Goal: Contribute content: Contribute content

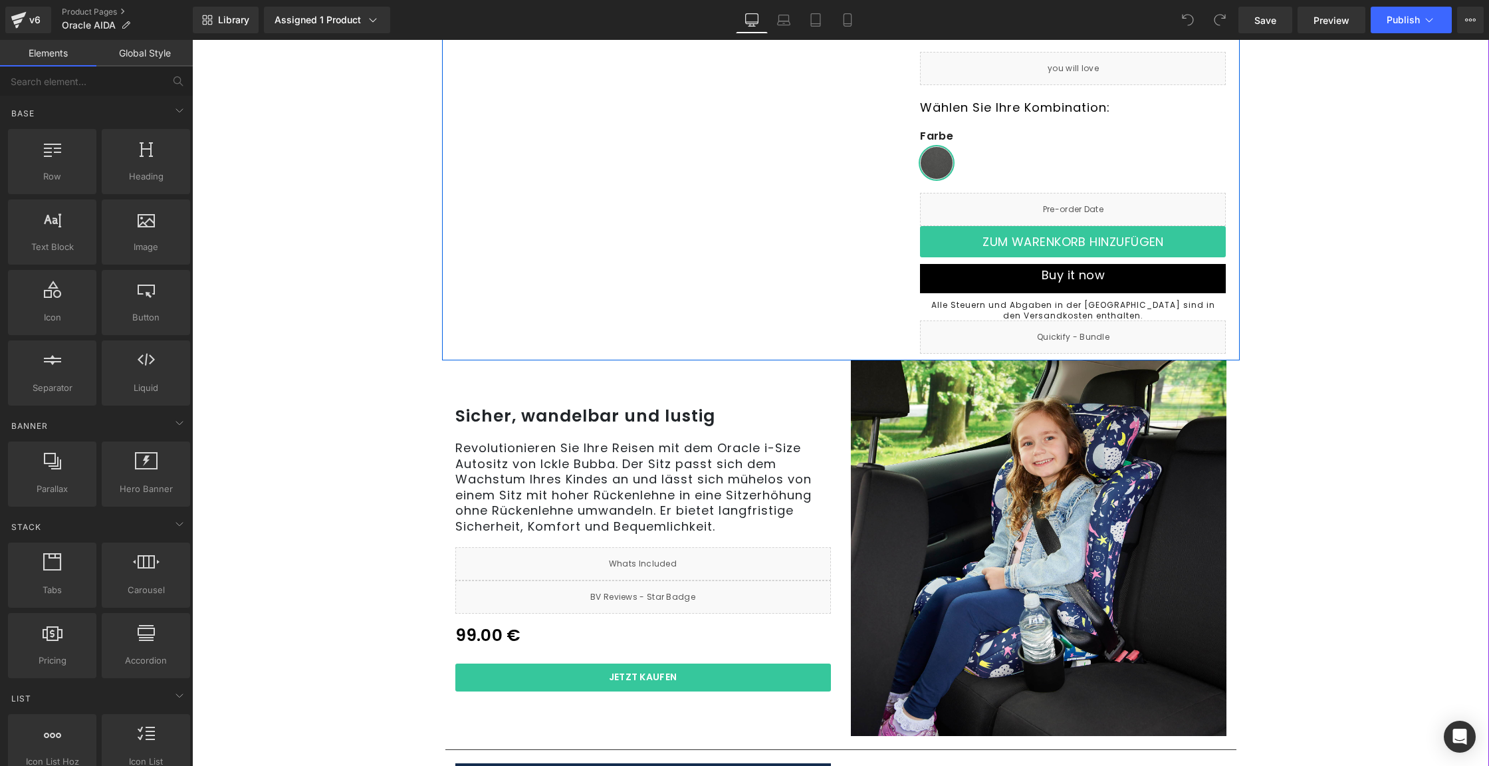
scroll to position [259, 0]
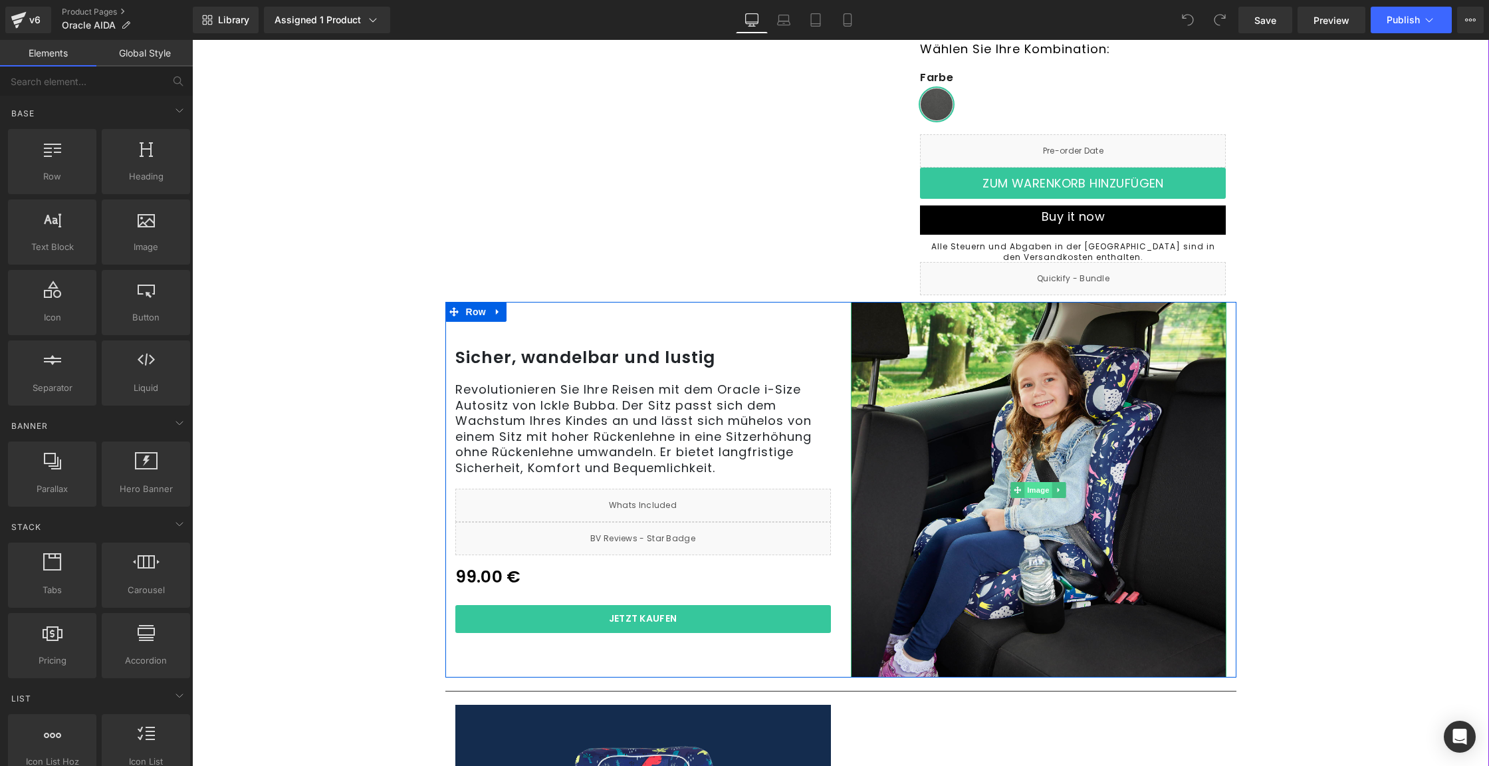
click at [1024, 487] on span "Image" at bounding box center [1038, 490] width 28 height 16
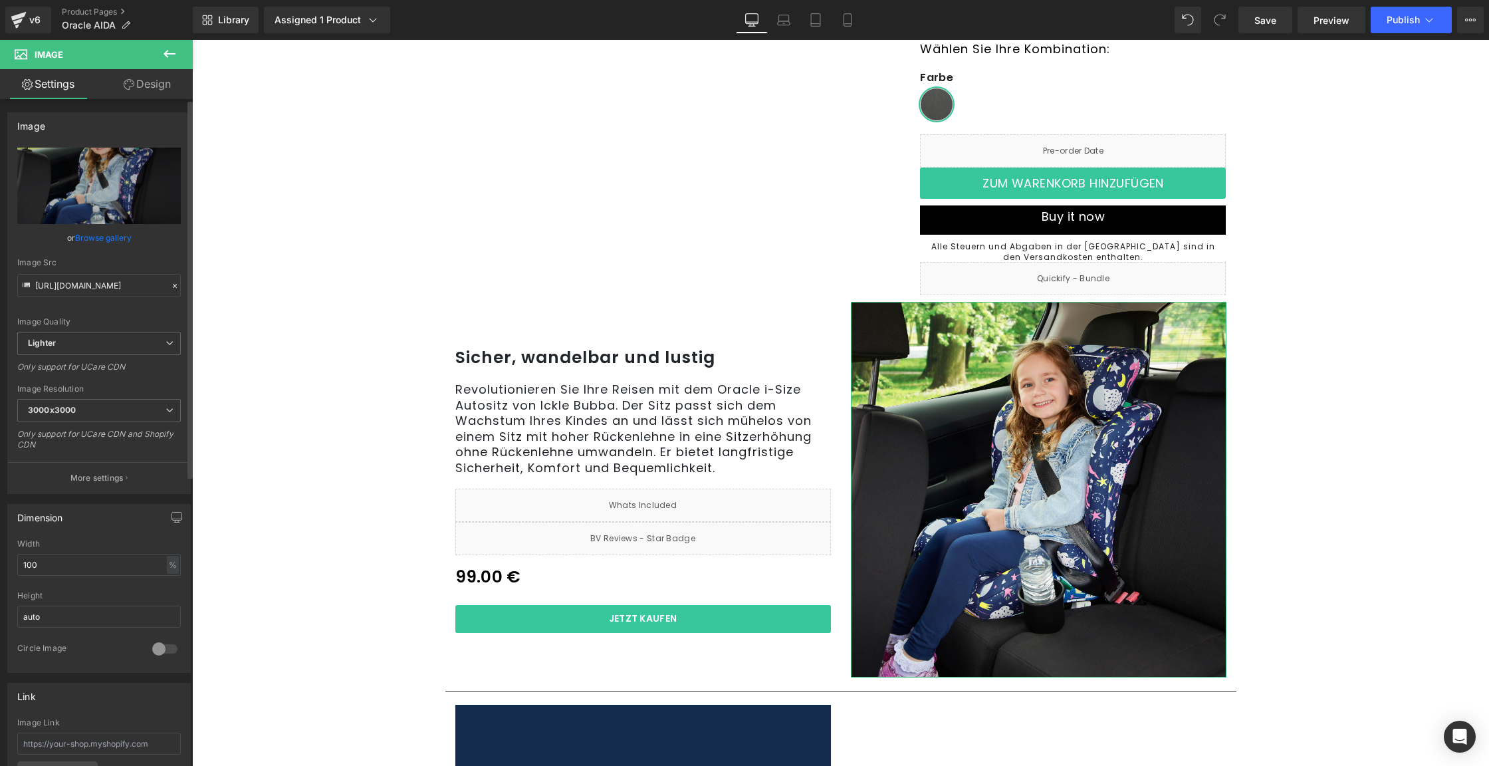
click at [90, 237] on link "Browse gallery" at bounding box center [103, 237] width 57 height 23
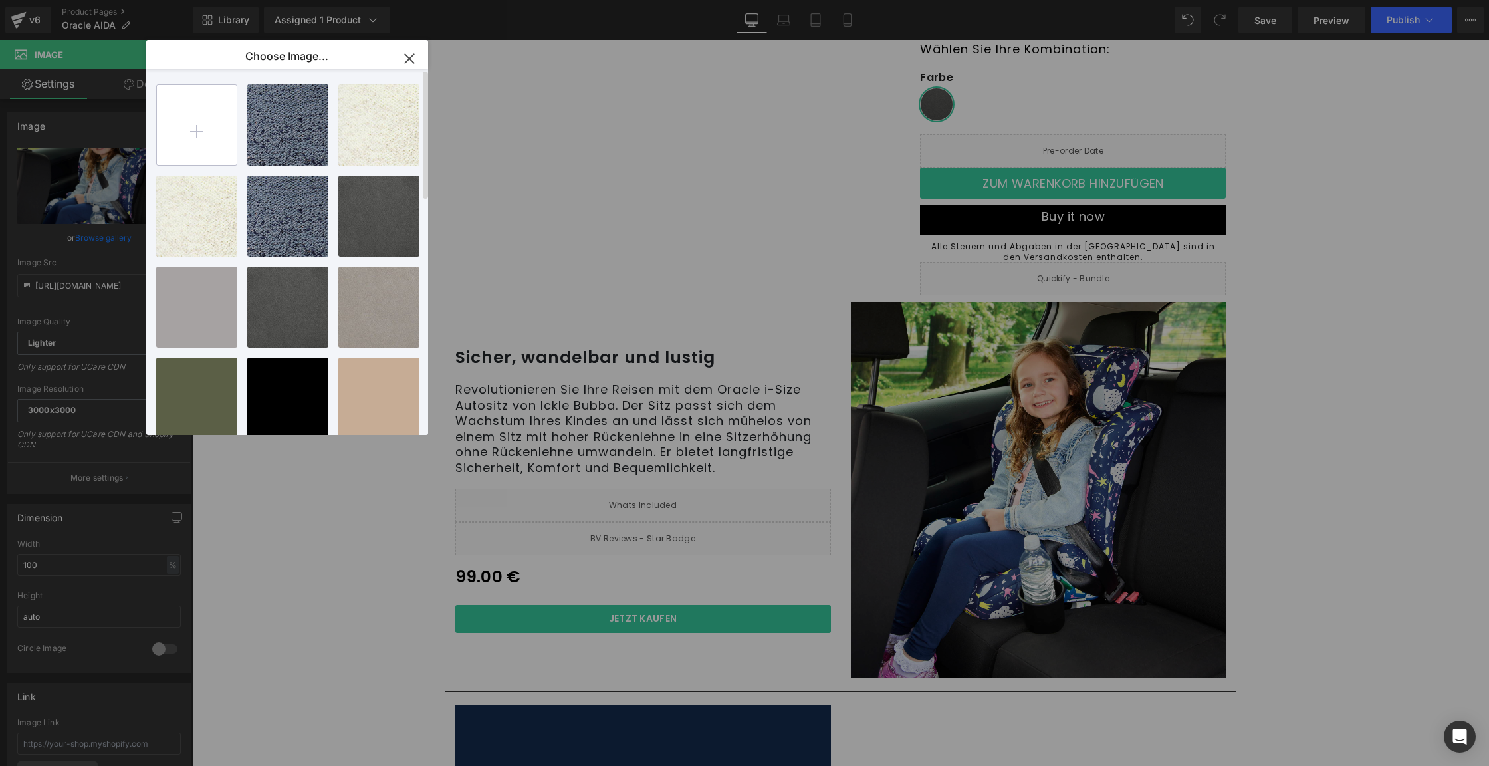
click at [229, 129] on input "file" at bounding box center [197, 125] width 80 height 80
type input "C:\fakepath\IB58745 Oracle Direct PDP Updates_Grid.jpg"
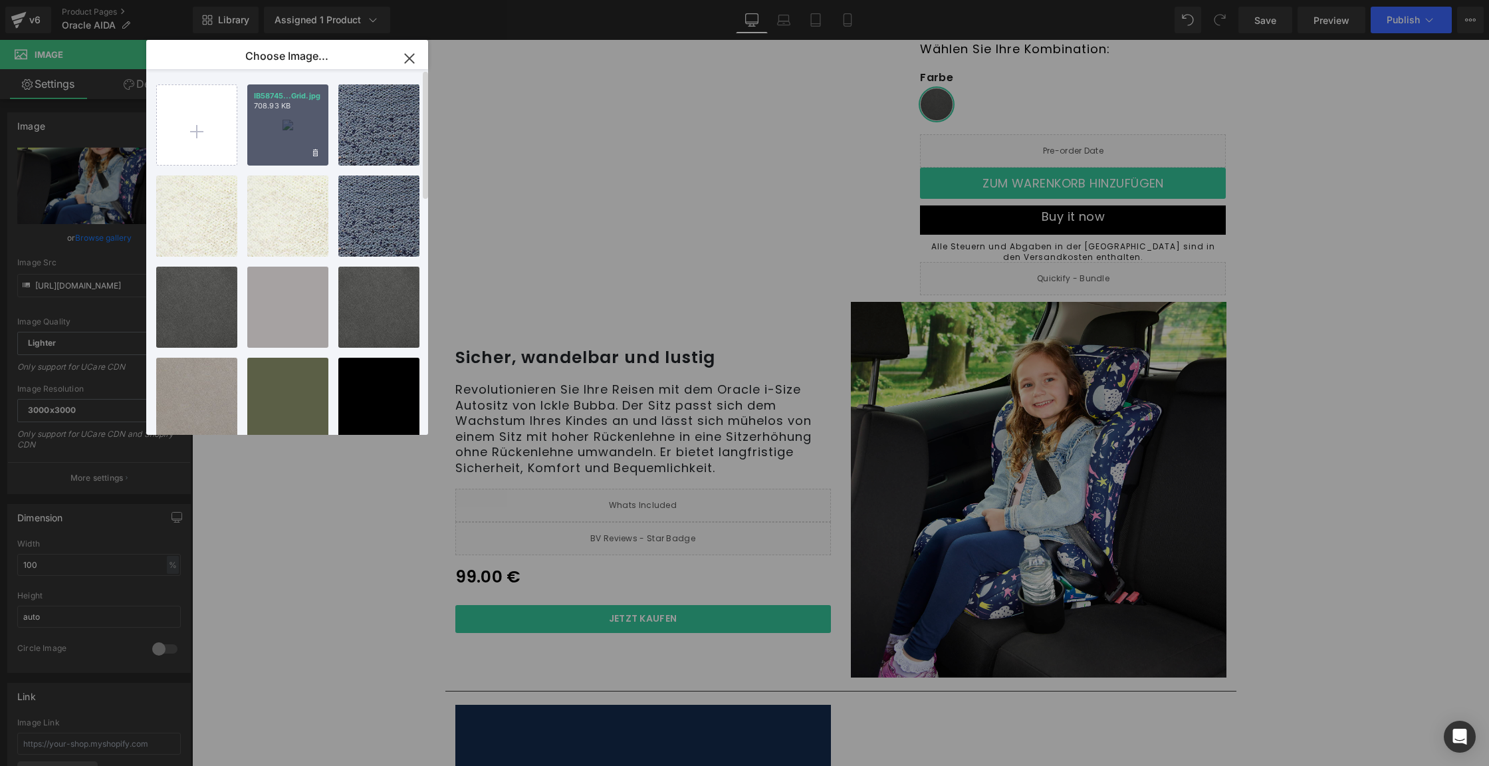
click at [279, 137] on div "IB58745...Grid.jpg 708.93 KB" at bounding box center [287, 124] width 81 height 81
type input "[URL][DOMAIN_NAME]"
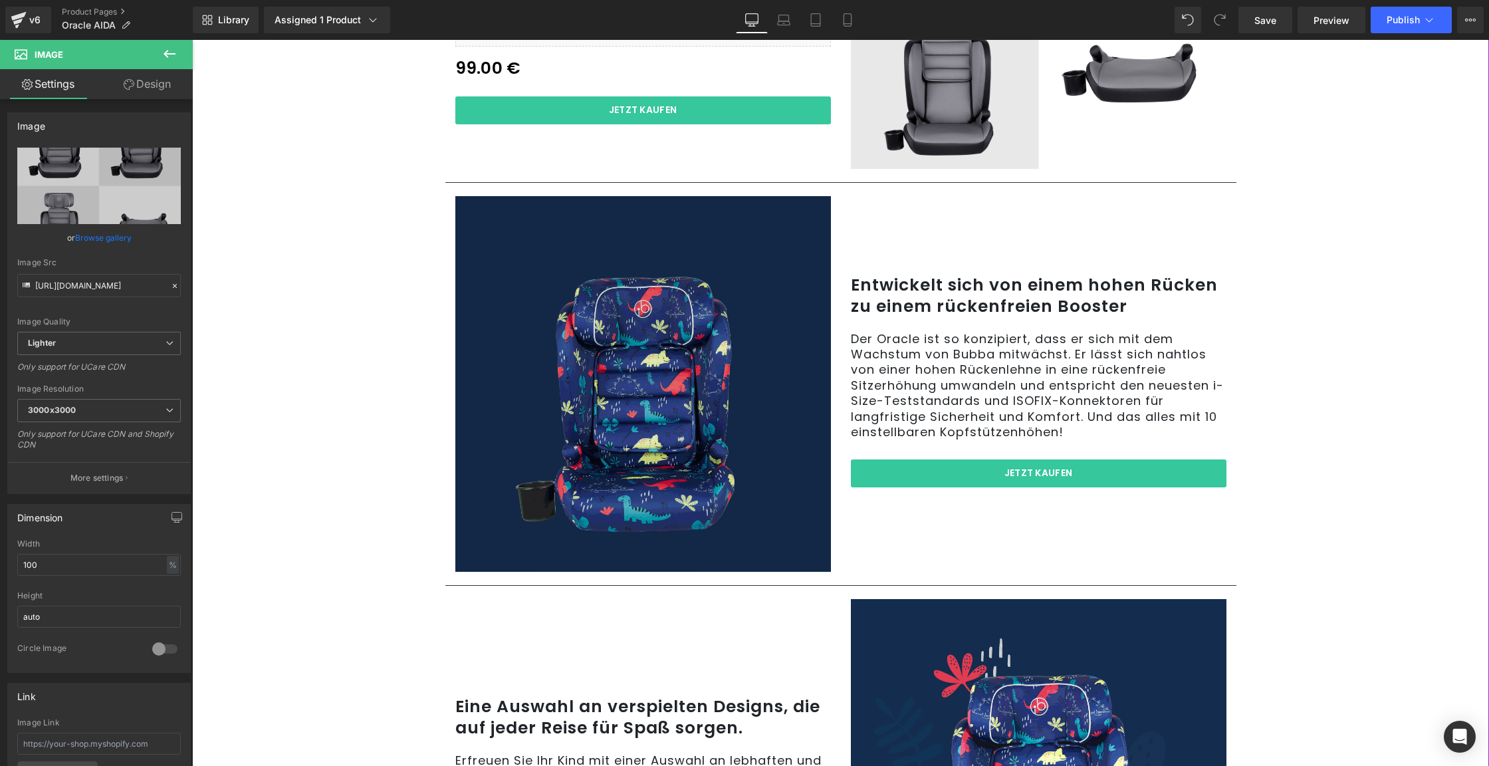
scroll to position [806, 0]
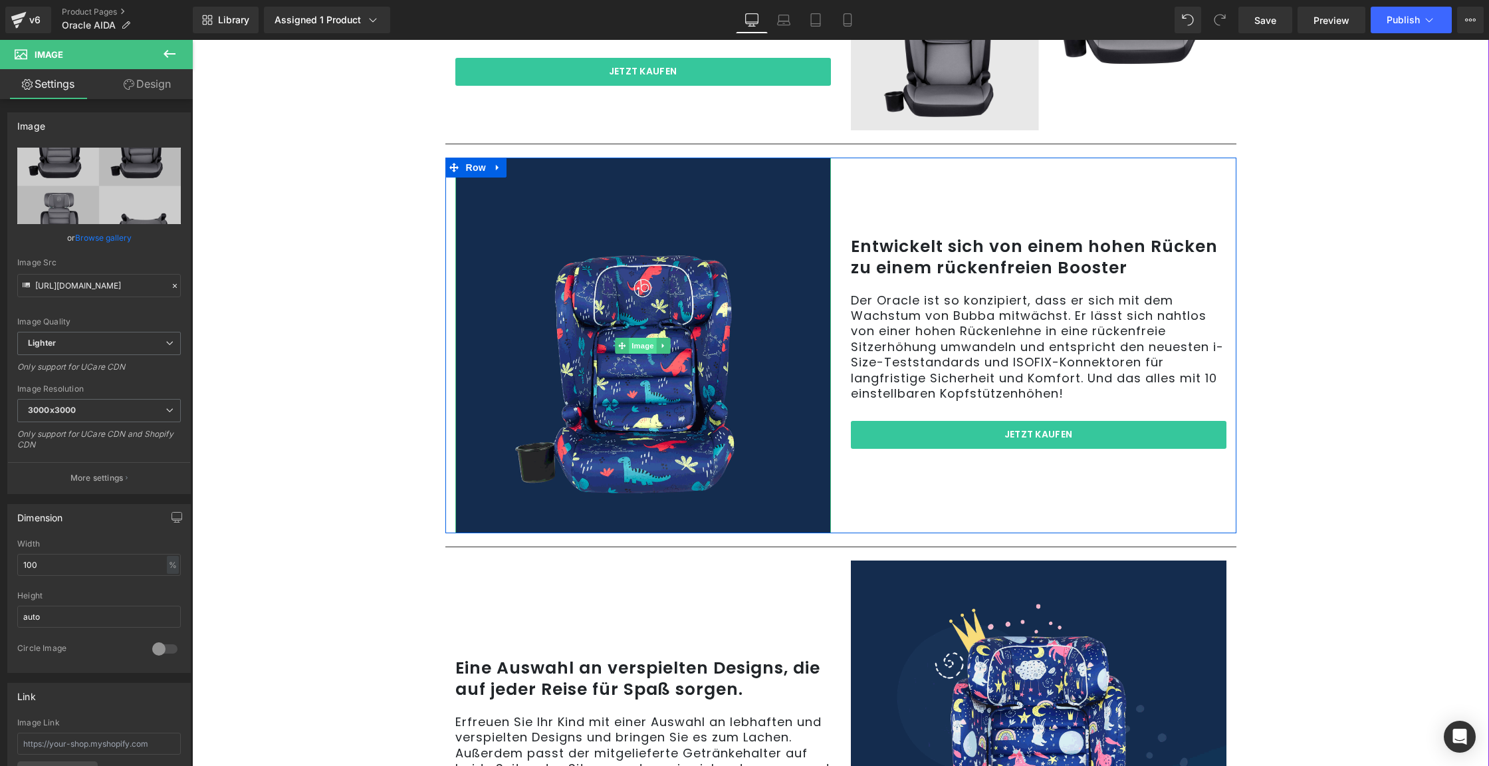
click at [631, 348] on span "Image" at bounding box center [643, 346] width 28 height 16
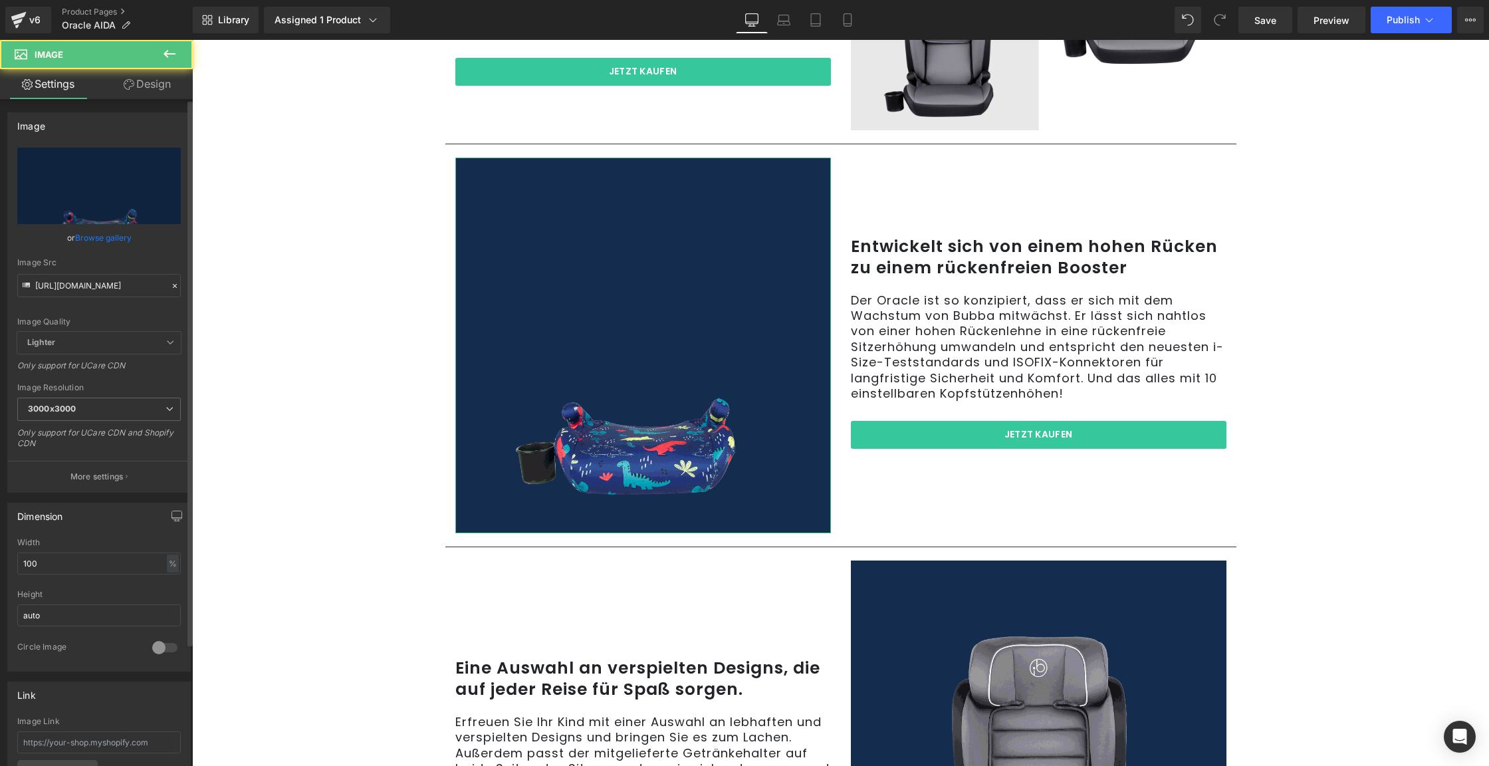
click at [90, 235] on link "Browse gallery" at bounding box center [103, 237] width 57 height 23
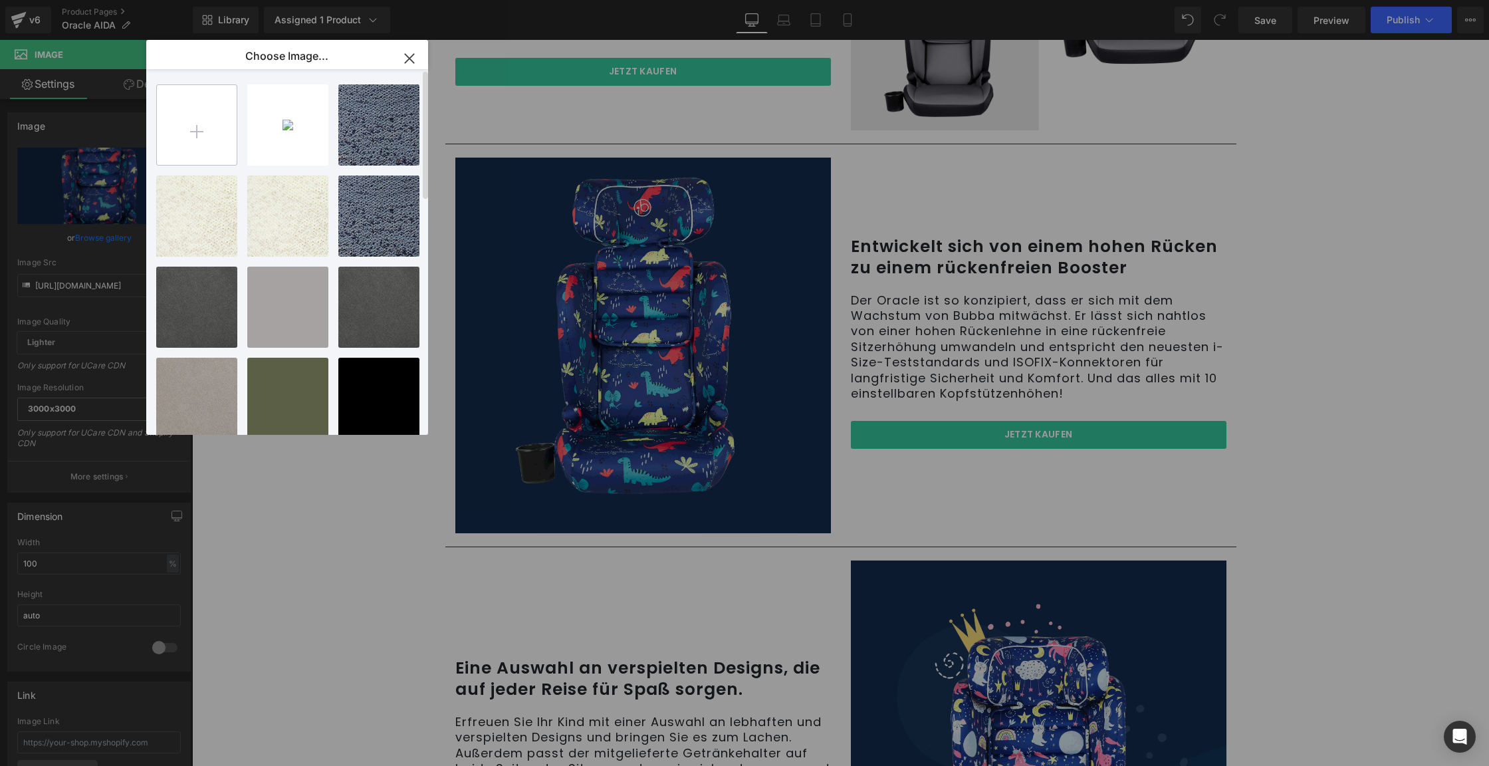
click at [200, 135] on input "file" at bounding box center [197, 125] width 80 height 80
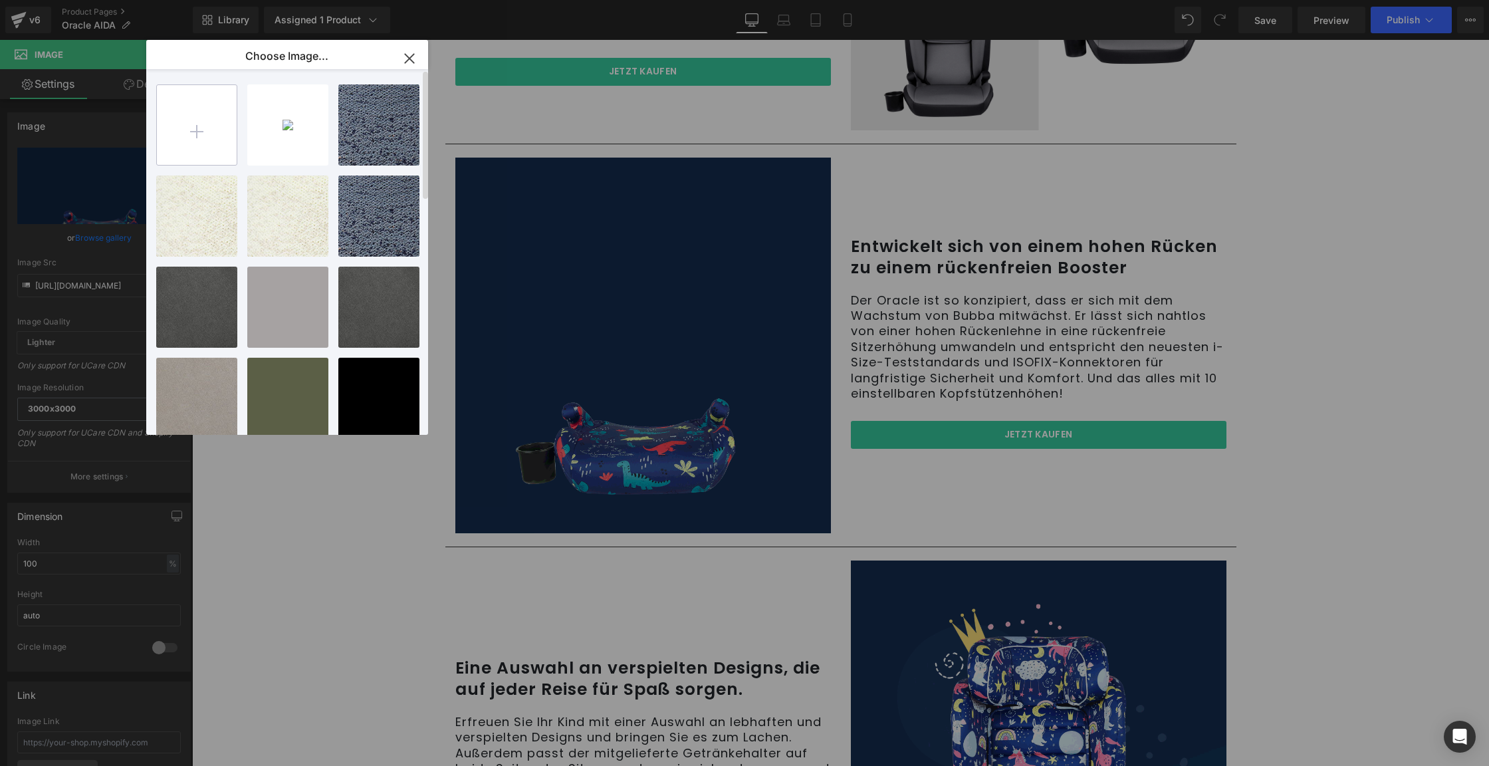
type input "C:\fakepath\IB58745-Oracle-Direct-PDP-Updates_Gif.gif"
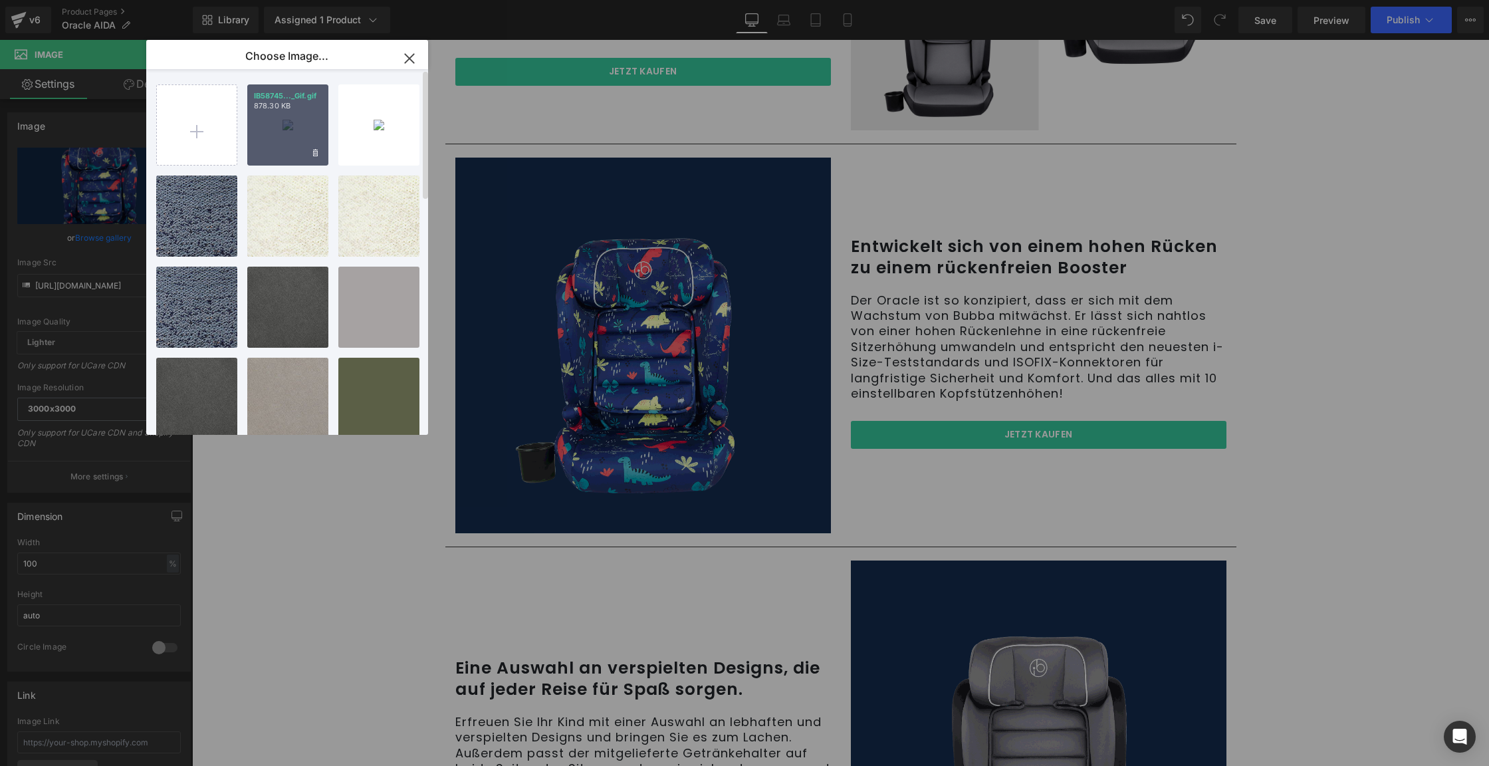
click at [301, 132] on div "IB58745..._Gif.gif 878.30 KB" at bounding box center [287, 124] width 81 height 81
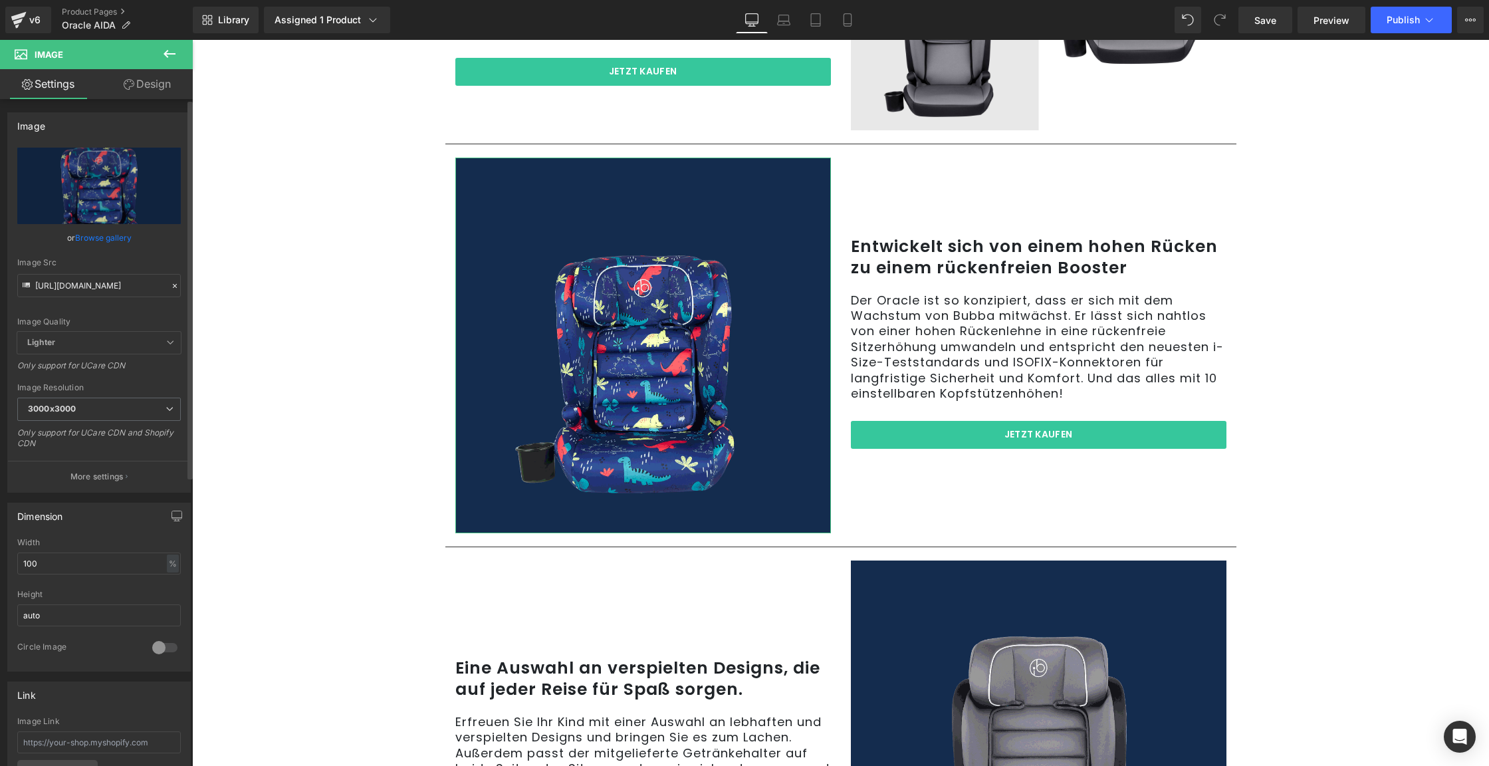
click at [101, 239] on link "Browse gallery" at bounding box center [103, 237] width 57 height 23
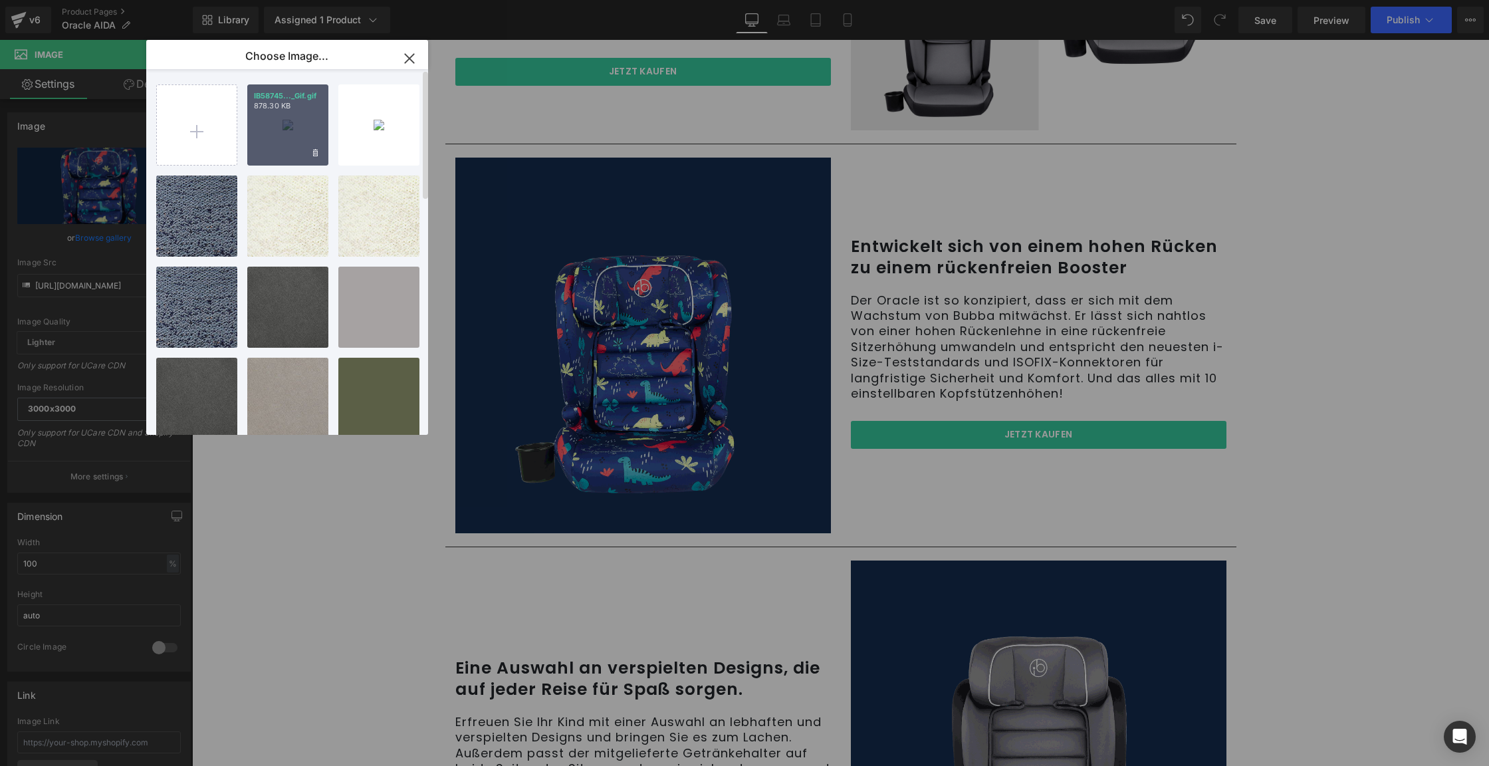
click at [292, 128] on div "IB58745..._Gif.gif 878.30 KB" at bounding box center [287, 124] width 81 height 81
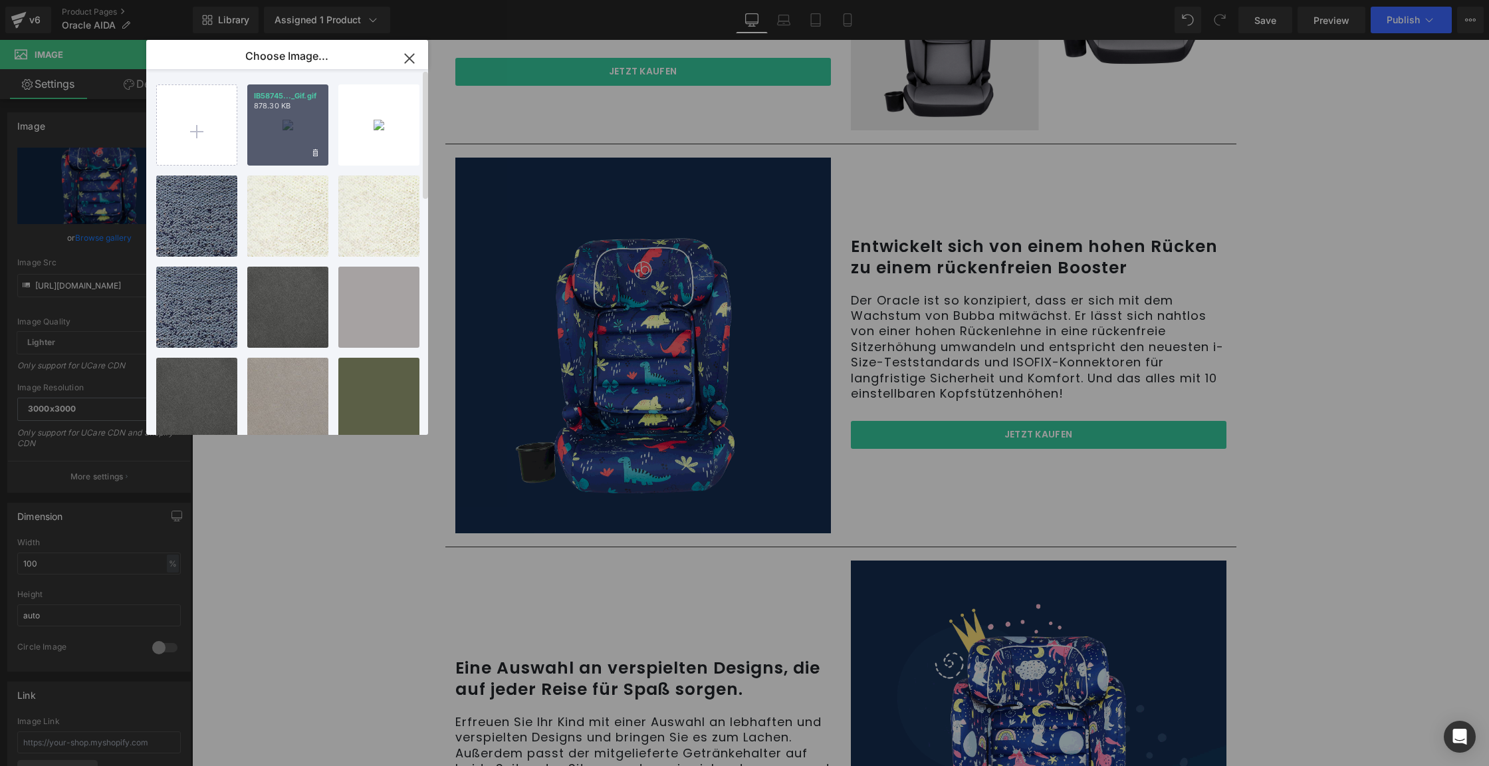
type input "[URL][DOMAIN_NAME]"
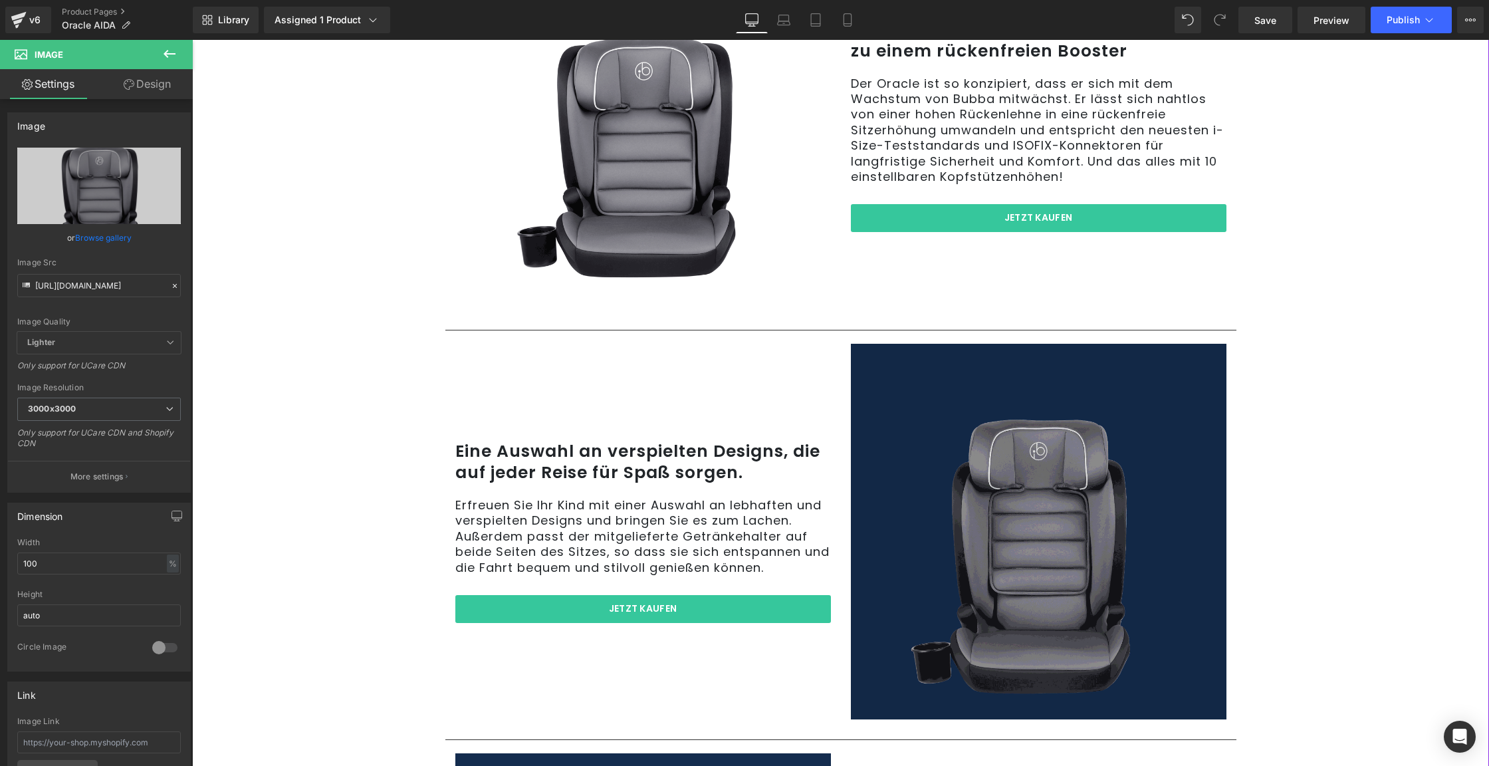
scroll to position [1082, 0]
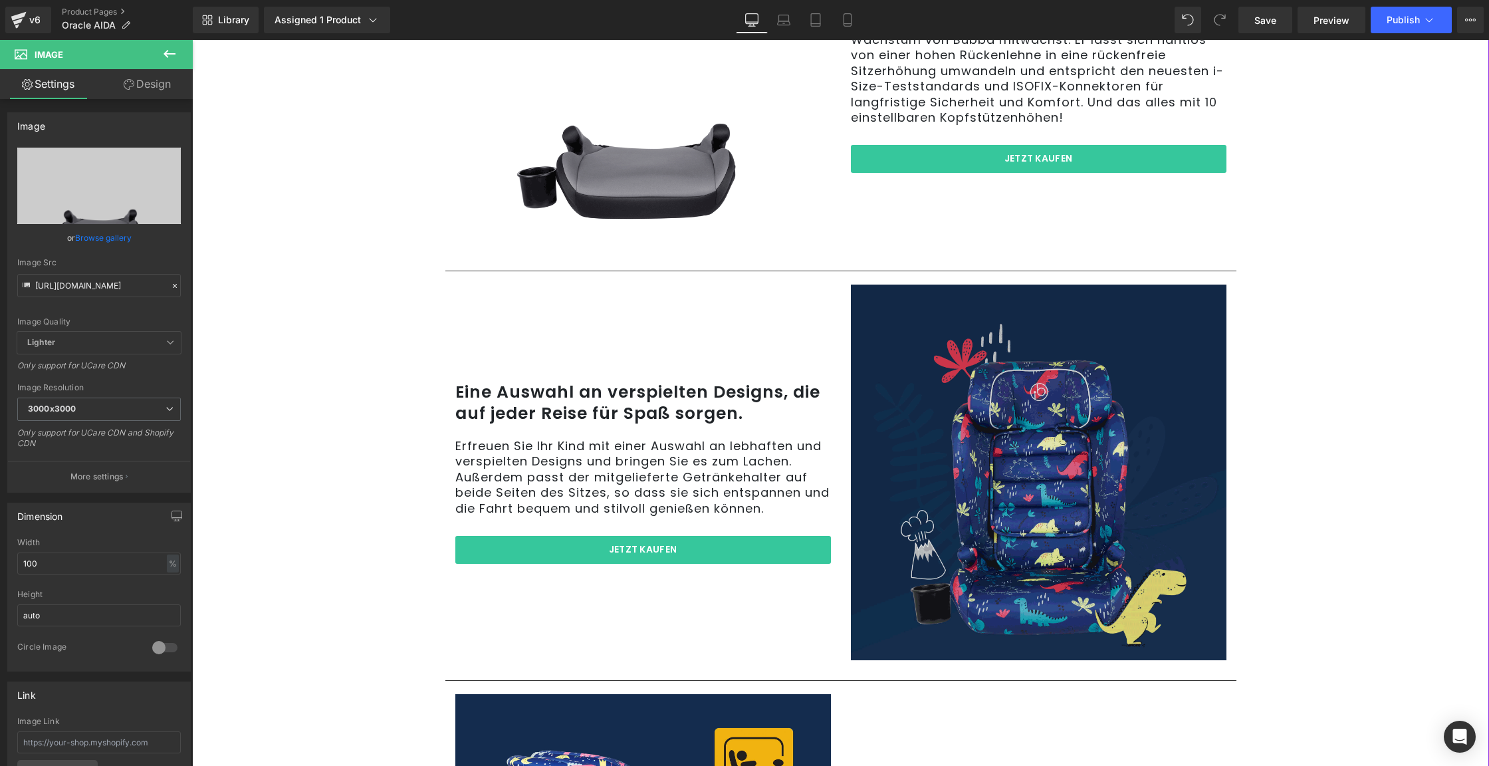
click at [992, 449] on img at bounding box center [1039, 472] width 376 height 376
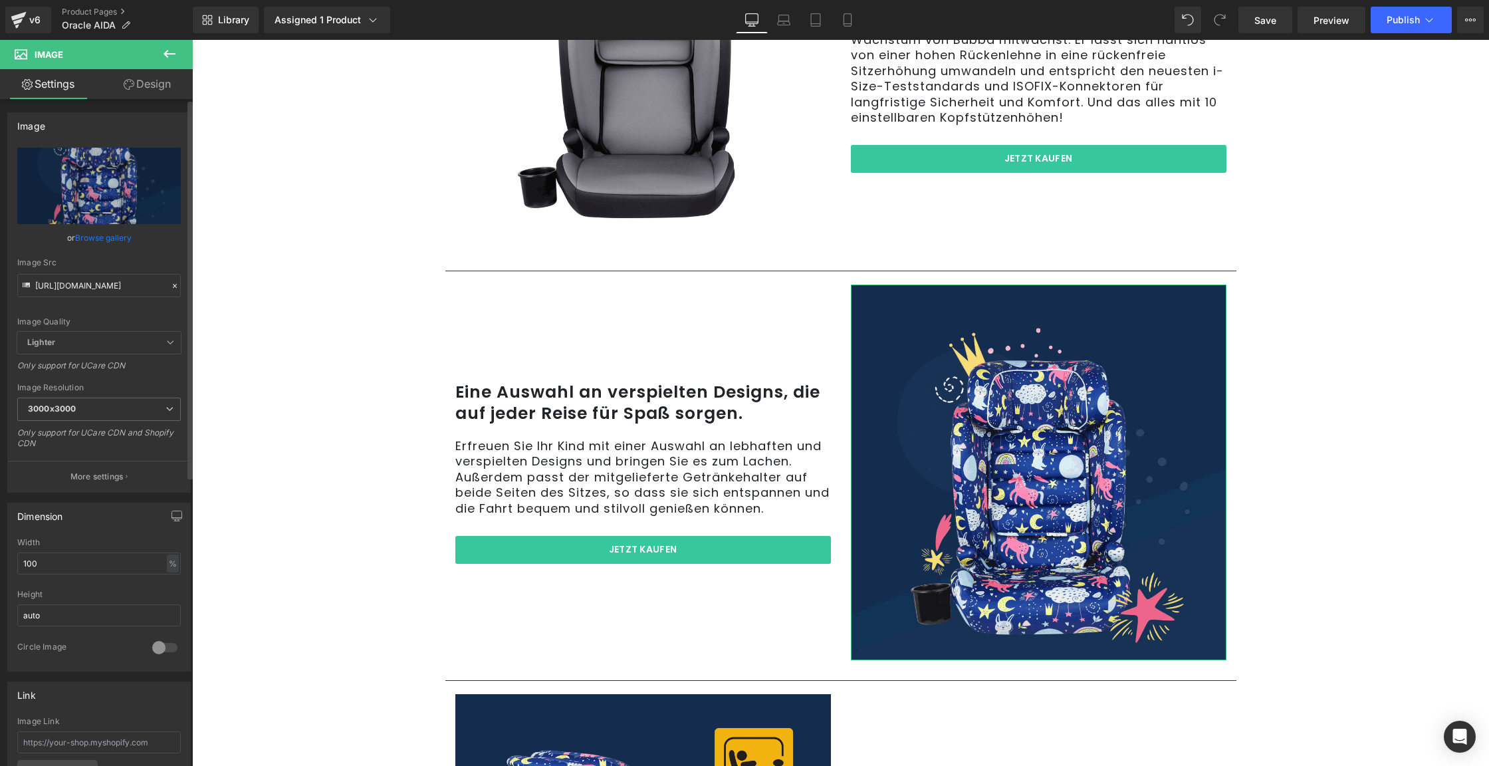
click at [98, 237] on link "Browse gallery" at bounding box center [103, 237] width 57 height 23
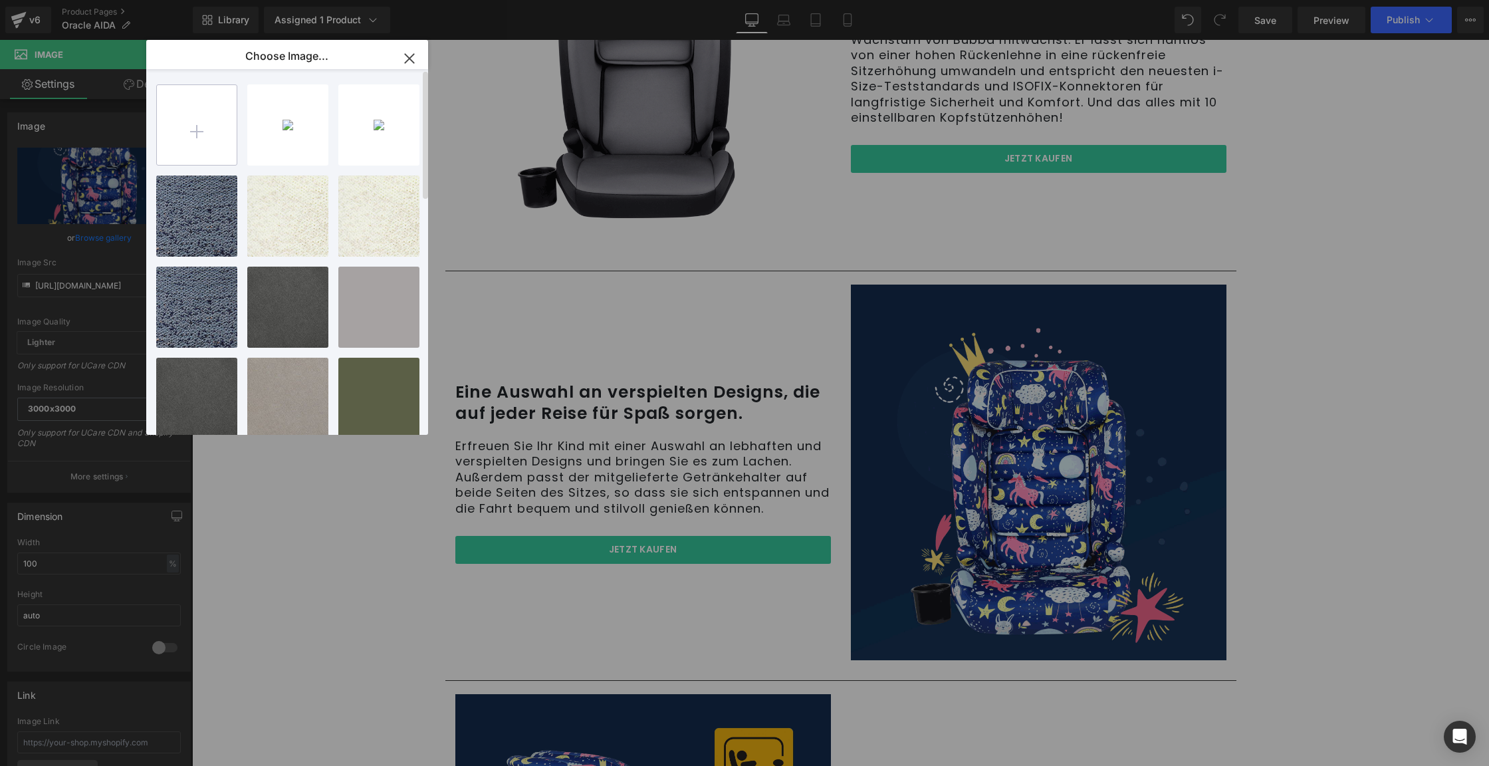
click at [198, 128] on input "file" at bounding box center [197, 125] width 80 height 80
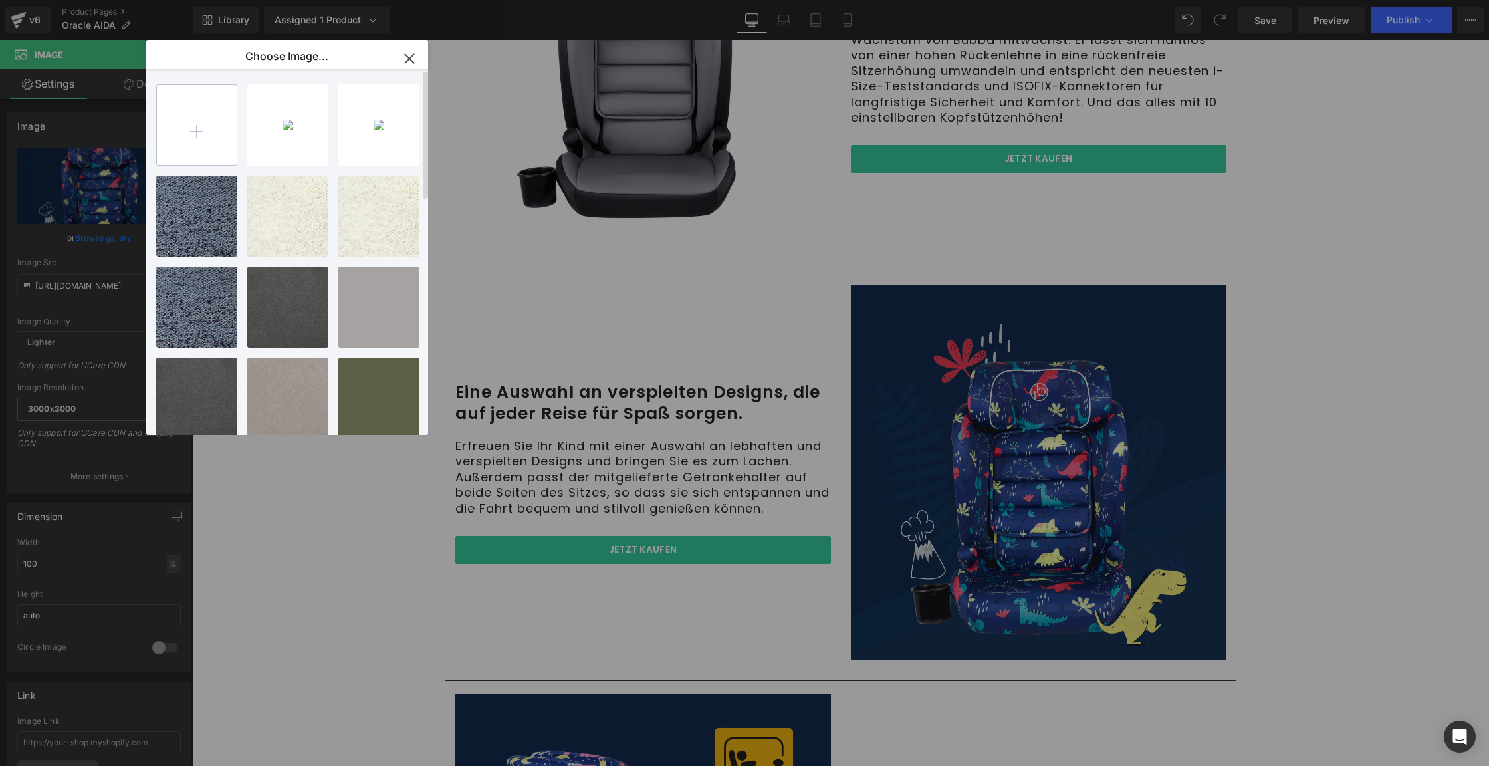
type input "C:\fakepath\IB58745 Oracle Direct PDP Updates_3qtr.jpg"
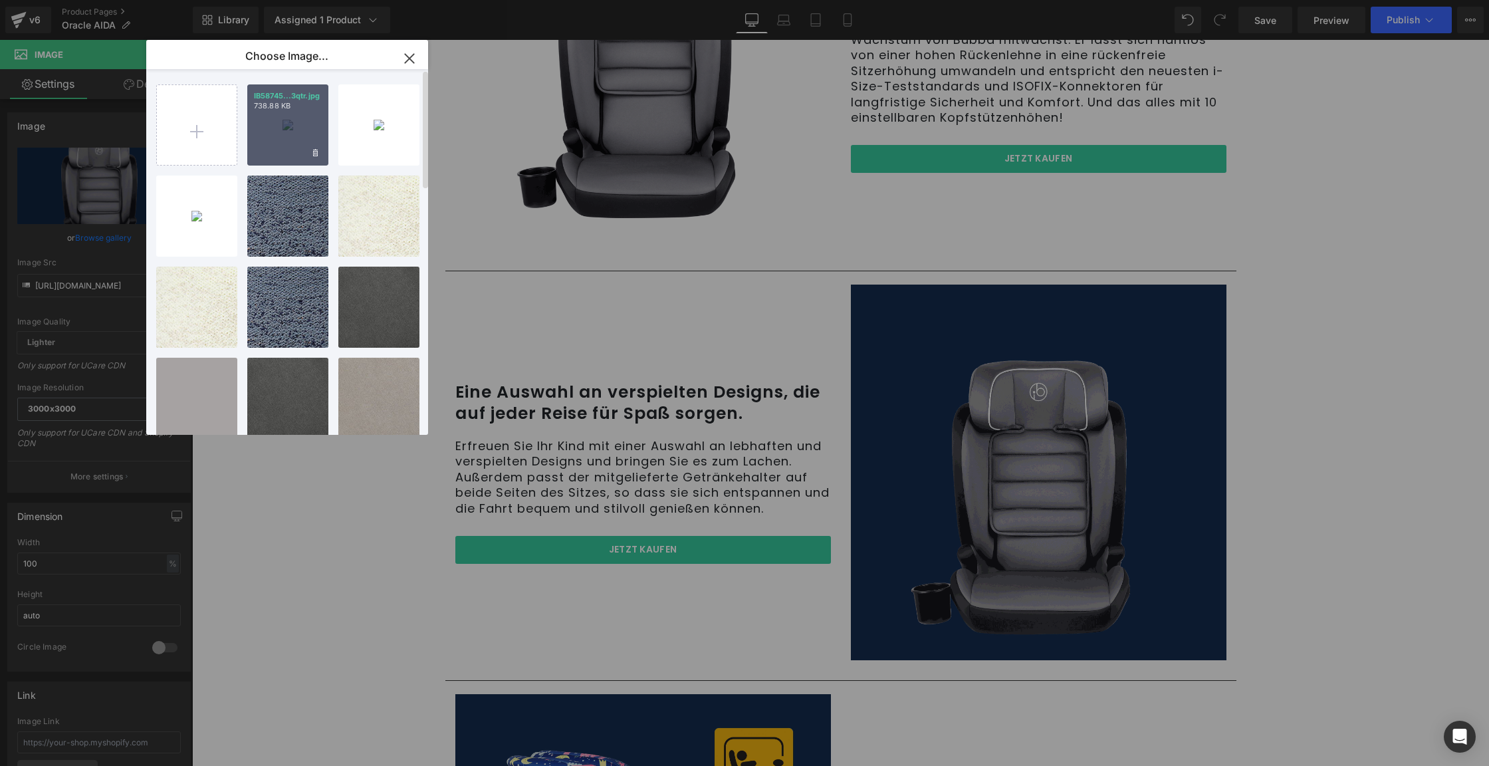
click at [278, 142] on div "IB58745...3qtr.jpg 738.88 KB" at bounding box center [287, 124] width 81 height 81
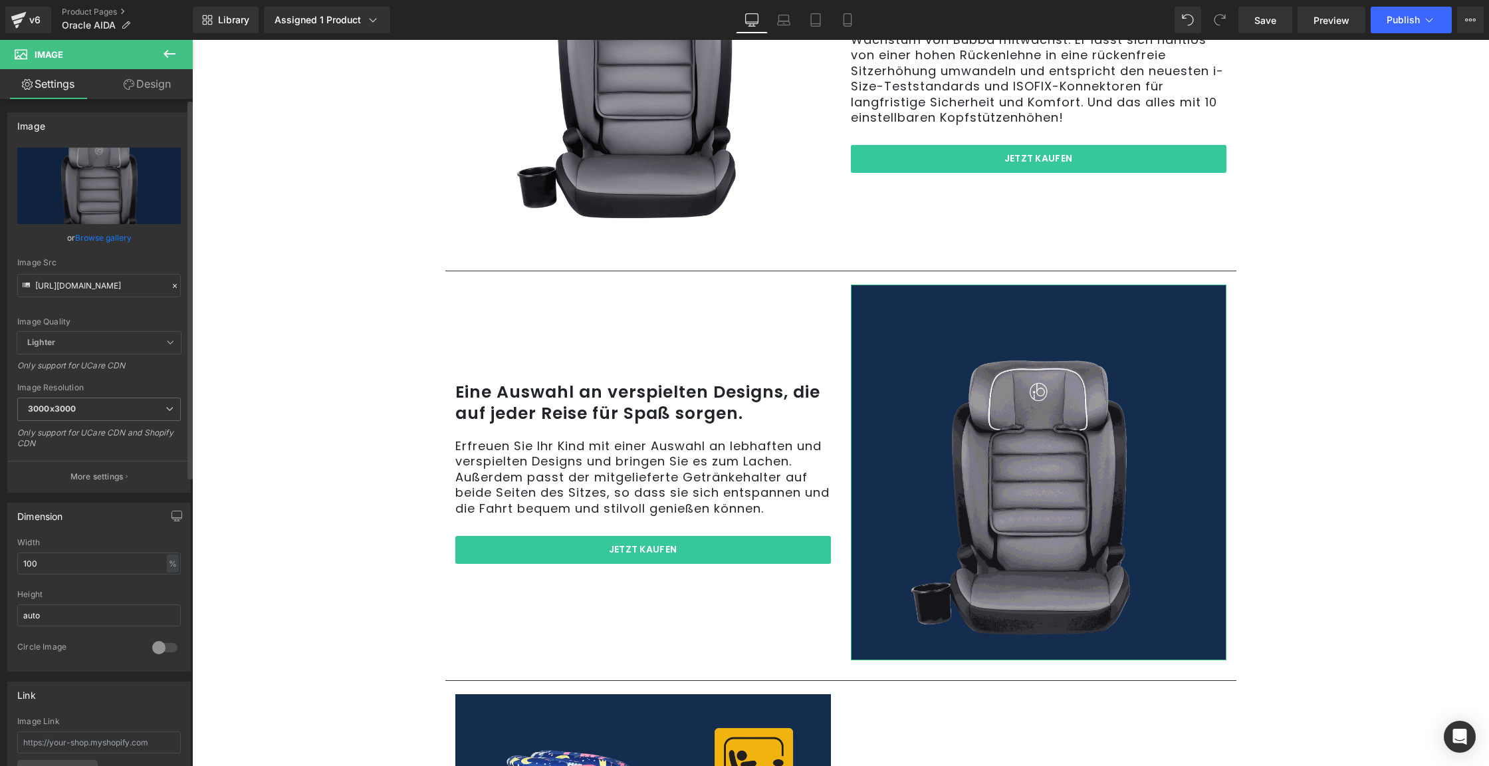
click at [122, 235] on link "Browse gallery" at bounding box center [103, 237] width 57 height 23
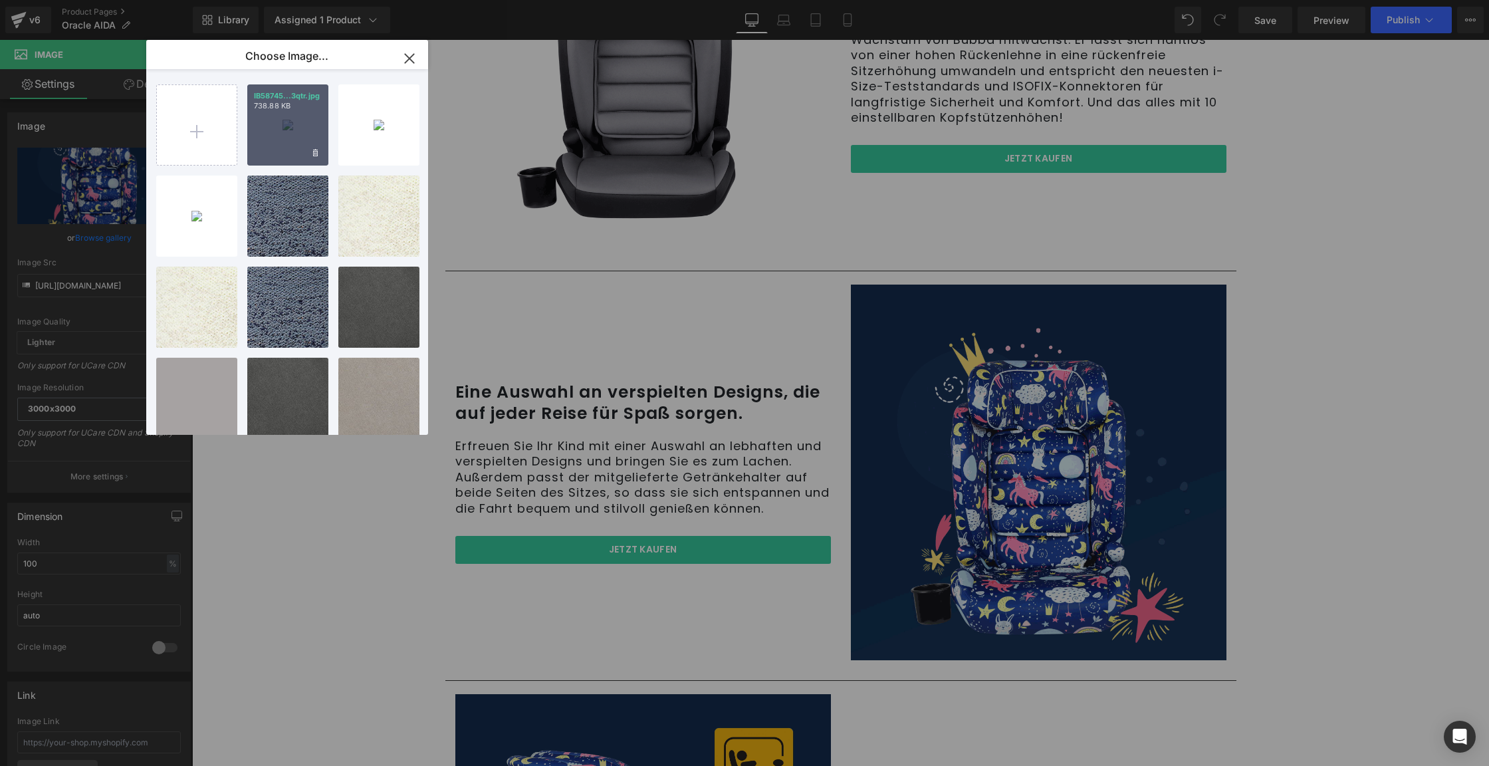
click at [282, 144] on div "IB58745...3qtr.jpg 738.88 KB" at bounding box center [287, 124] width 81 height 81
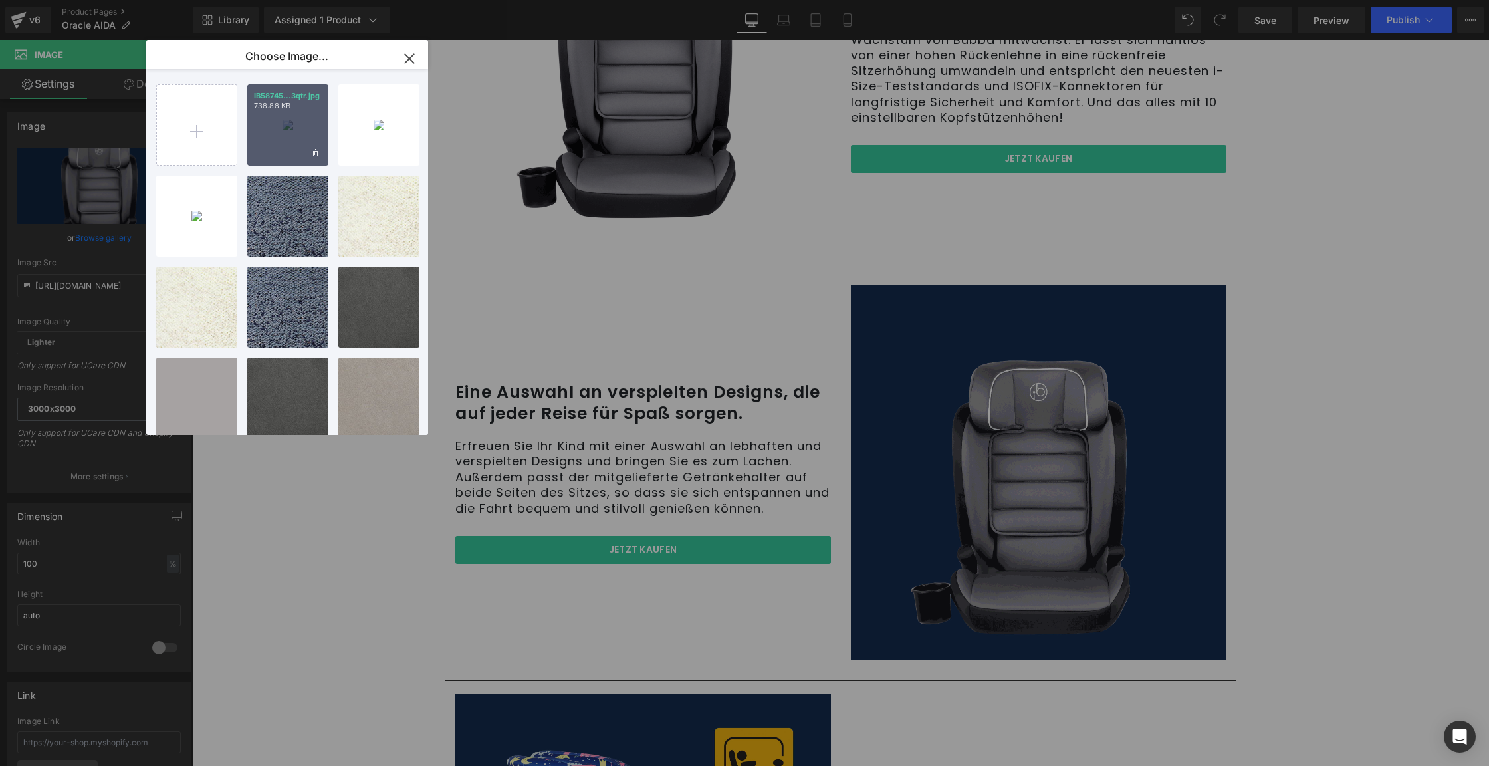
type input "[URL][DOMAIN_NAME]"
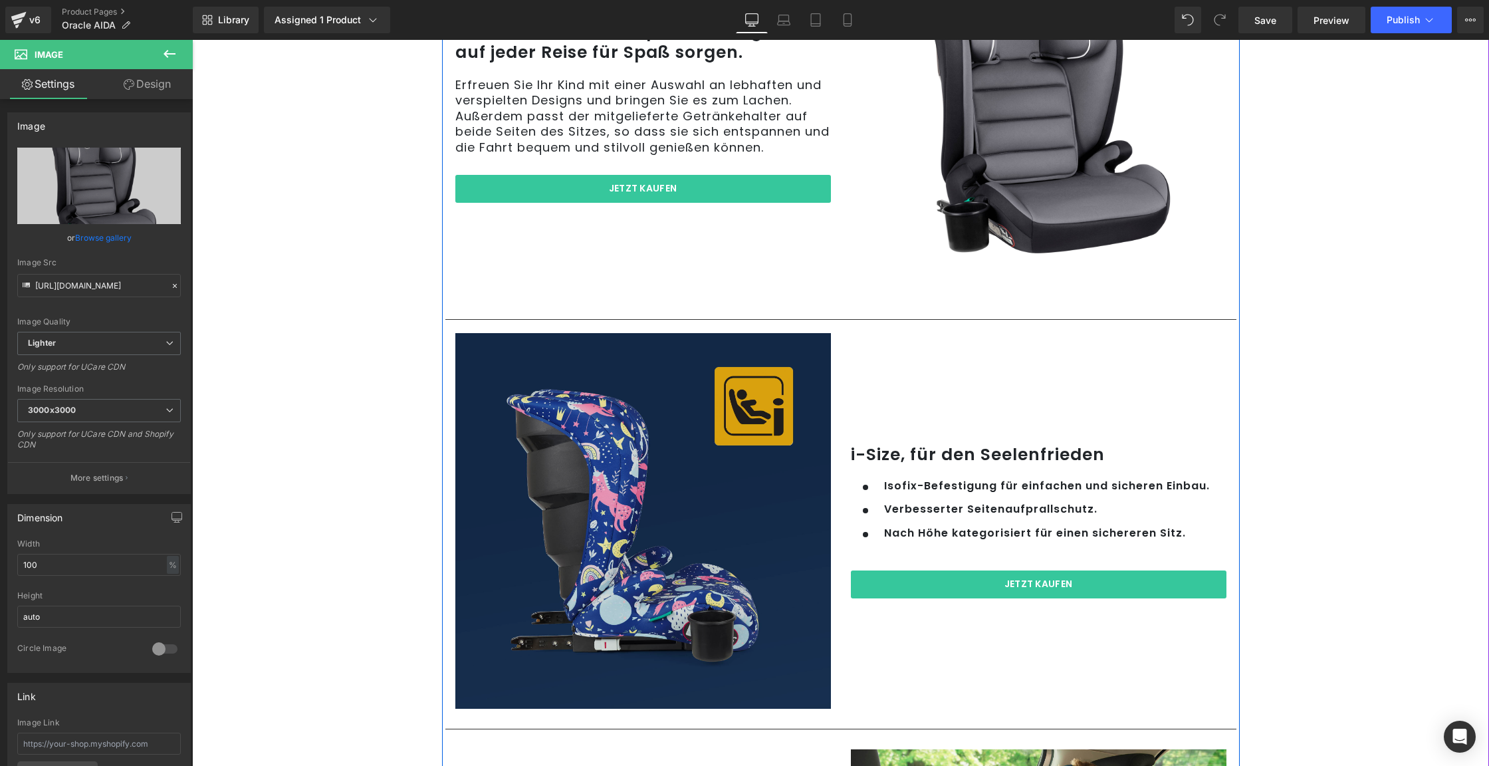
scroll to position [1509, 0]
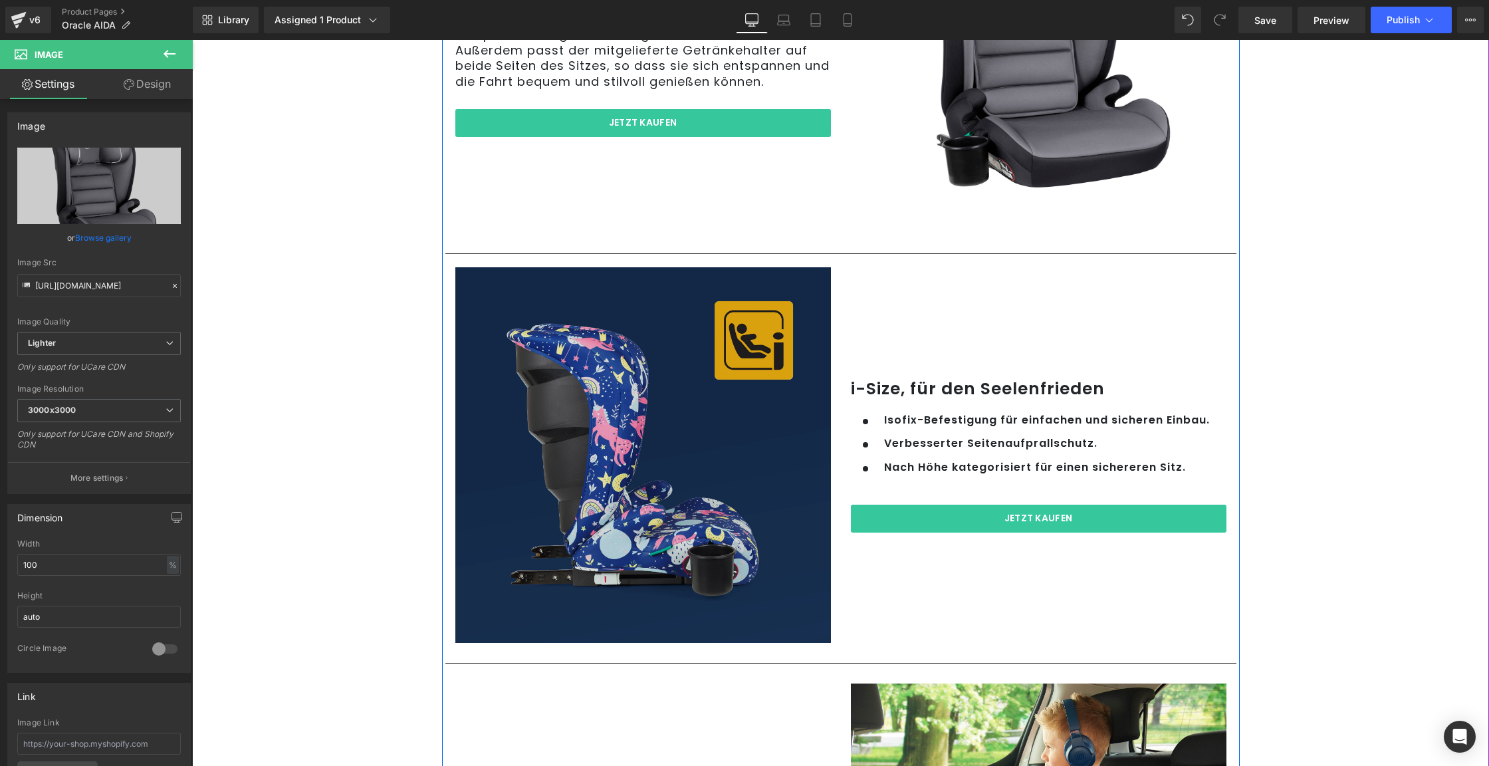
click at [679, 417] on img at bounding box center [643, 455] width 376 height 376
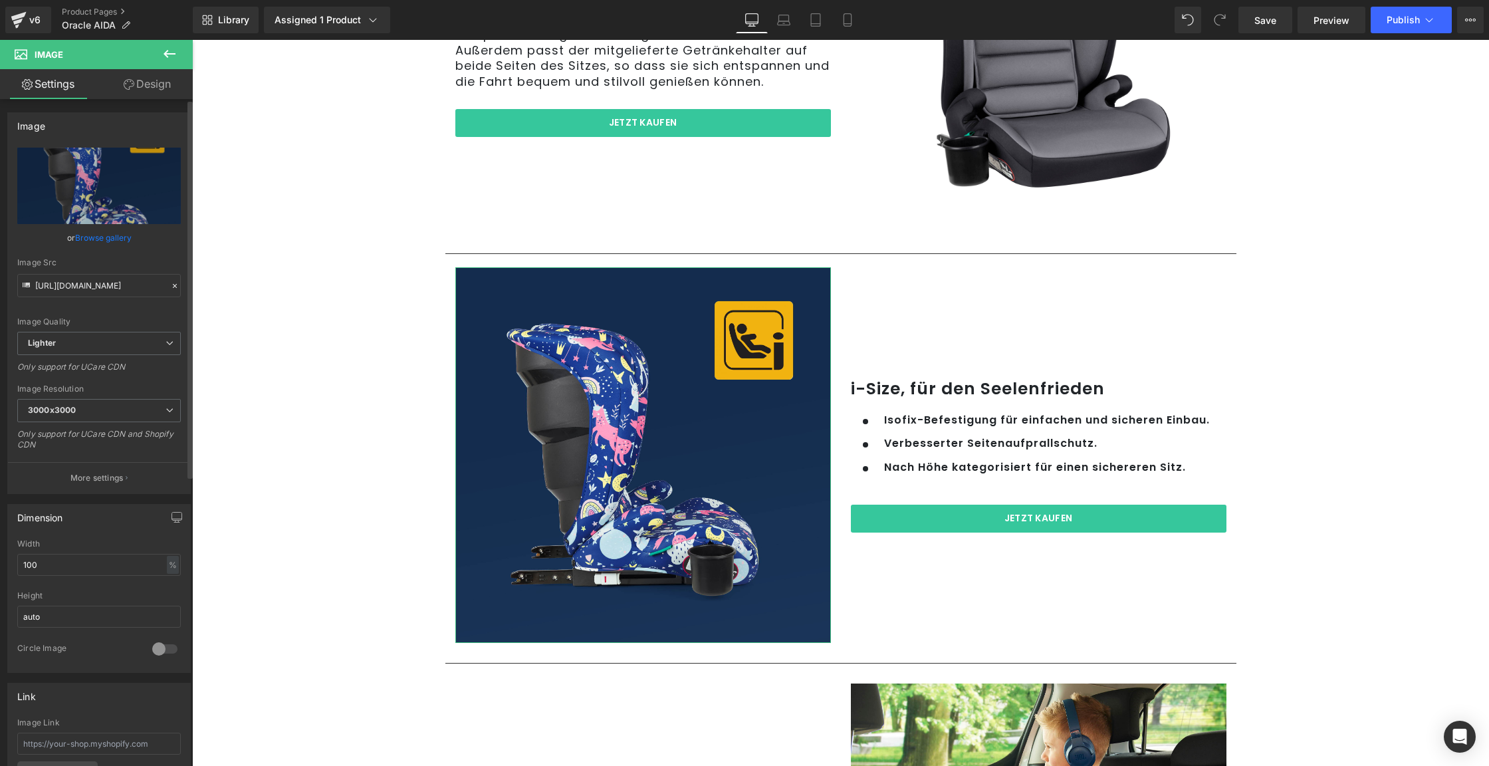
click at [118, 229] on link "Browse gallery" at bounding box center [103, 237] width 57 height 23
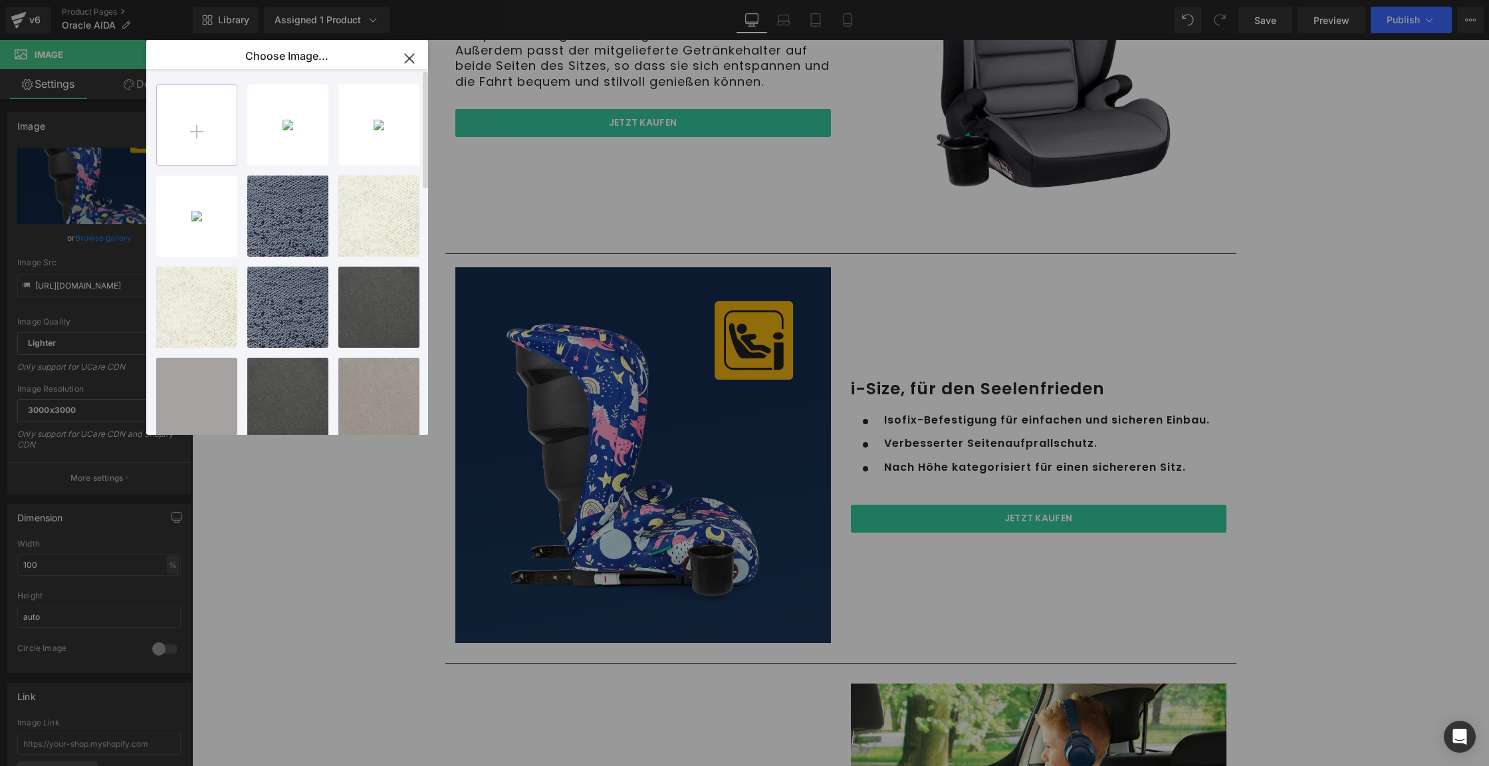
click at [211, 128] on input "file" at bounding box center [197, 125] width 80 height 80
type input "C:\fakepath\IB58745 Oracle Direct PDP Updates_isize.jpg"
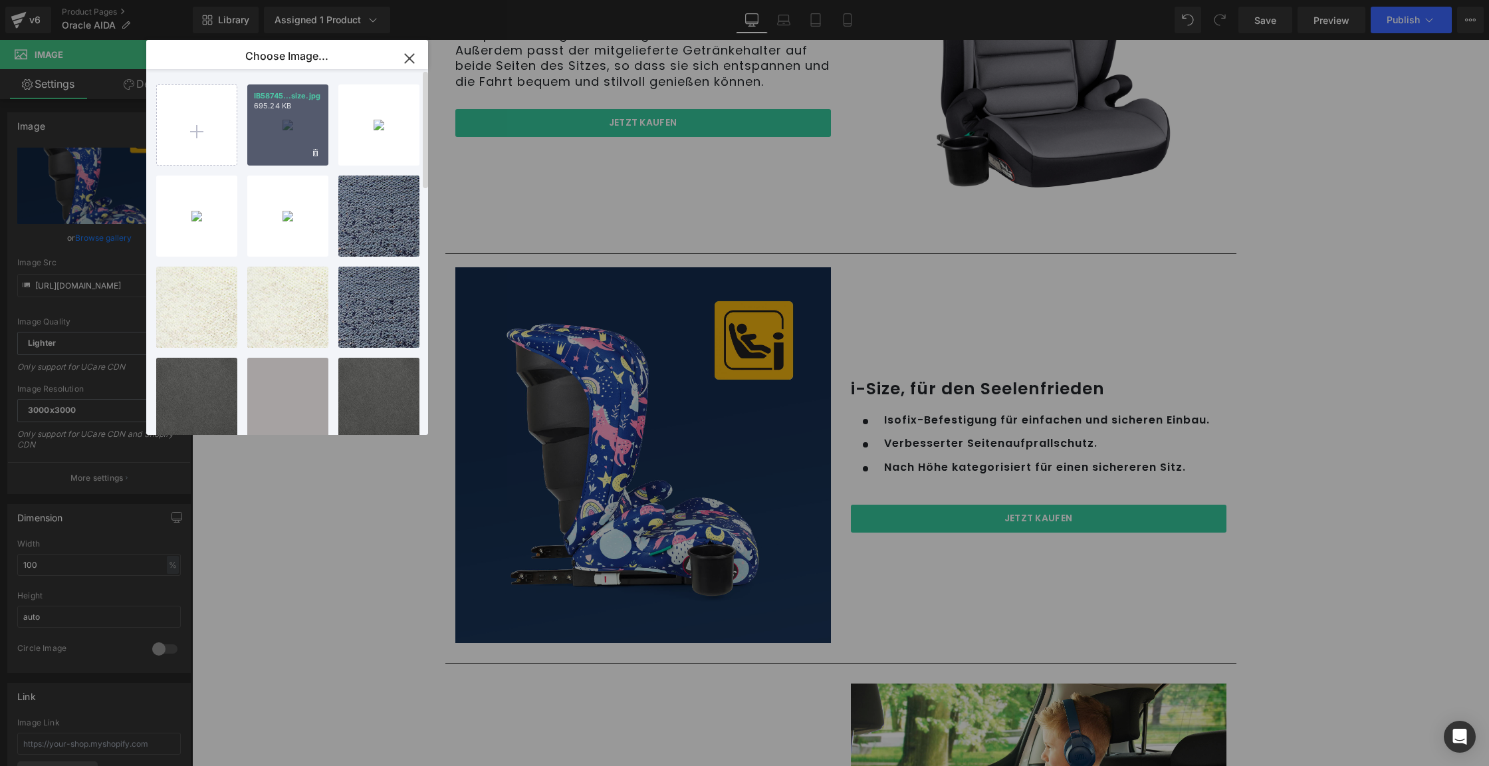
click at [272, 128] on div "IB58745...size.jpg 695.24 KB" at bounding box center [287, 124] width 81 height 81
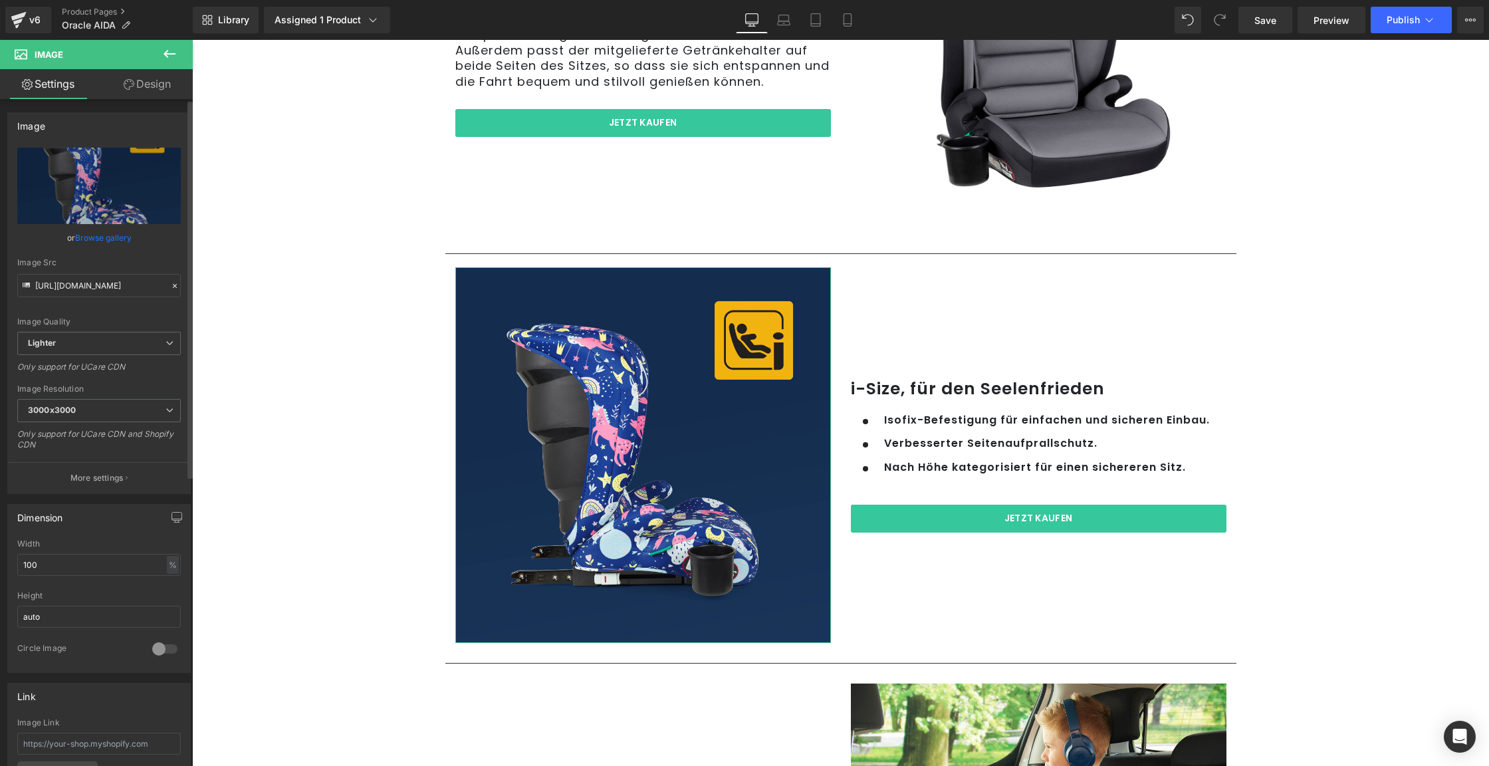
click at [90, 228] on link "Browse gallery" at bounding box center [103, 237] width 57 height 23
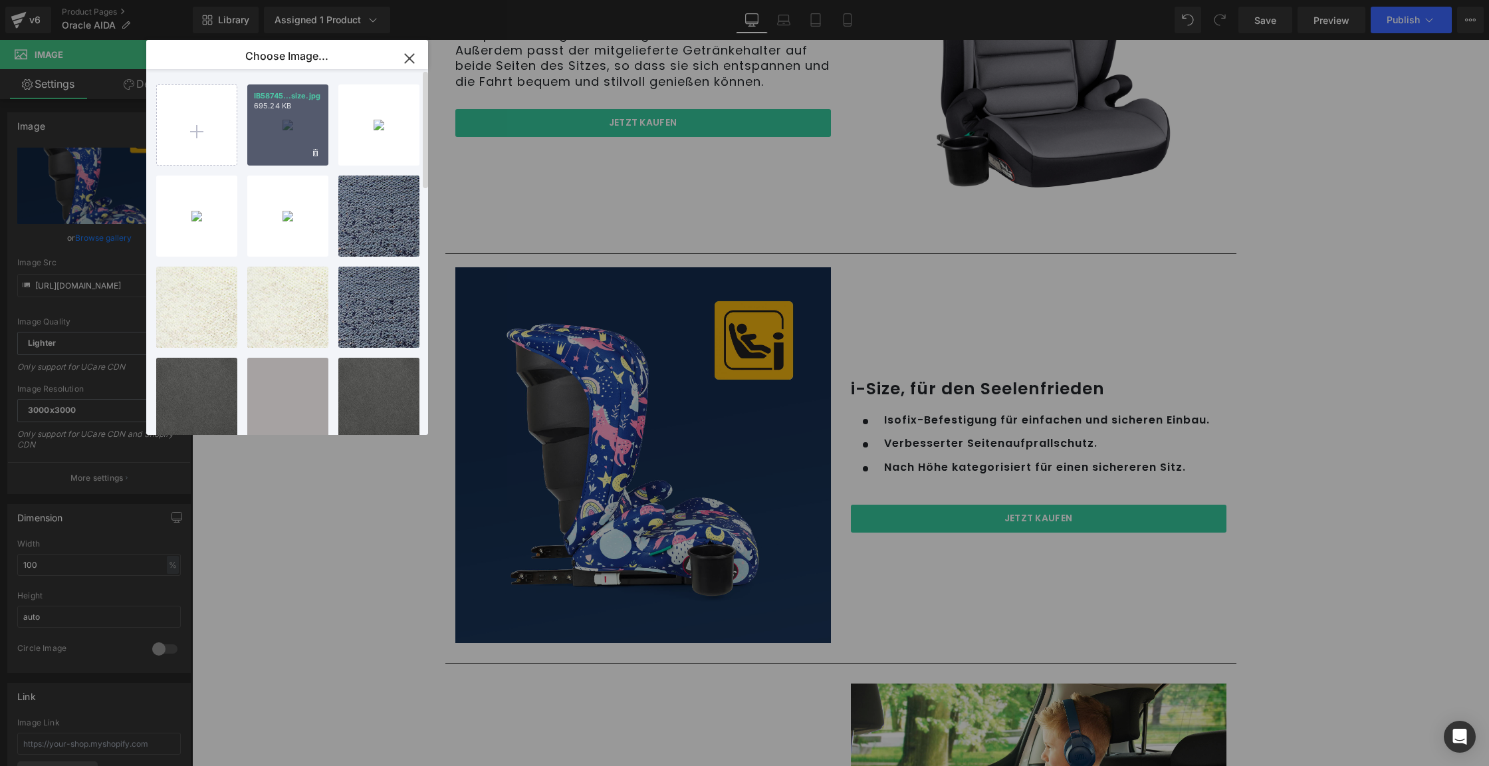
click at [281, 137] on div "IB58745...size.jpg 695.24 KB" at bounding box center [287, 124] width 81 height 81
type input "[URL][DOMAIN_NAME]"
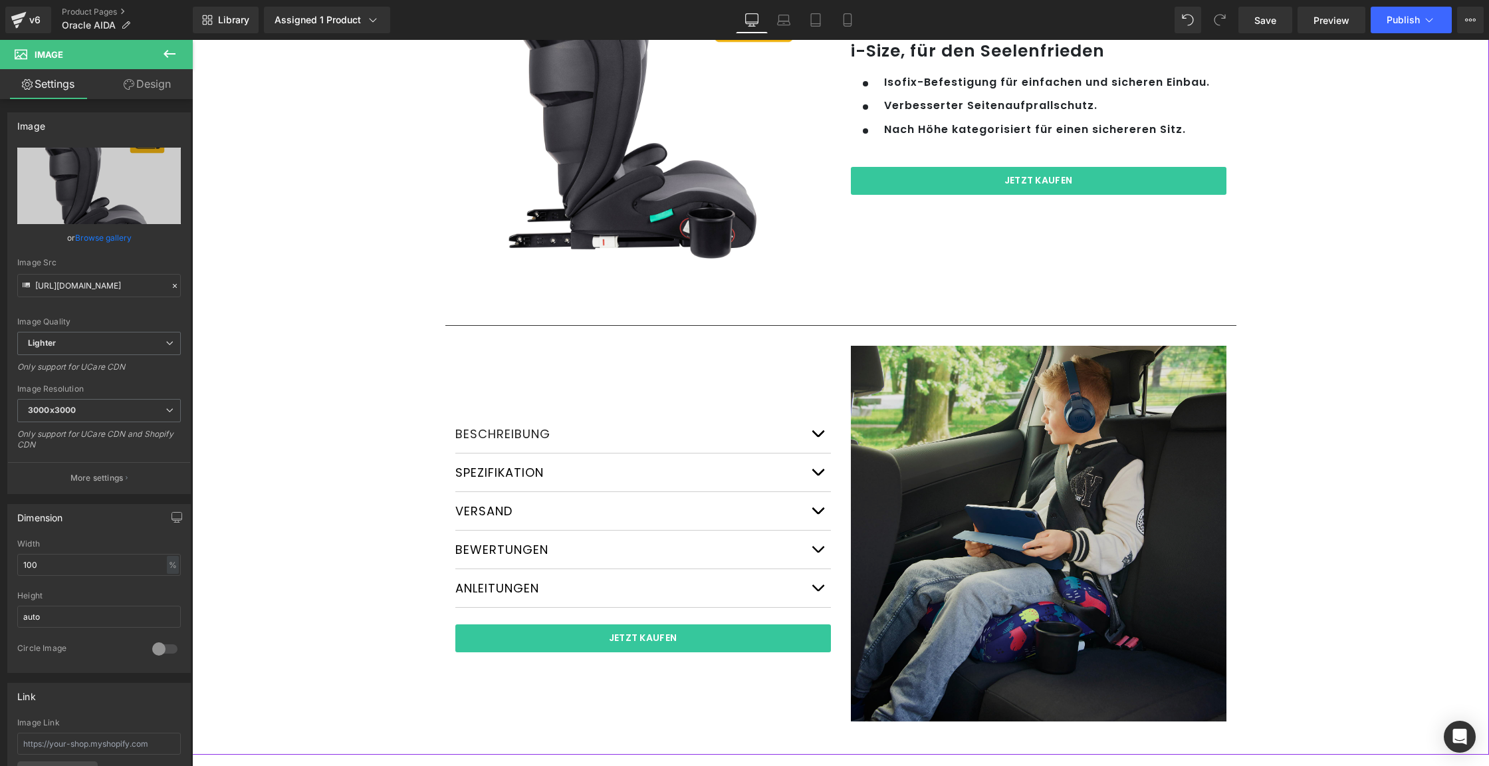
scroll to position [2062, 0]
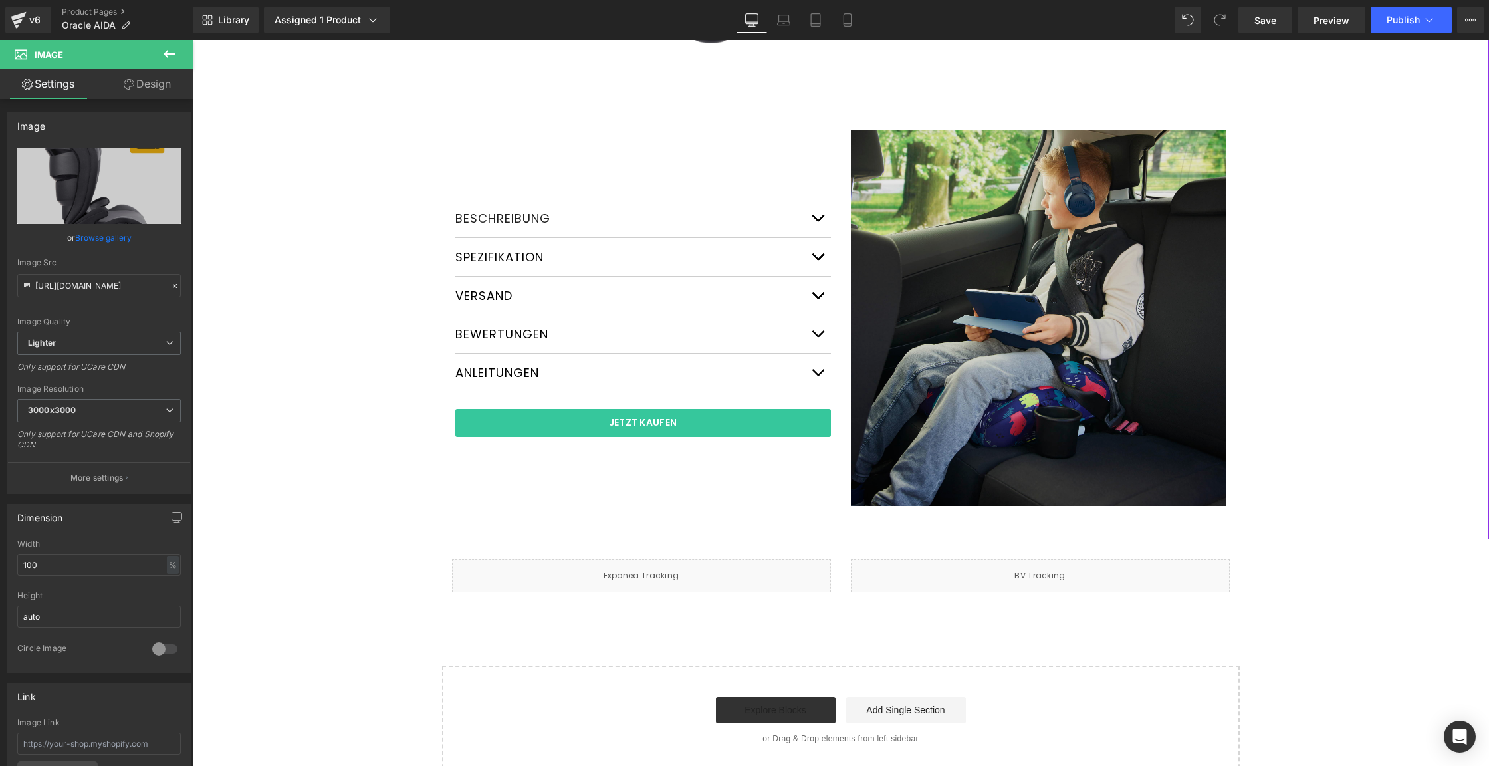
click at [982, 302] on img at bounding box center [1039, 318] width 376 height 376
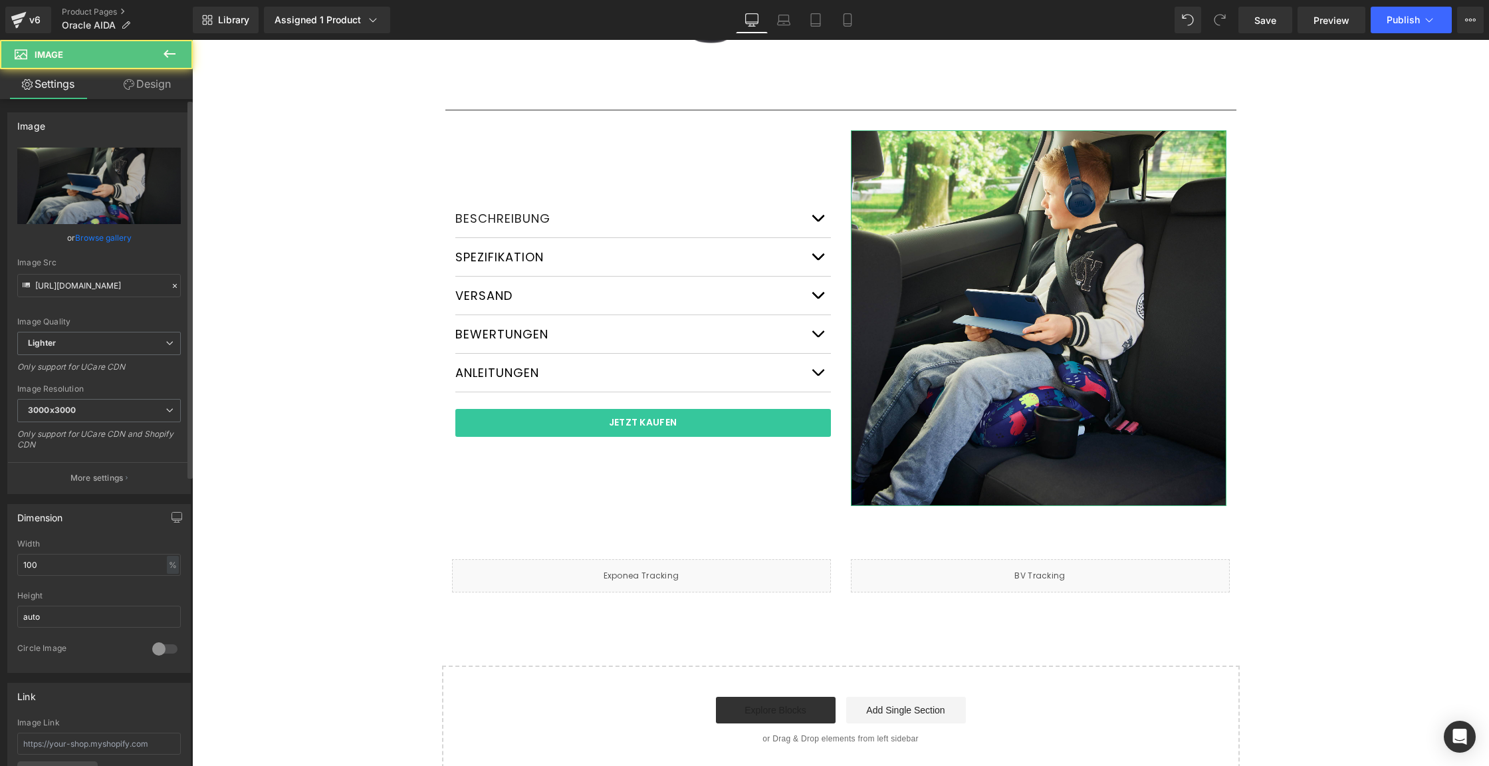
click at [98, 241] on link "Browse gallery" at bounding box center [103, 237] width 57 height 23
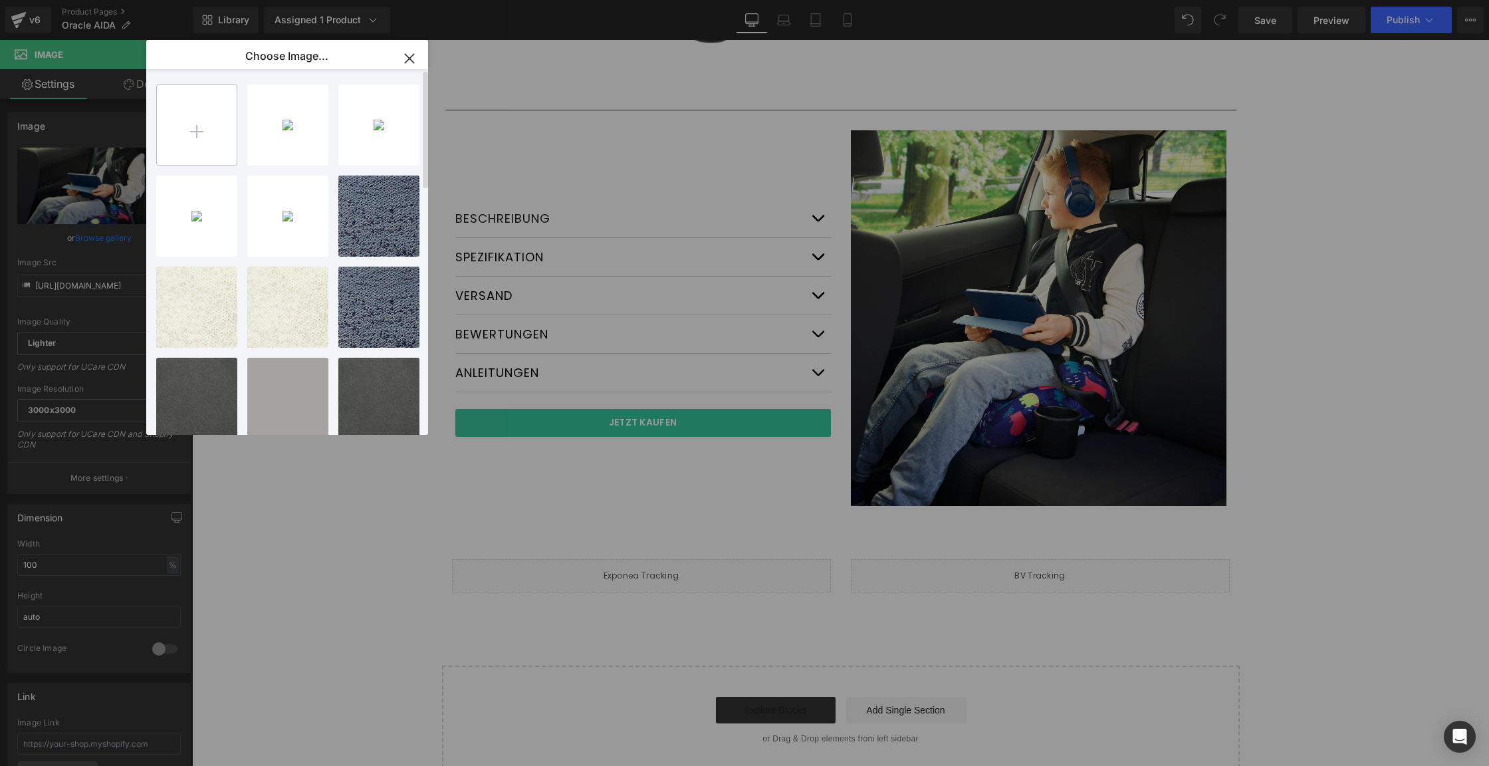
click at [194, 126] on input "file" at bounding box center [197, 125] width 80 height 80
type input "C:\fakepath\IB58745 Oracle Direct PDP Updates_Lifestyle.jpg"
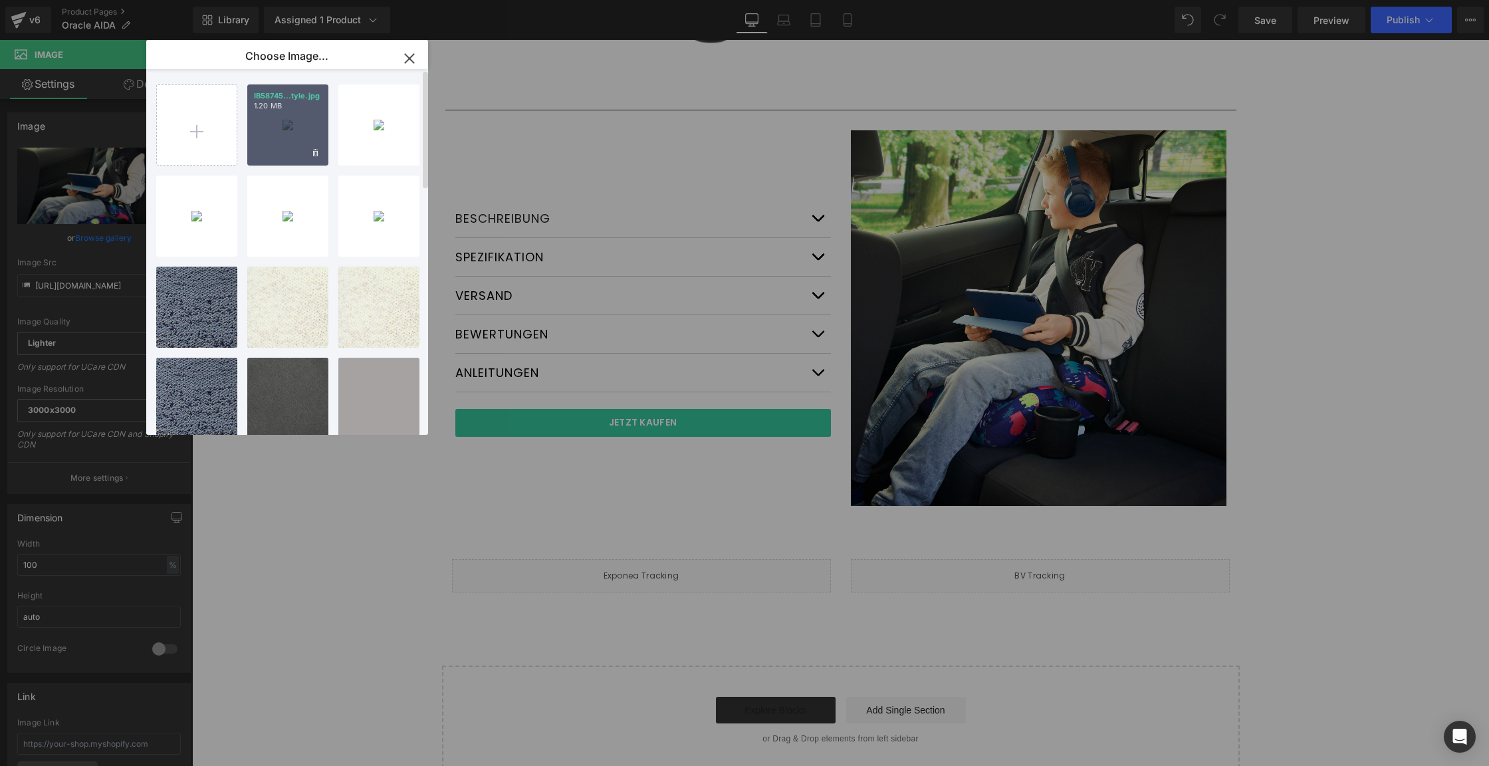
click at [300, 137] on div "IB58745...tyle.jpg 1.20 MB" at bounding box center [287, 124] width 81 height 81
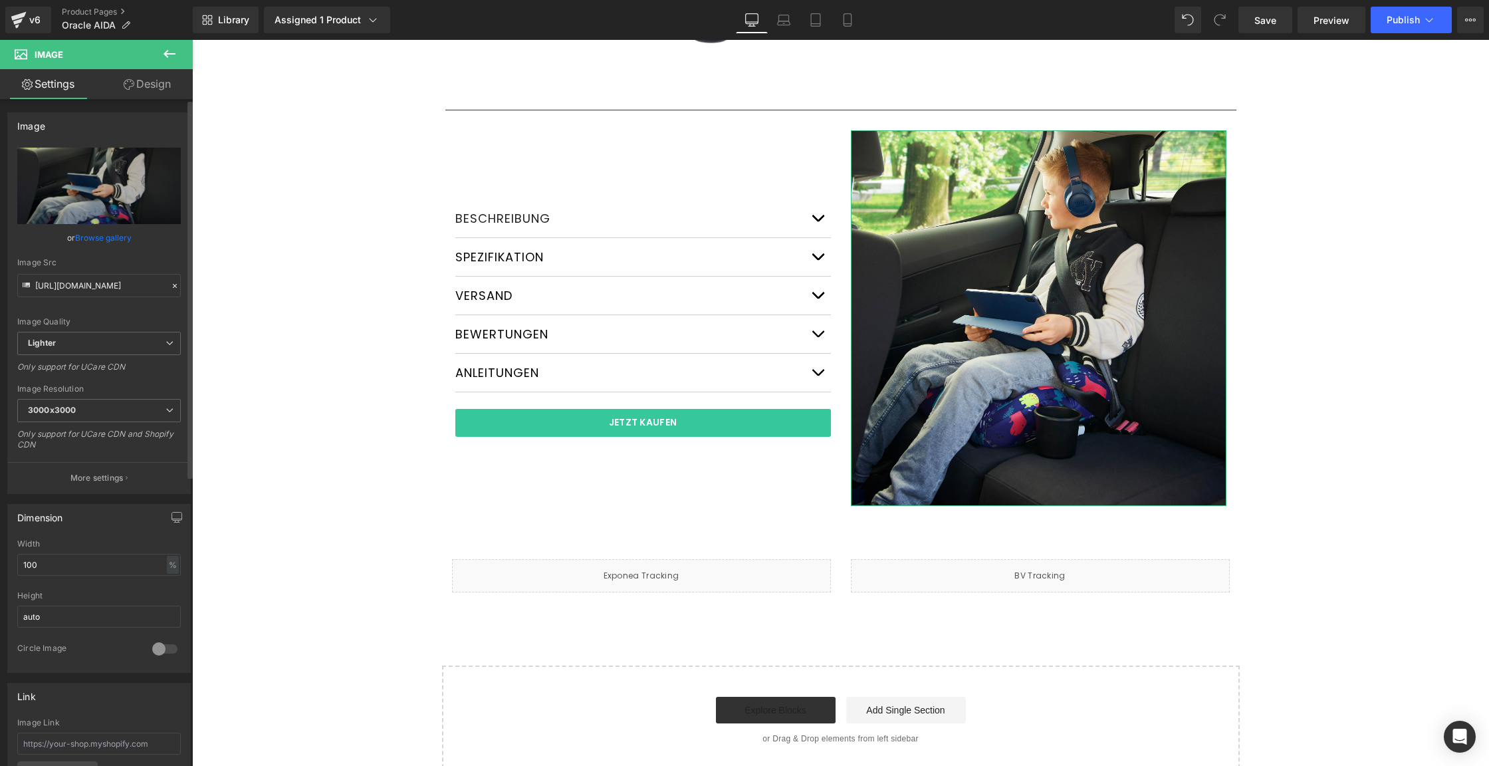
click at [118, 237] on link "Browse gallery" at bounding box center [103, 237] width 57 height 23
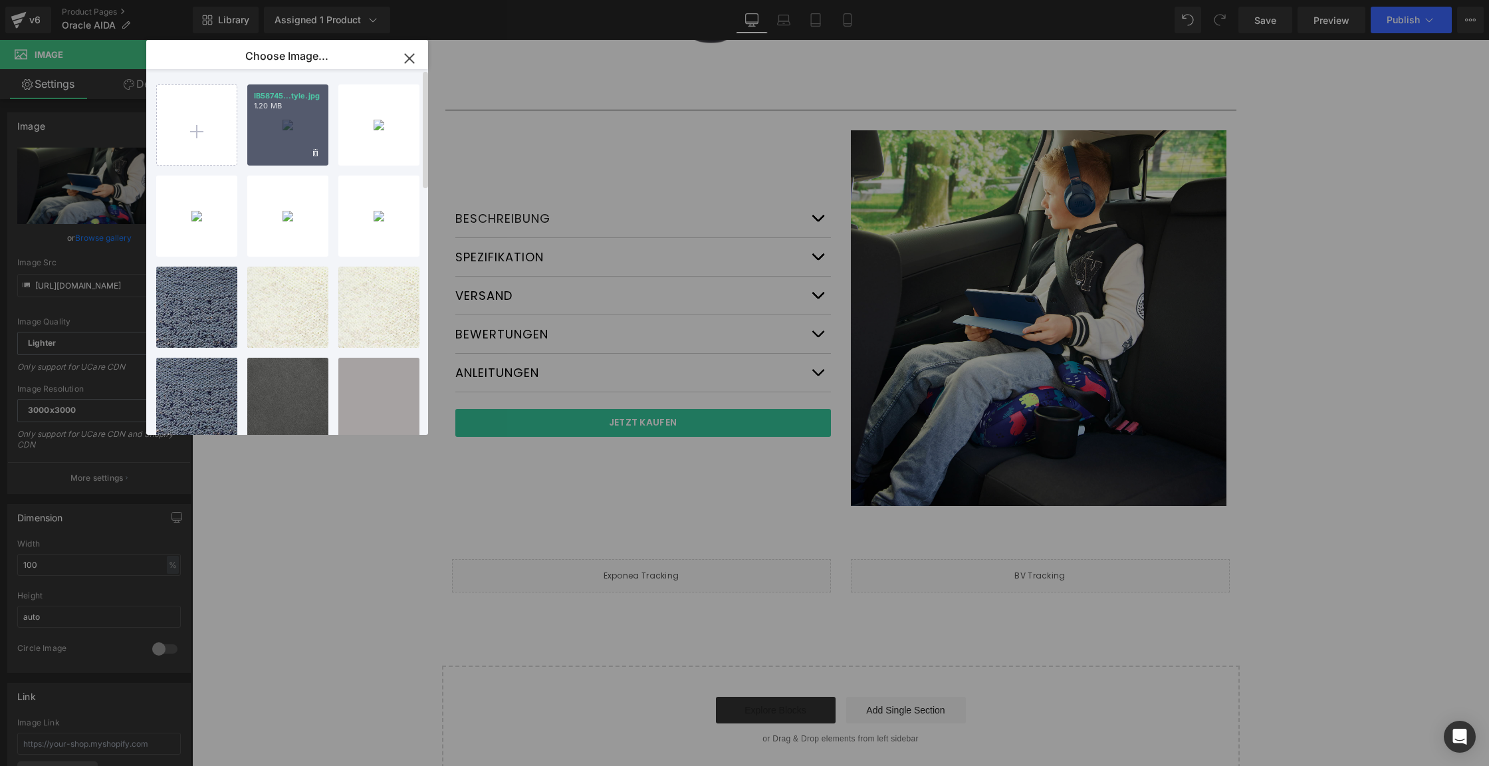
click at [297, 127] on div "IB58745...tyle.jpg 1.20 MB" at bounding box center [287, 124] width 81 height 81
type input "[URL][DOMAIN_NAME]"
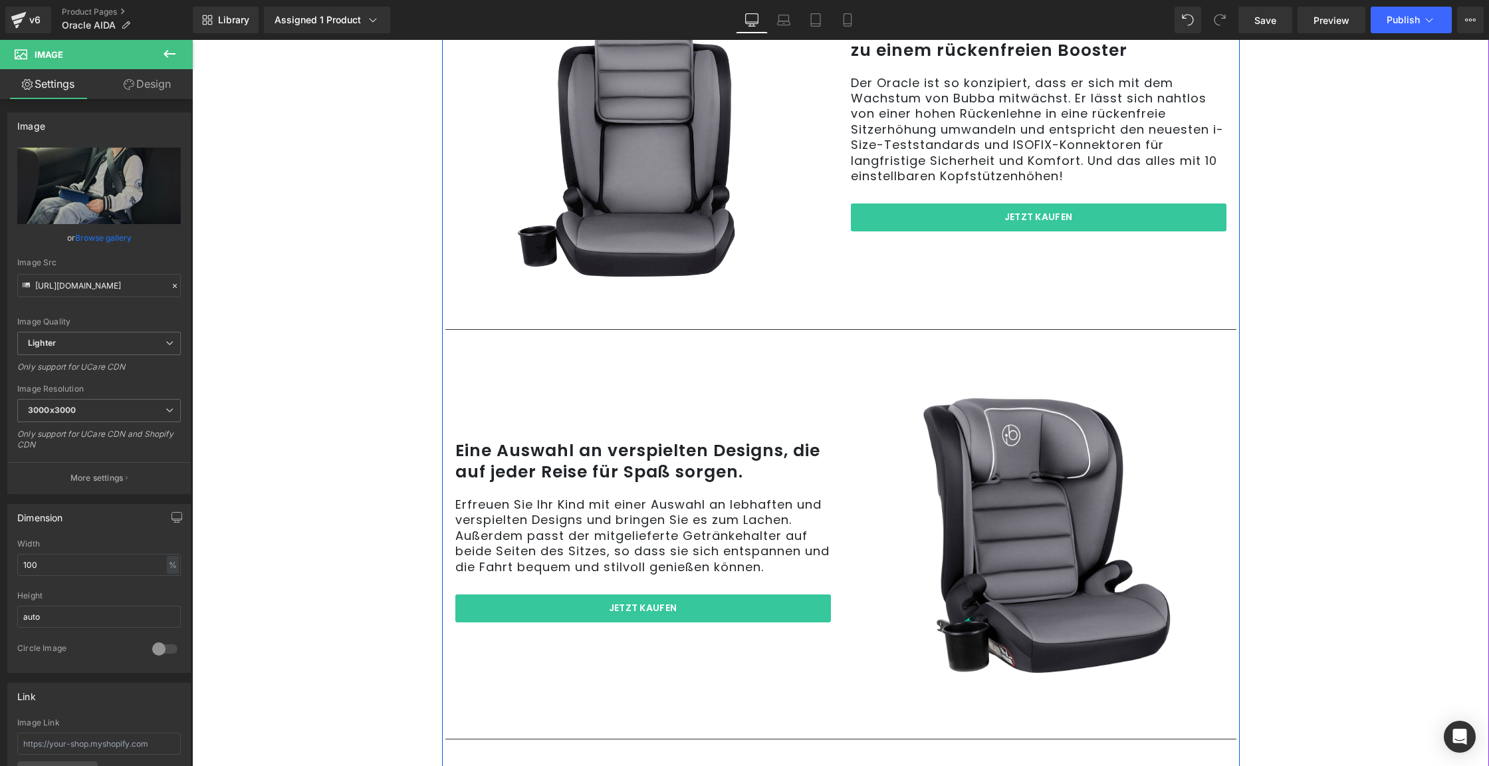
scroll to position [1254, 0]
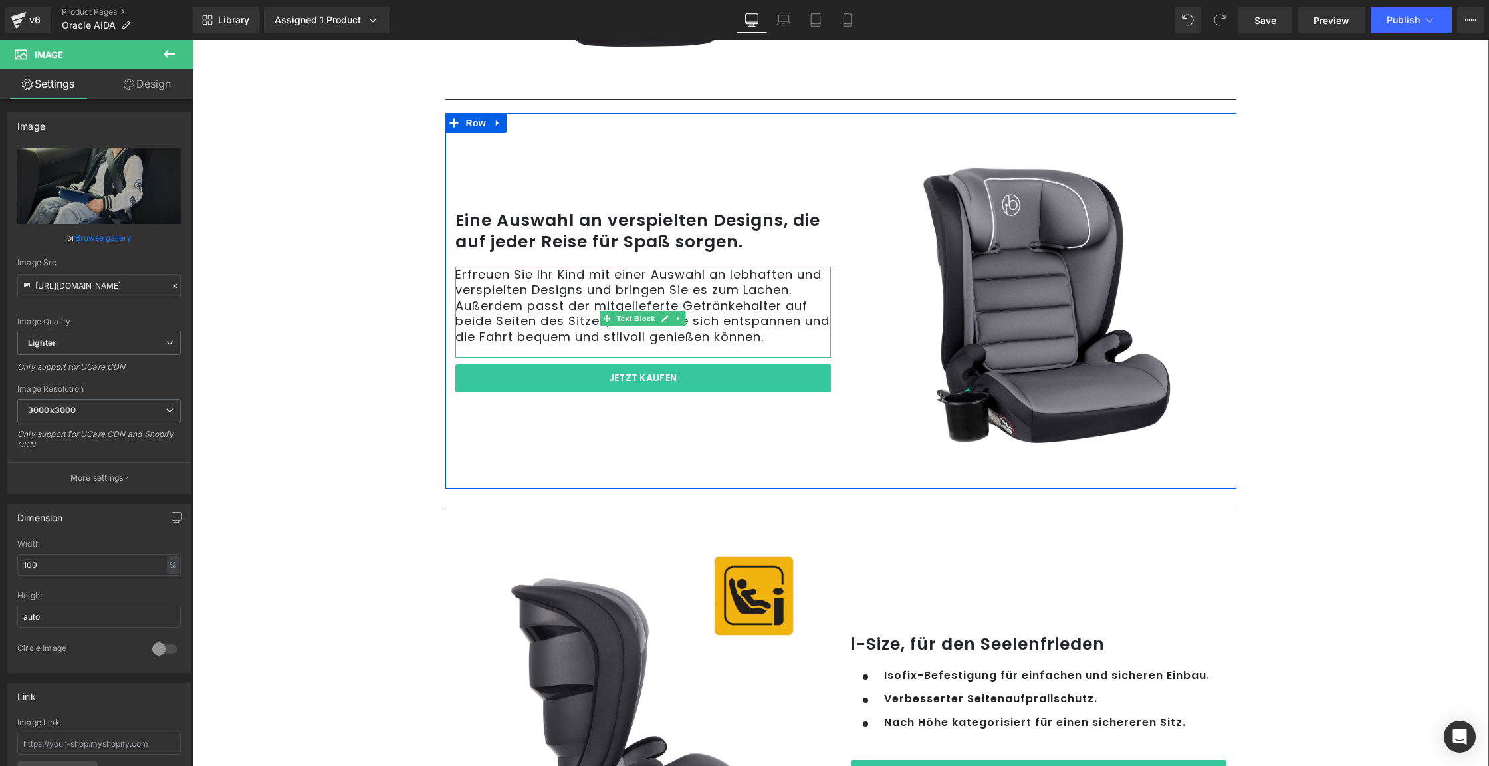
click at [520, 283] on p "Erfreuen Sie Ihr Kind mit einer Auswahl an lebhaften und verspielten Designs un…" at bounding box center [643, 306] width 376 height 78
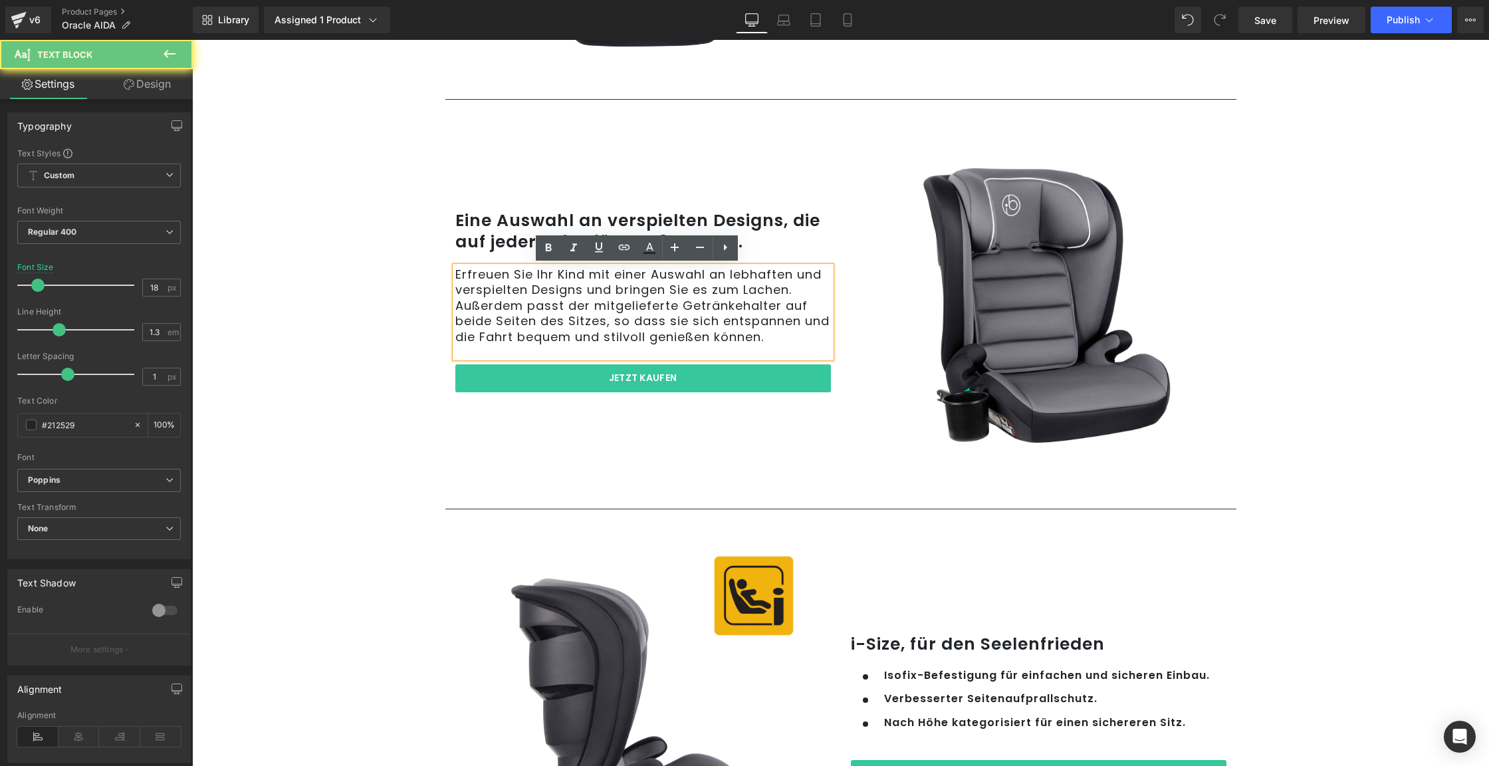
click at [520, 283] on p "Erfreuen Sie Ihr Kind mit einer Auswahl an lebhaften und verspielten Designs un…" at bounding box center [643, 306] width 376 height 78
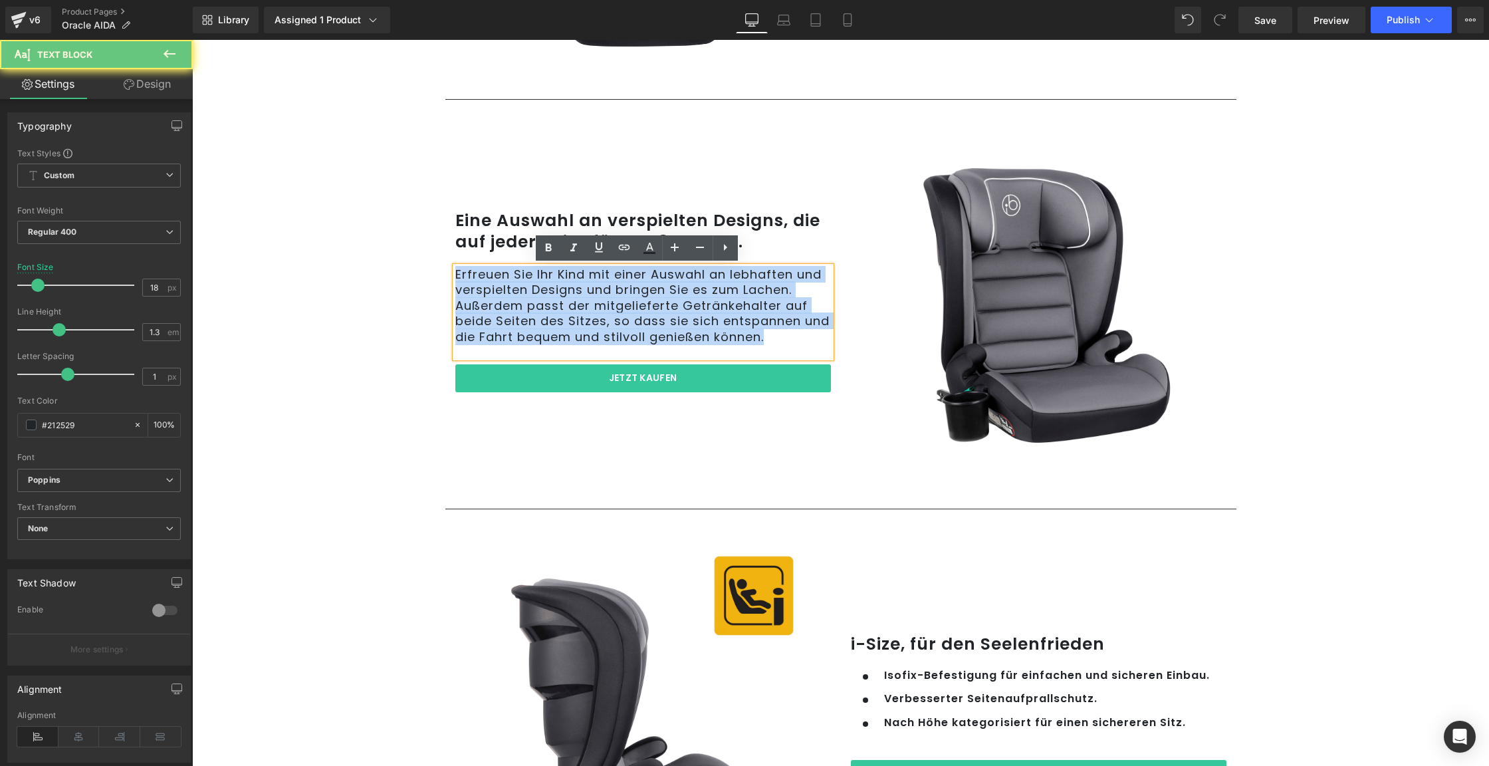
click at [520, 283] on p "Erfreuen Sie Ihr Kind mit einer Auswahl an lebhaften und verspielten Designs un…" at bounding box center [643, 306] width 376 height 78
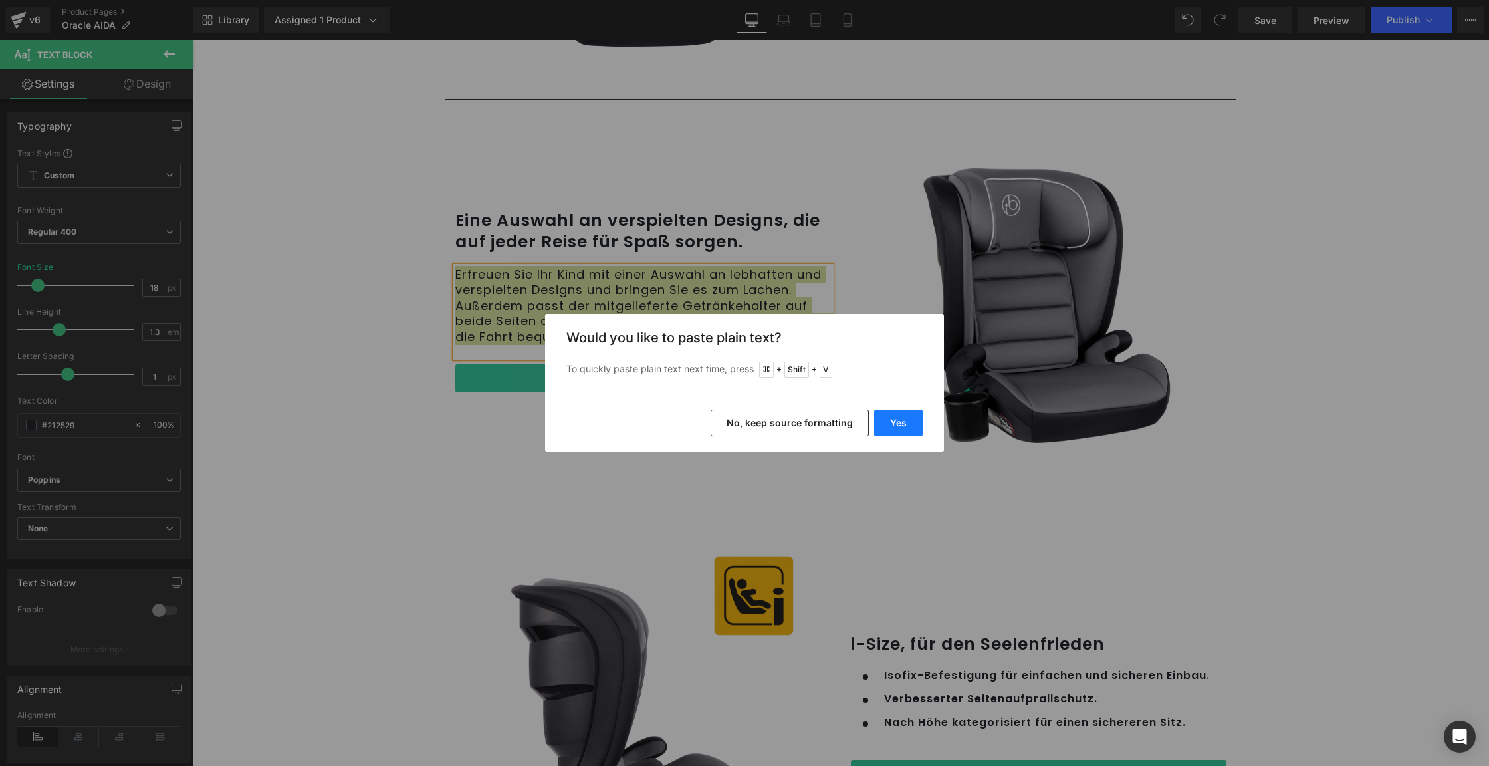
click at [897, 415] on button "Yes" at bounding box center [898, 422] width 49 height 27
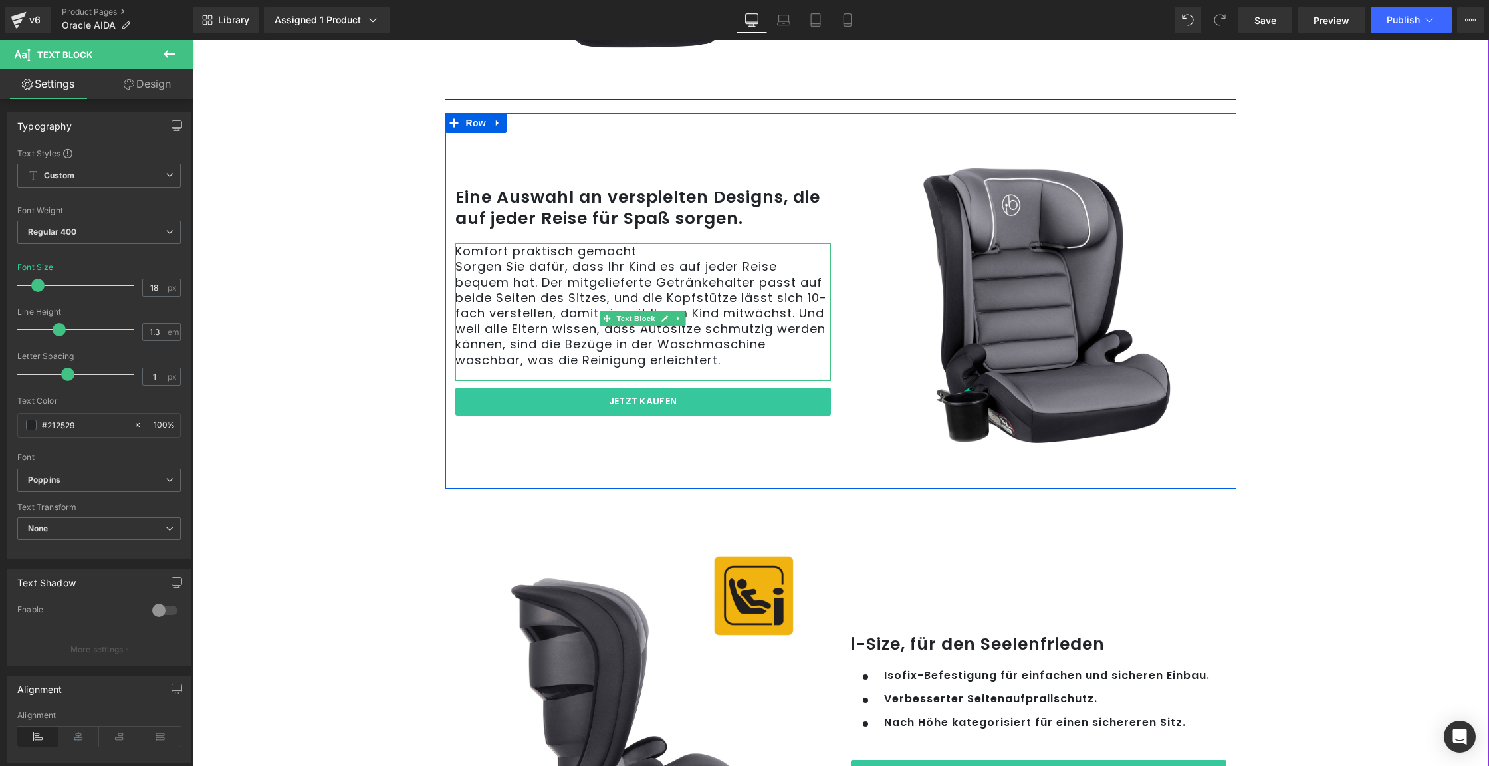
click at [580, 252] on p "Komfort praktisch gemacht" at bounding box center [643, 250] width 376 height 15
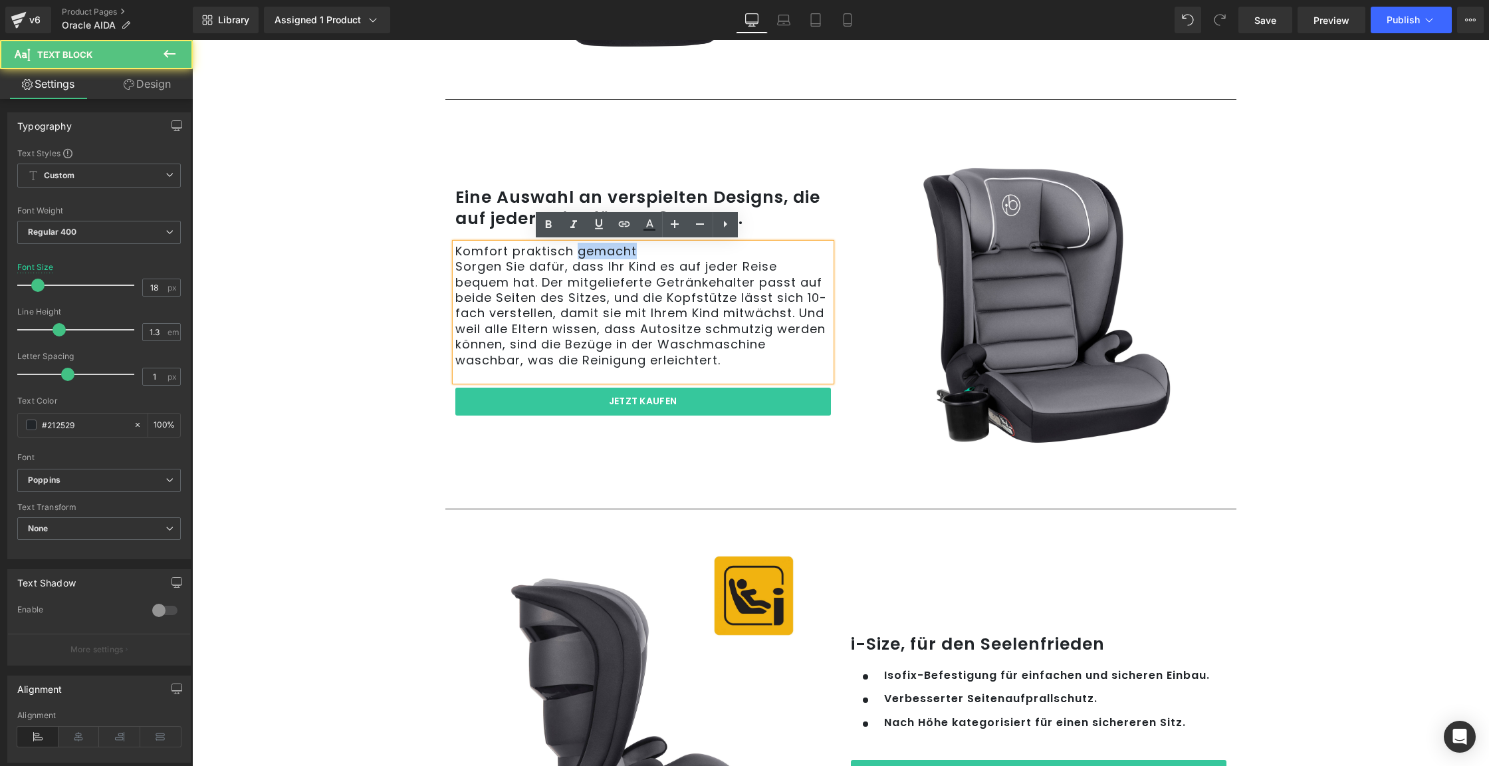
click at [580, 252] on p "Komfort praktisch gemacht" at bounding box center [643, 250] width 376 height 15
copy p "Komfort praktisch gemacht"
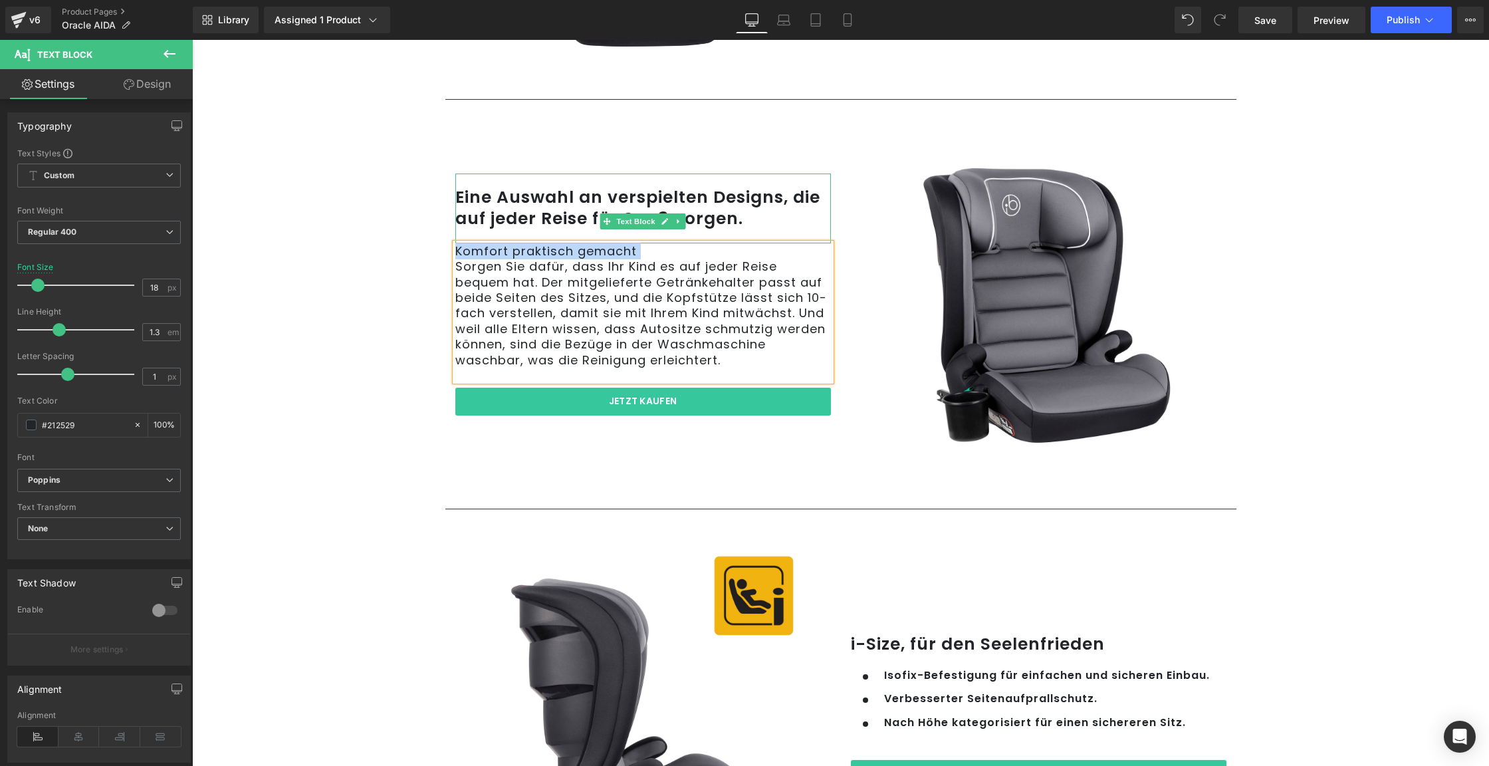
click at [562, 209] on p "Eine Auswahl an verspielten Designs, die auf jeder Reise für Spaß sorgen." at bounding box center [643, 208] width 376 height 43
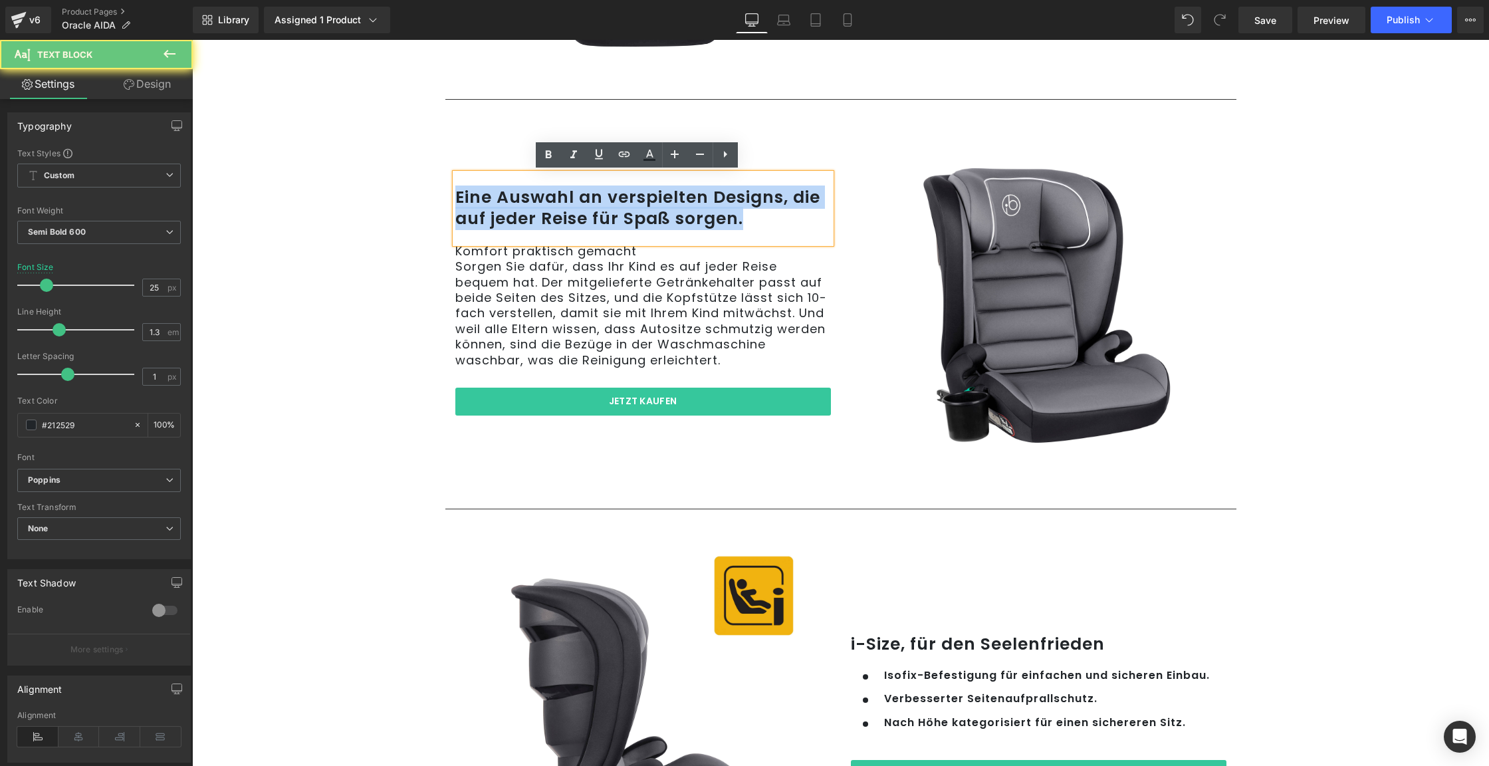
click at [562, 209] on p "Eine Auswahl an verspielten Designs, die auf jeder Reise für Spaß sorgen." at bounding box center [643, 208] width 376 height 43
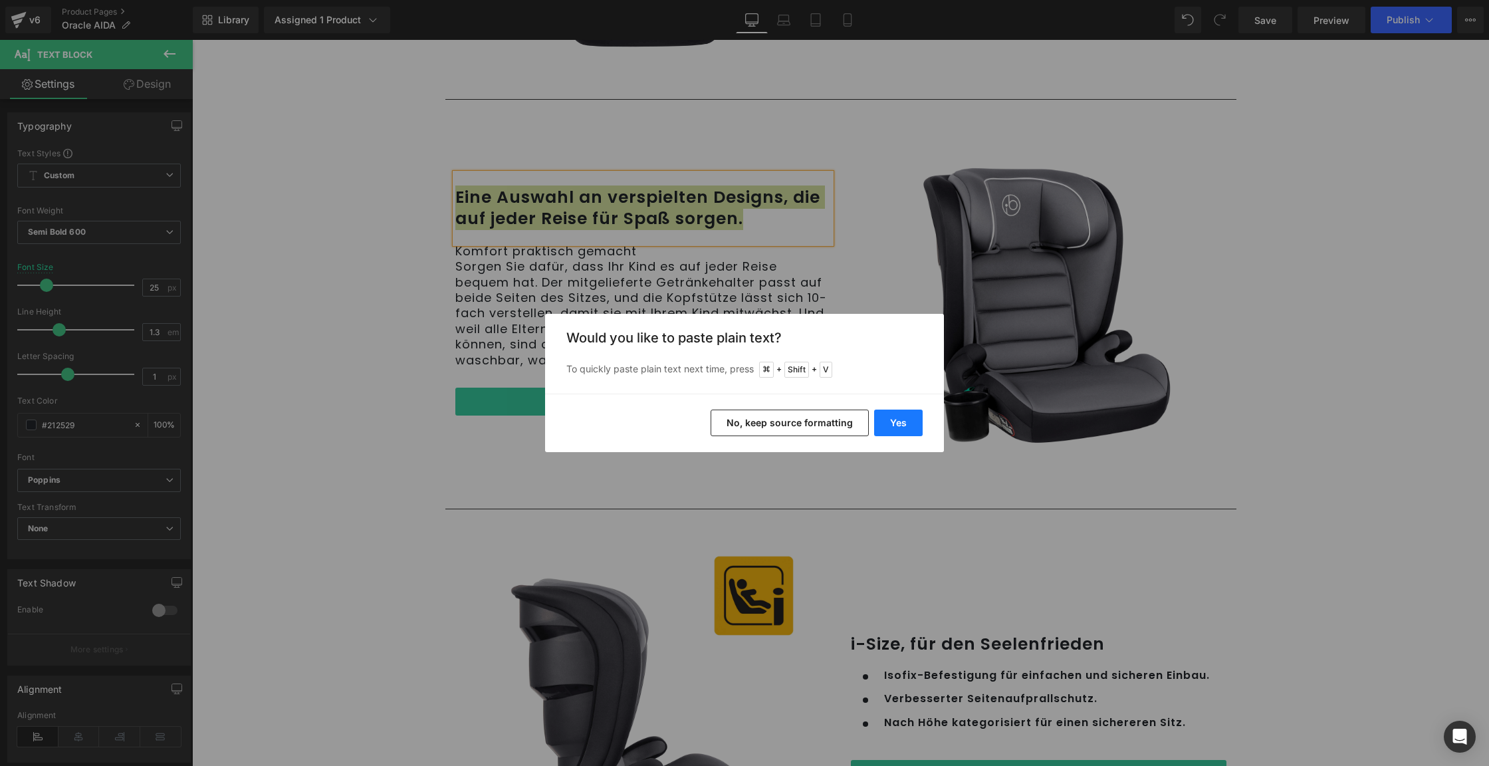
click at [895, 425] on button "Yes" at bounding box center [898, 422] width 49 height 27
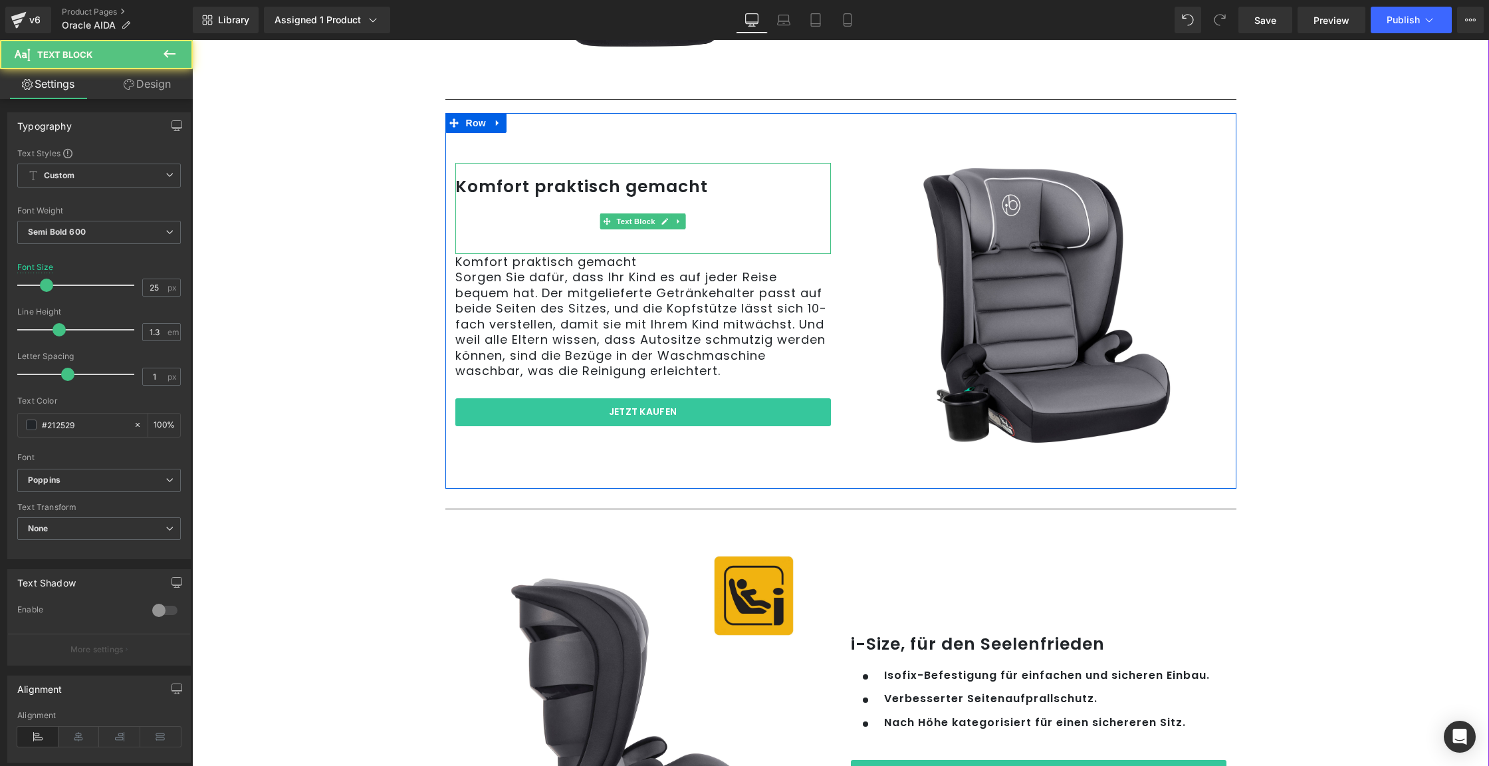
click at [562, 213] on p at bounding box center [643, 208] width 376 height 22
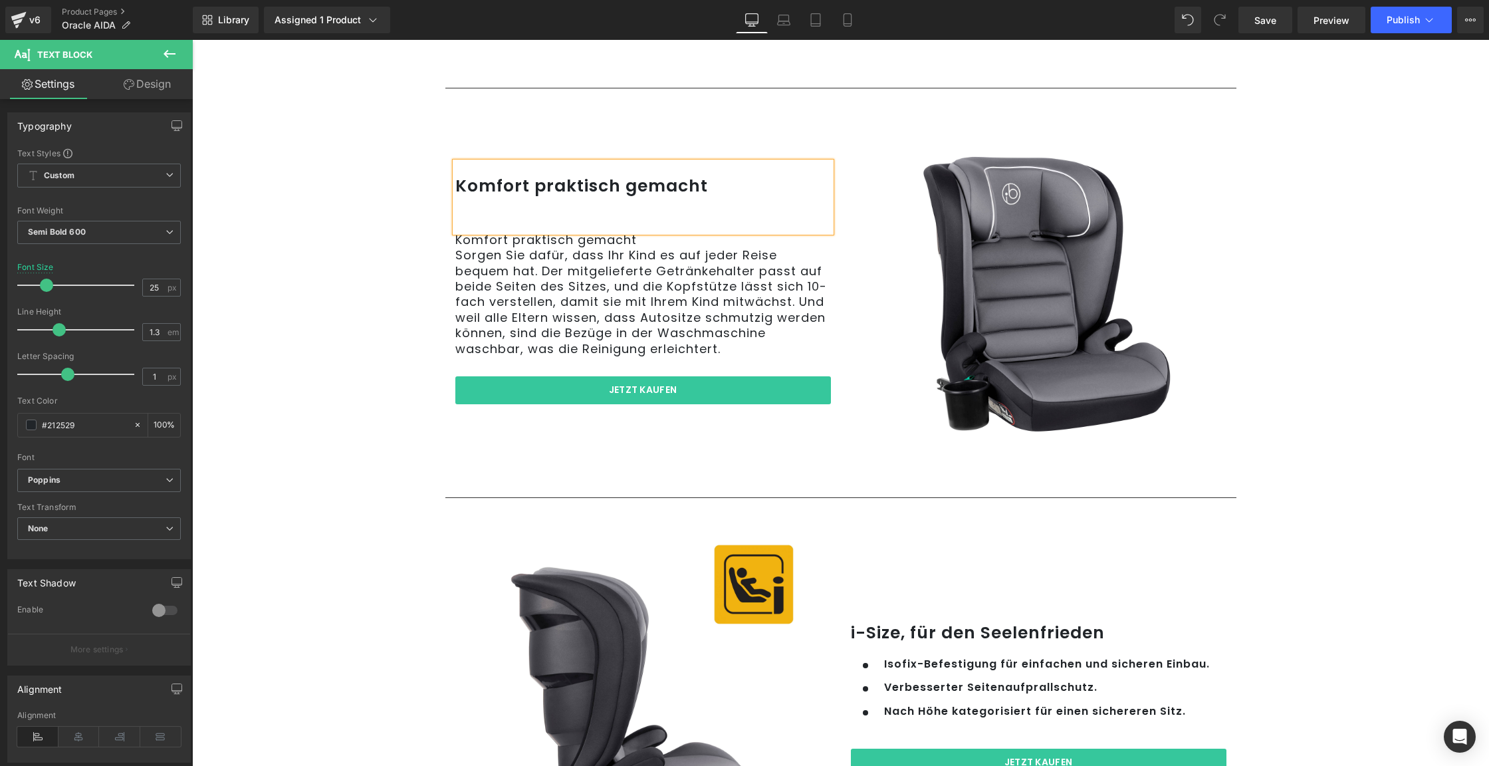
scroll to position [1276, 0]
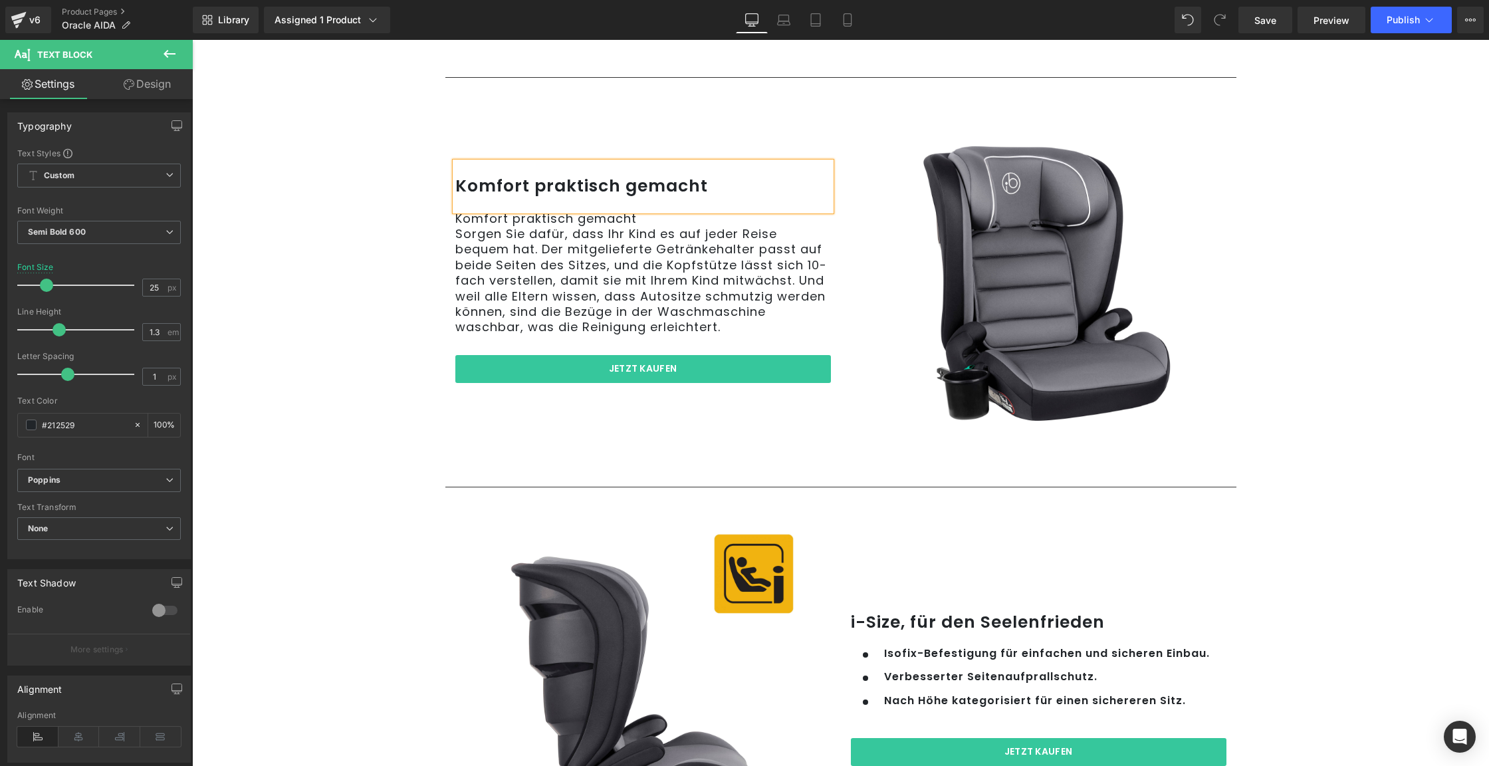
click at [569, 213] on p "Komfort praktisch gemacht" at bounding box center [643, 218] width 376 height 15
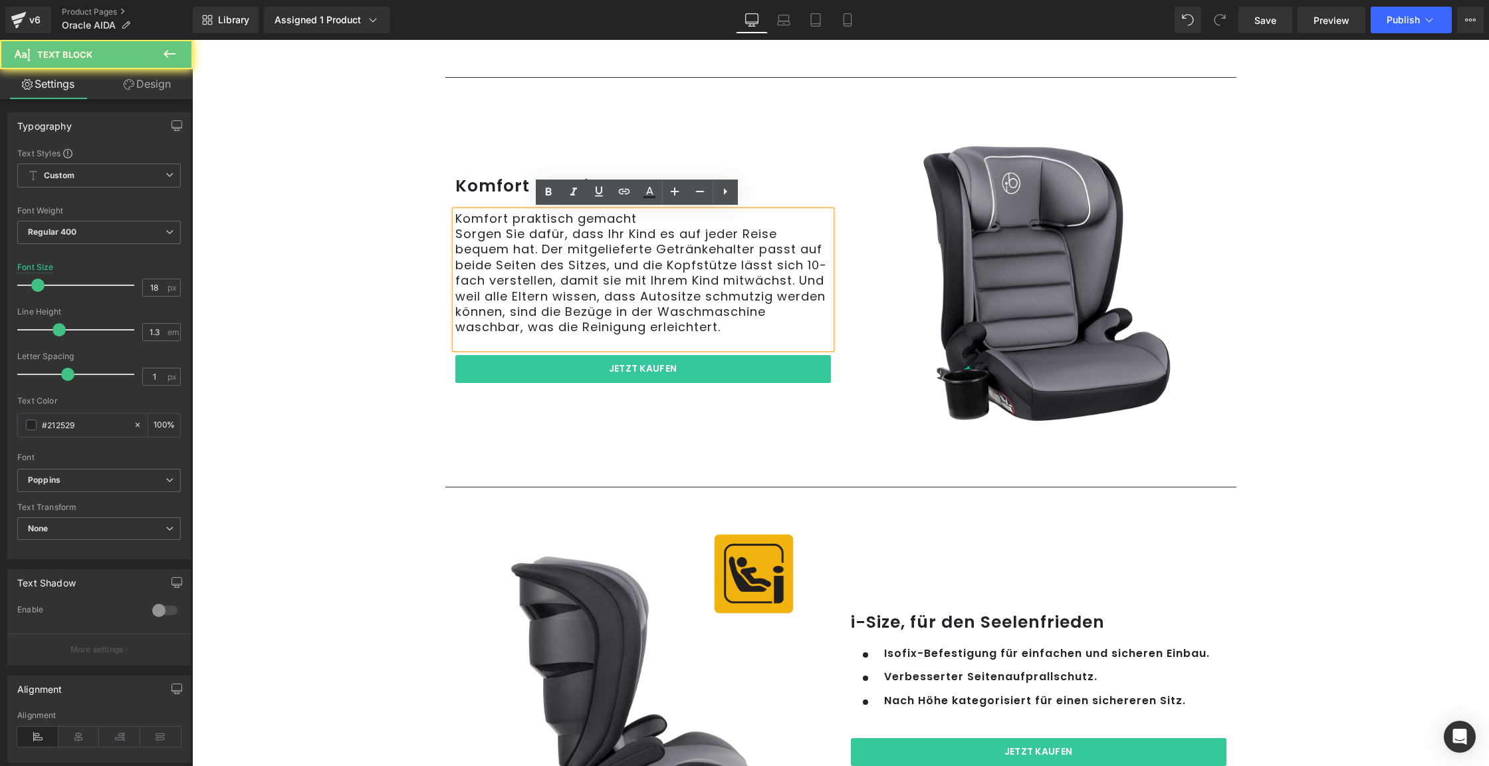
click at [569, 213] on p "Komfort praktisch gemacht" at bounding box center [643, 218] width 376 height 15
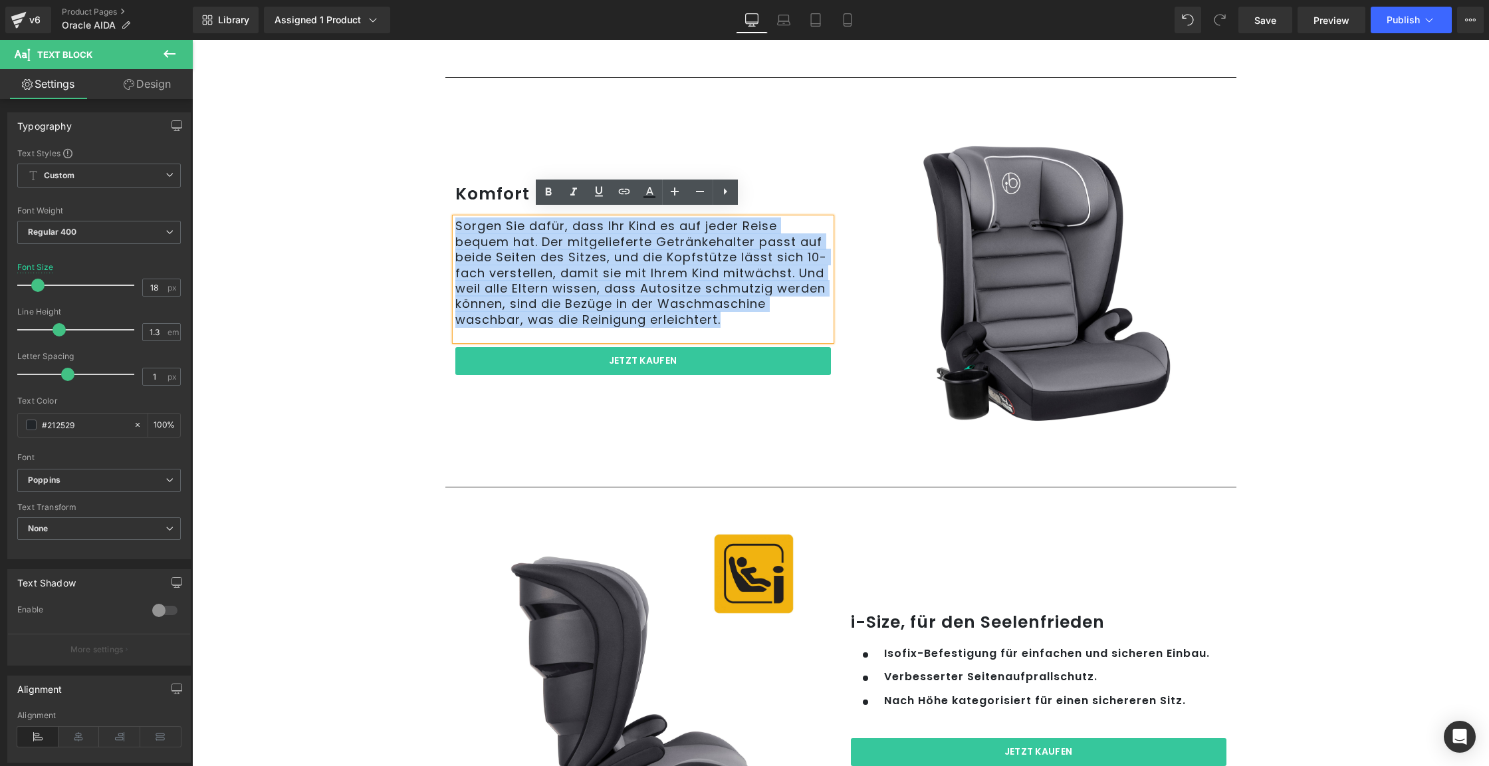
scroll to position [1284, 0]
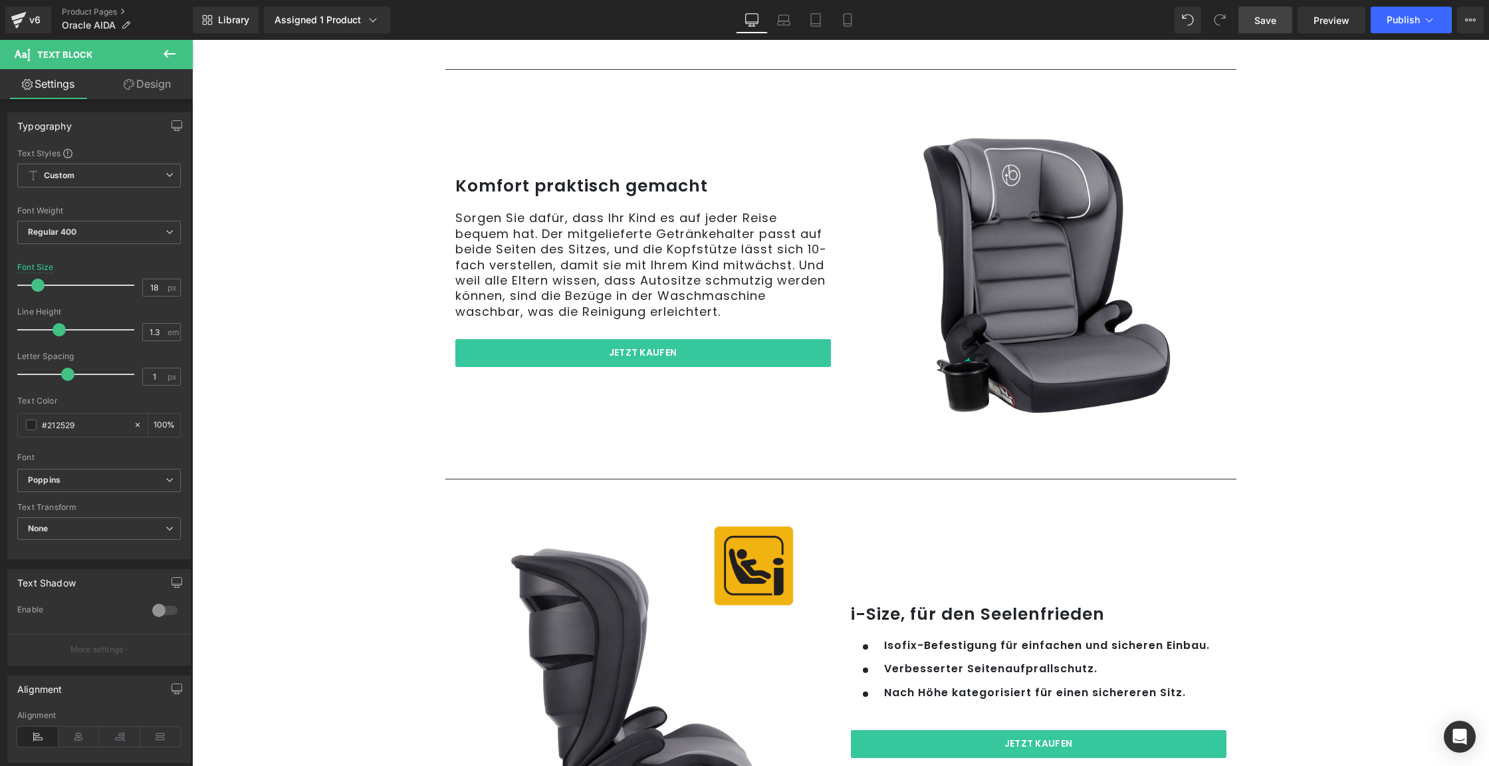
click at [1268, 23] on span "Save" at bounding box center [1265, 20] width 22 height 14
click at [837, 16] on icon at bounding box center [833, 20] width 7 height 13
type input "16"
type input "100"
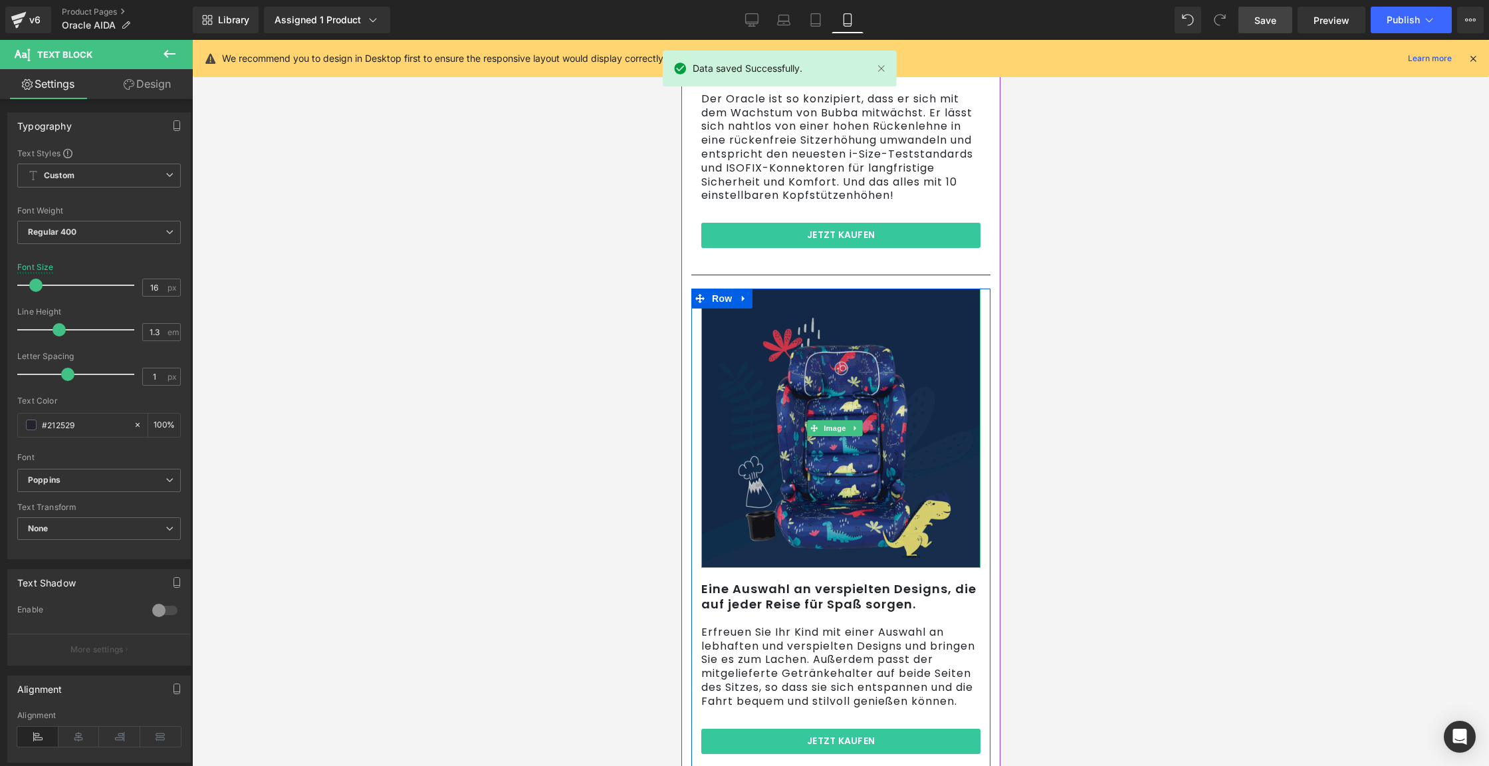
scroll to position [1537, 0]
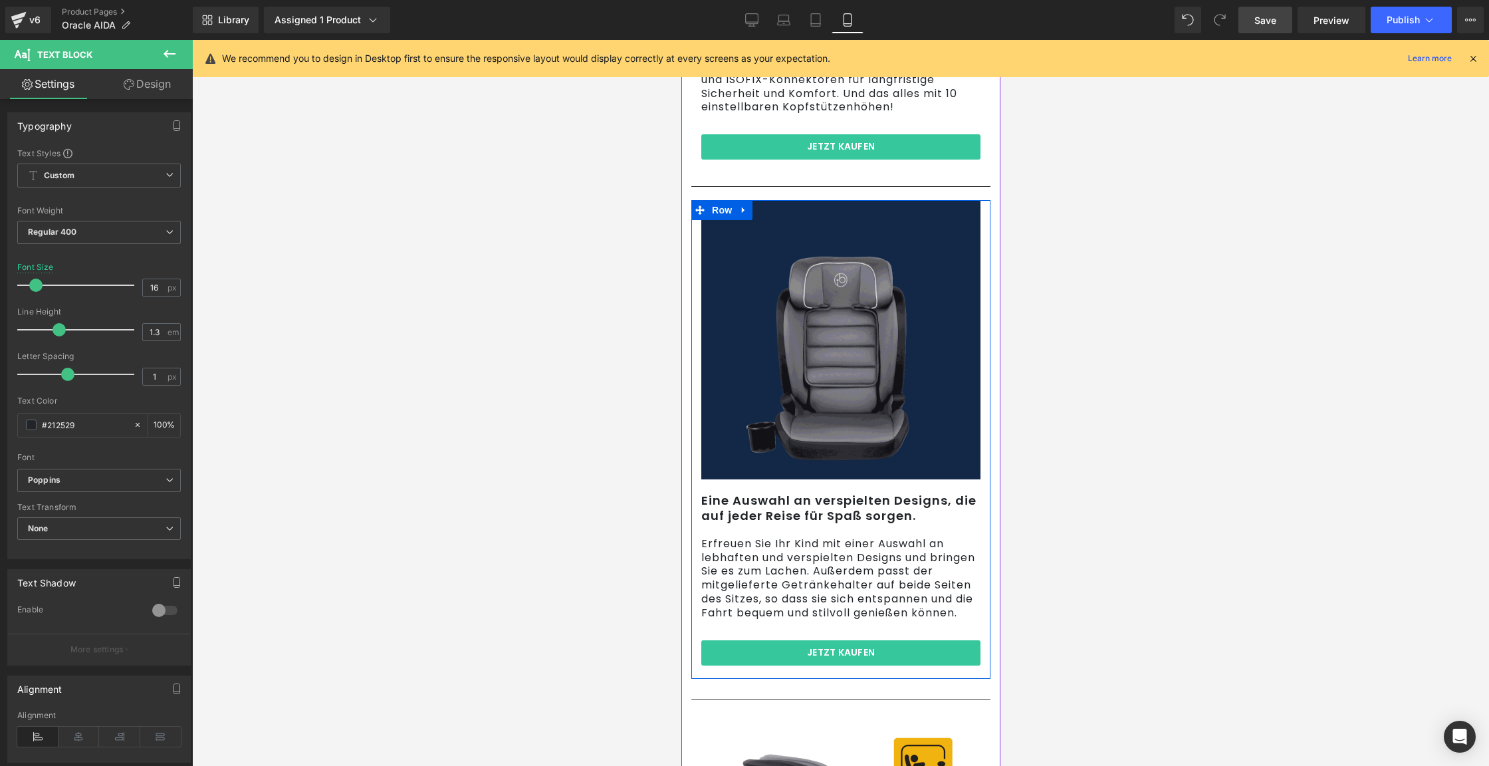
click at [862, 244] on img at bounding box center [840, 339] width 279 height 279
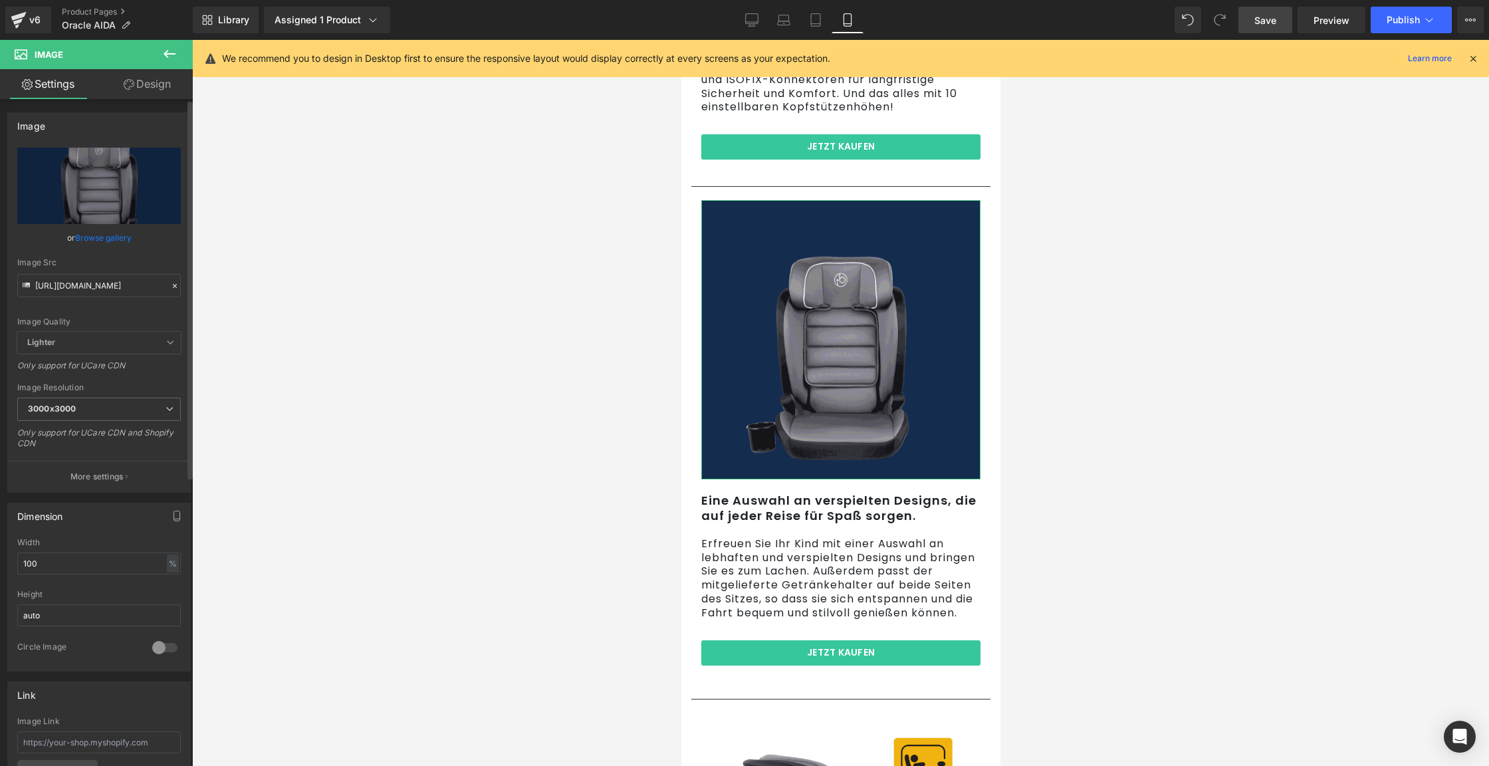
click at [89, 235] on link "Browse gallery" at bounding box center [103, 237] width 57 height 23
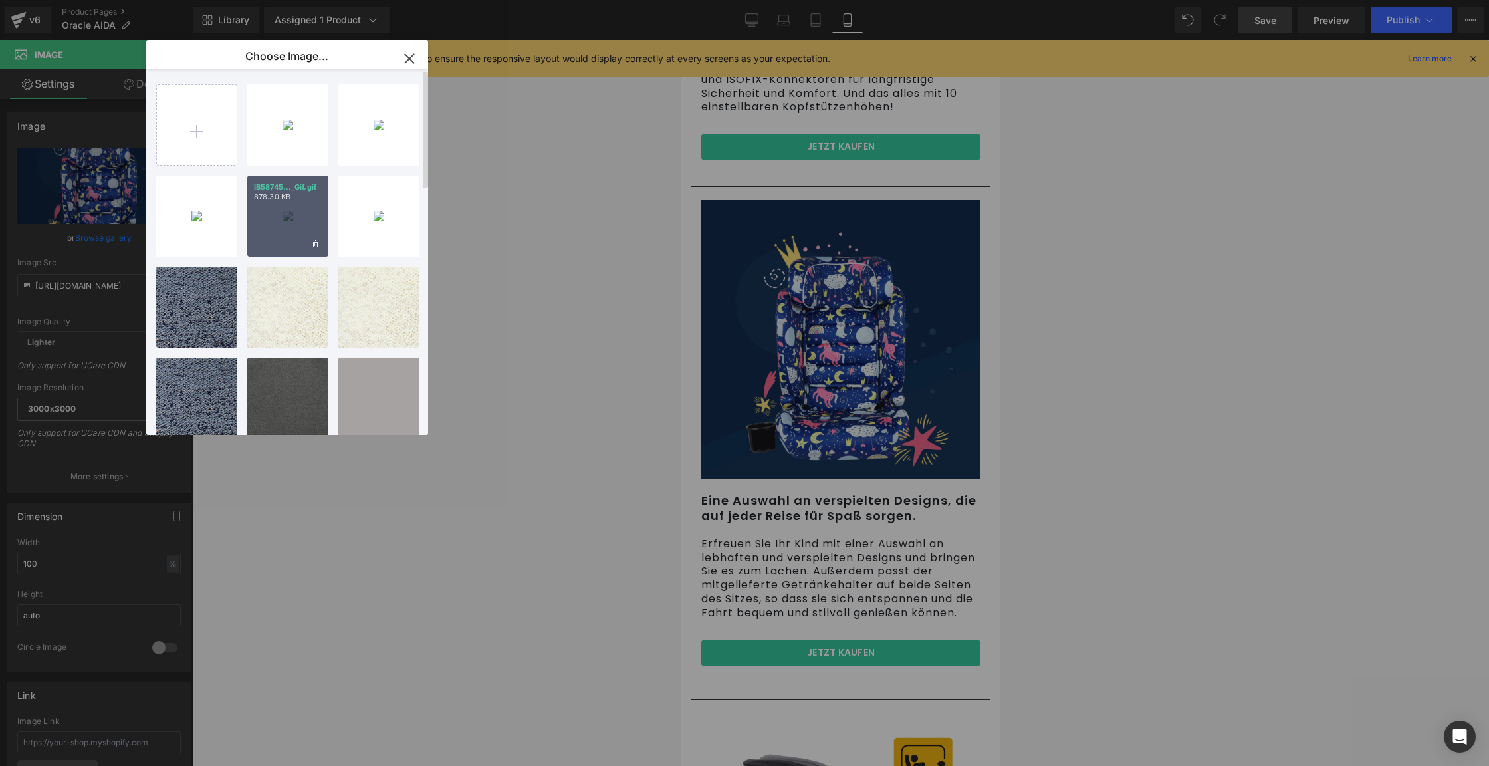
click at [285, 235] on div "IB58745..._Gif.gif 878.30 KB" at bounding box center [287, 215] width 81 height 81
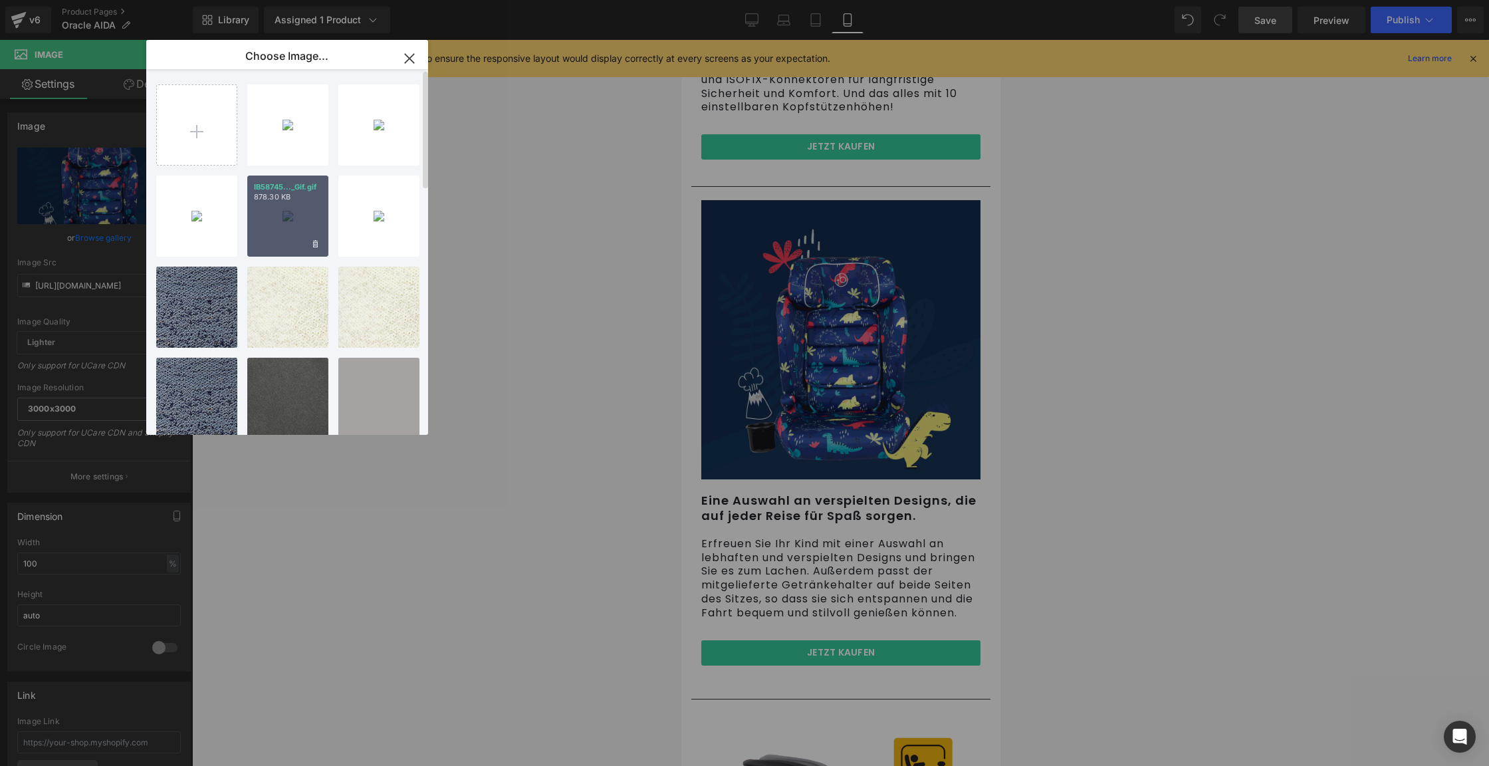
type input "[URL][DOMAIN_NAME]"
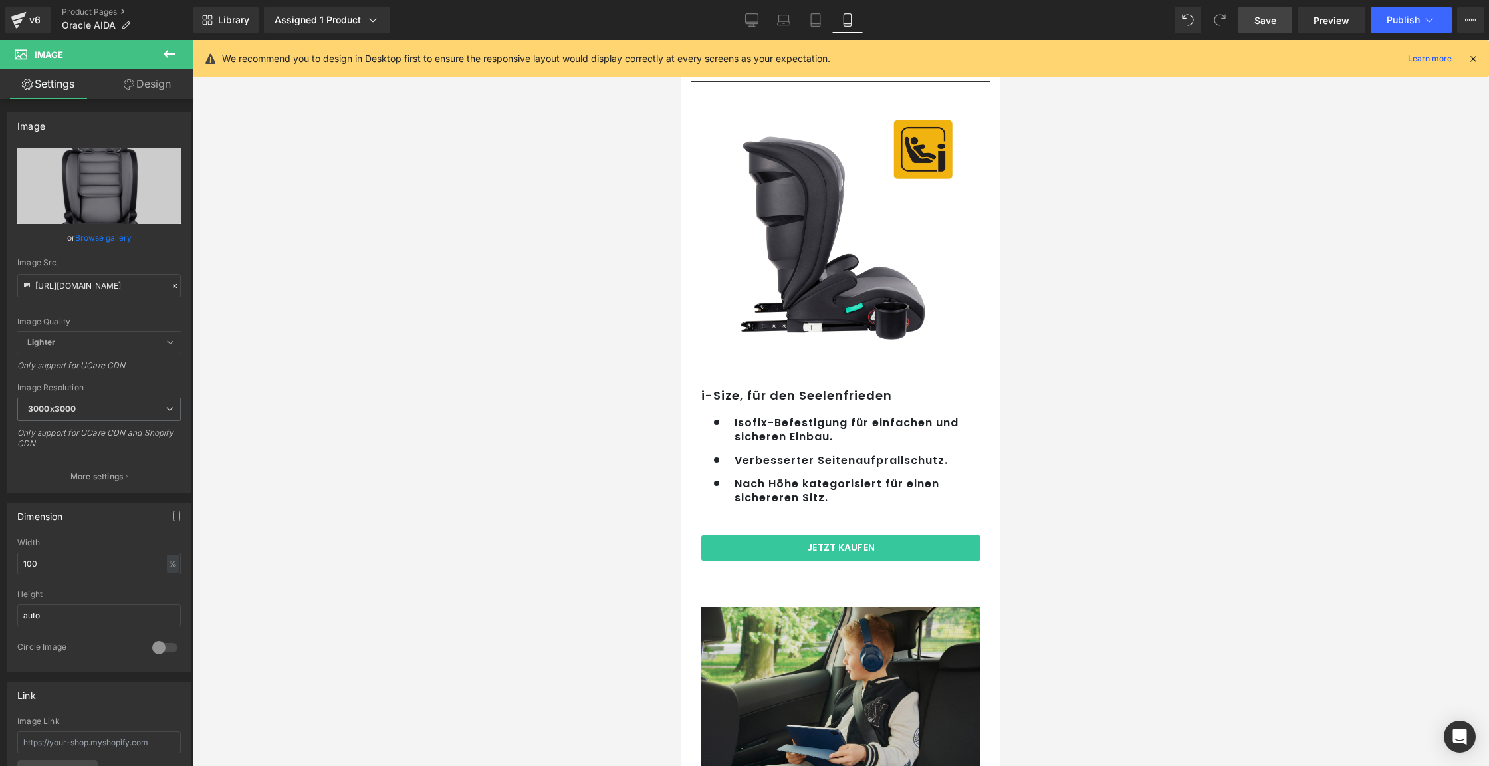
scroll to position [2481, 0]
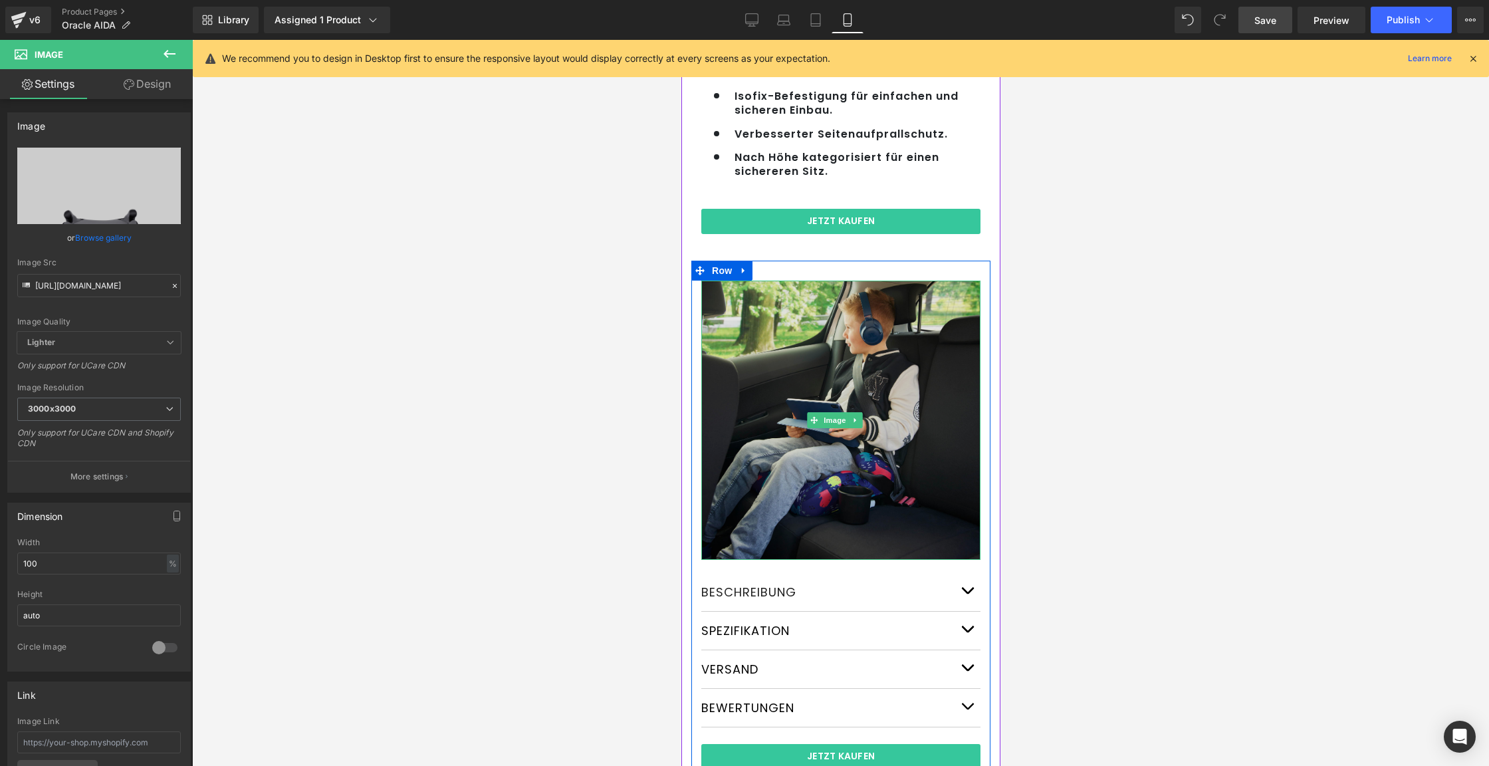
click at [812, 381] on img at bounding box center [840, 420] width 279 height 279
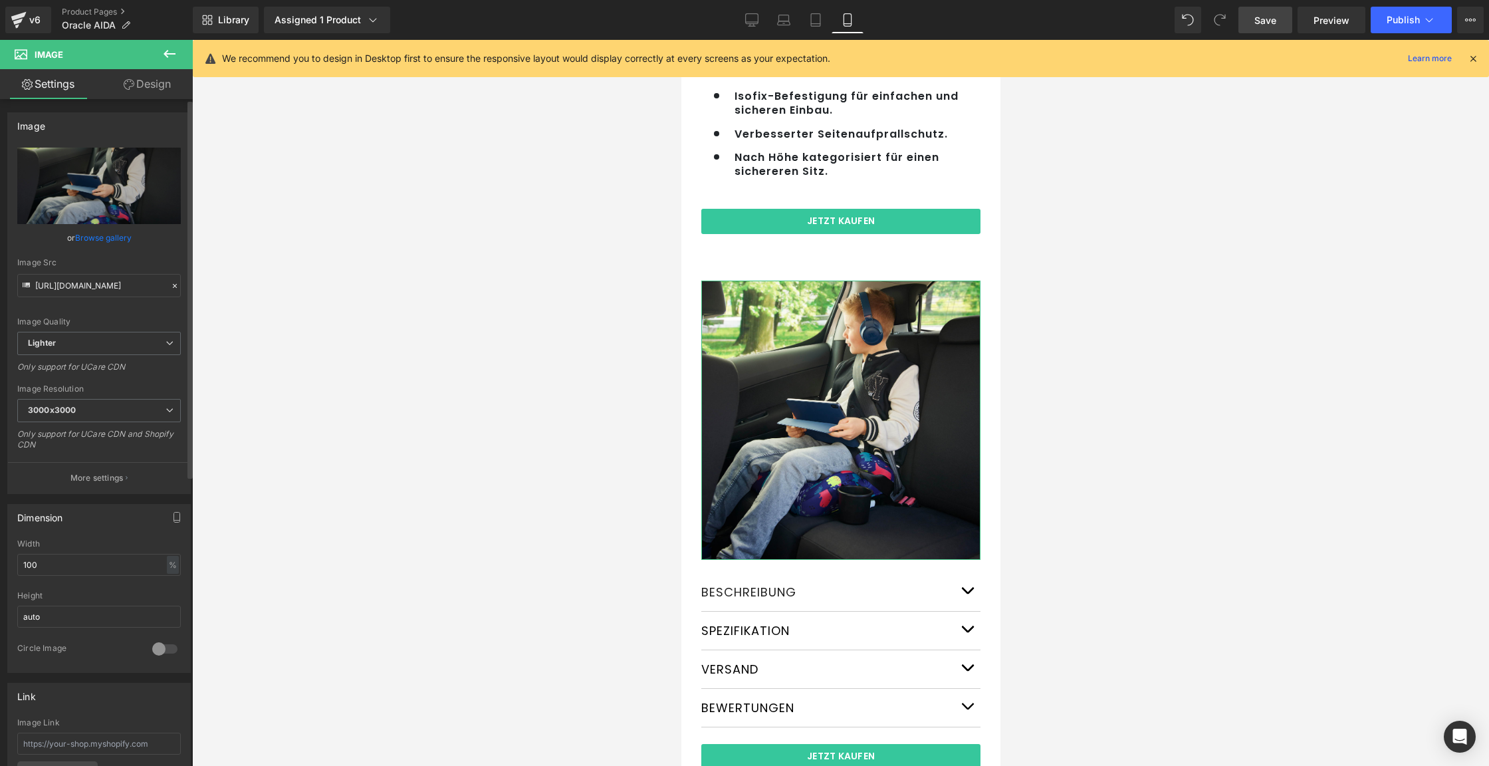
click at [115, 239] on link "Browse gallery" at bounding box center [103, 237] width 57 height 23
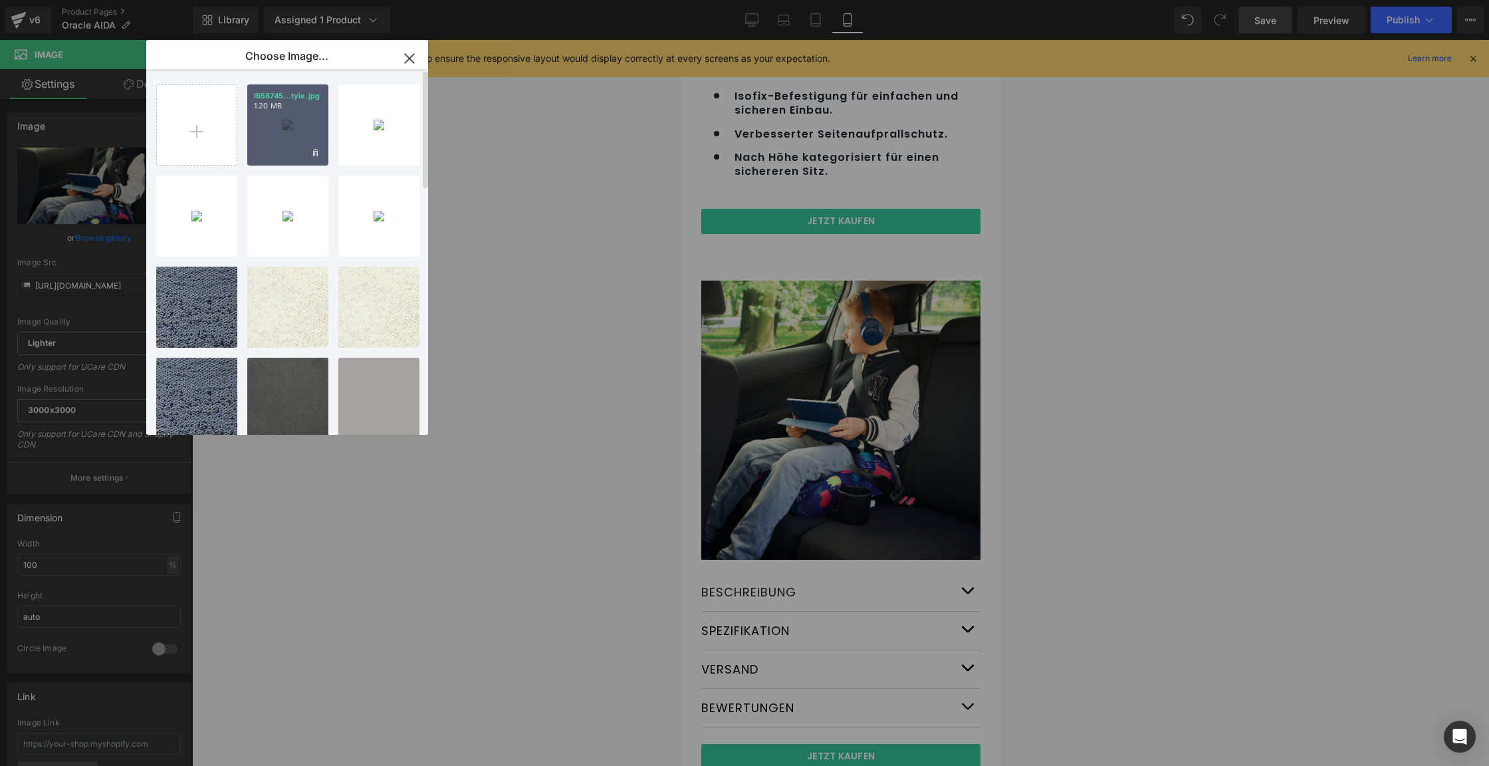
click at [290, 126] on div "IB58745...tyle.jpg 1.20 MB" at bounding box center [287, 124] width 81 height 81
type input "[URL][DOMAIN_NAME]"
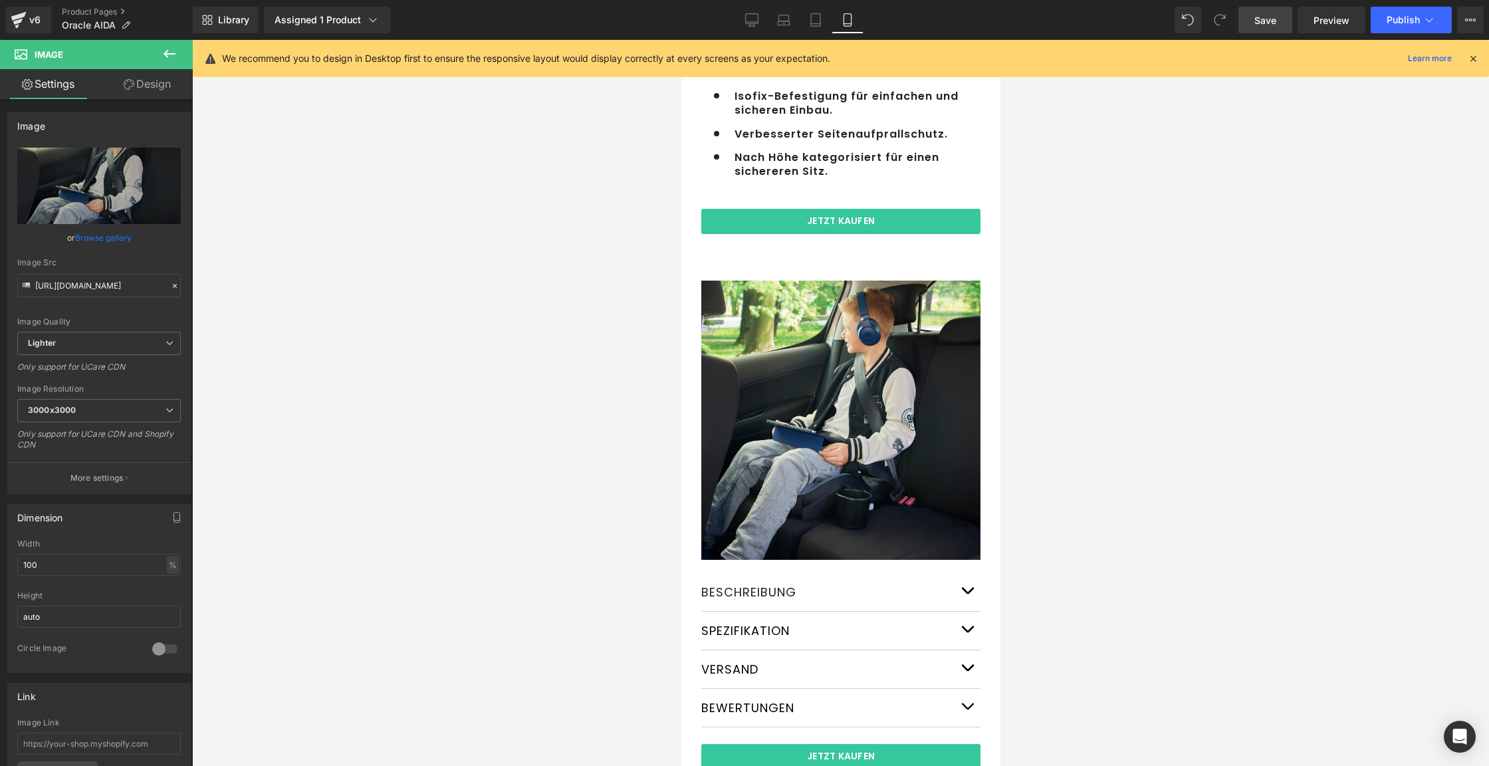
click at [1277, 29] on link "Save" at bounding box center [1265, 20] width 54 height 27
click at [1406, 21] on span "Publish" at bounding box center [1403, 20] width 33 height 11
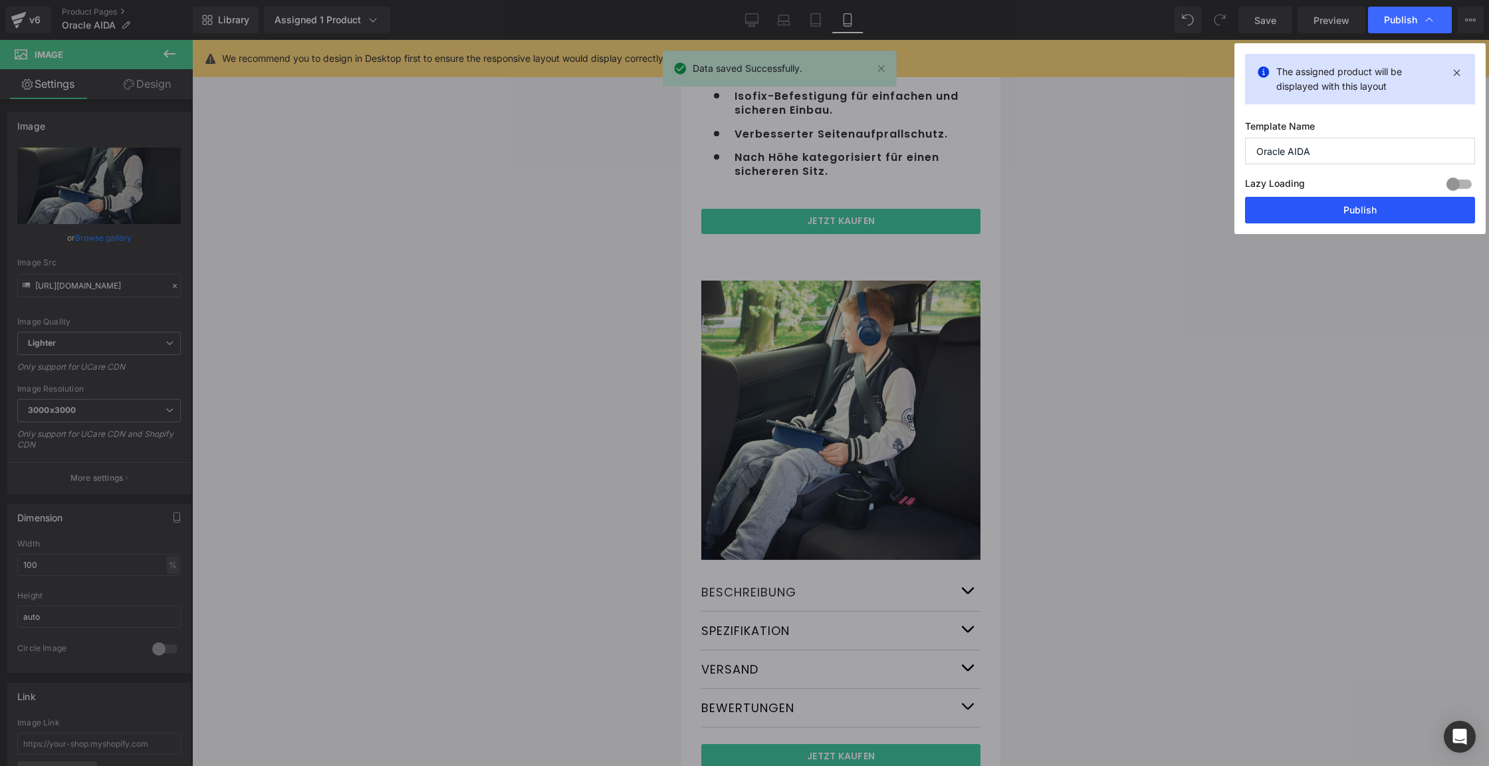
click at [1351, 216] on button "Publish" at bounding box center [1360, 210] width 230 height 27
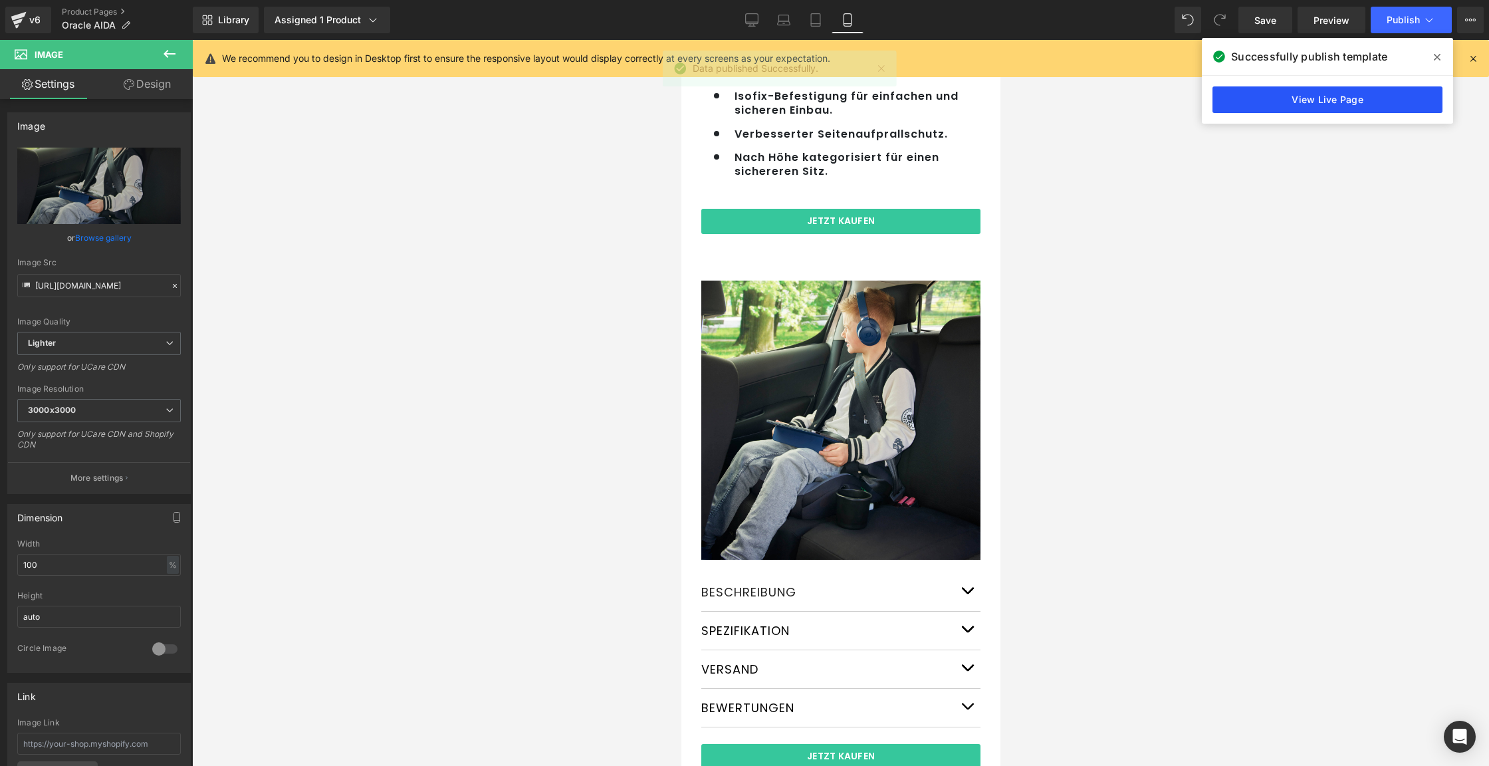
click at [1360, 94] on link "View Live Page" at bounding box center [1327, 99] width 230 height 27
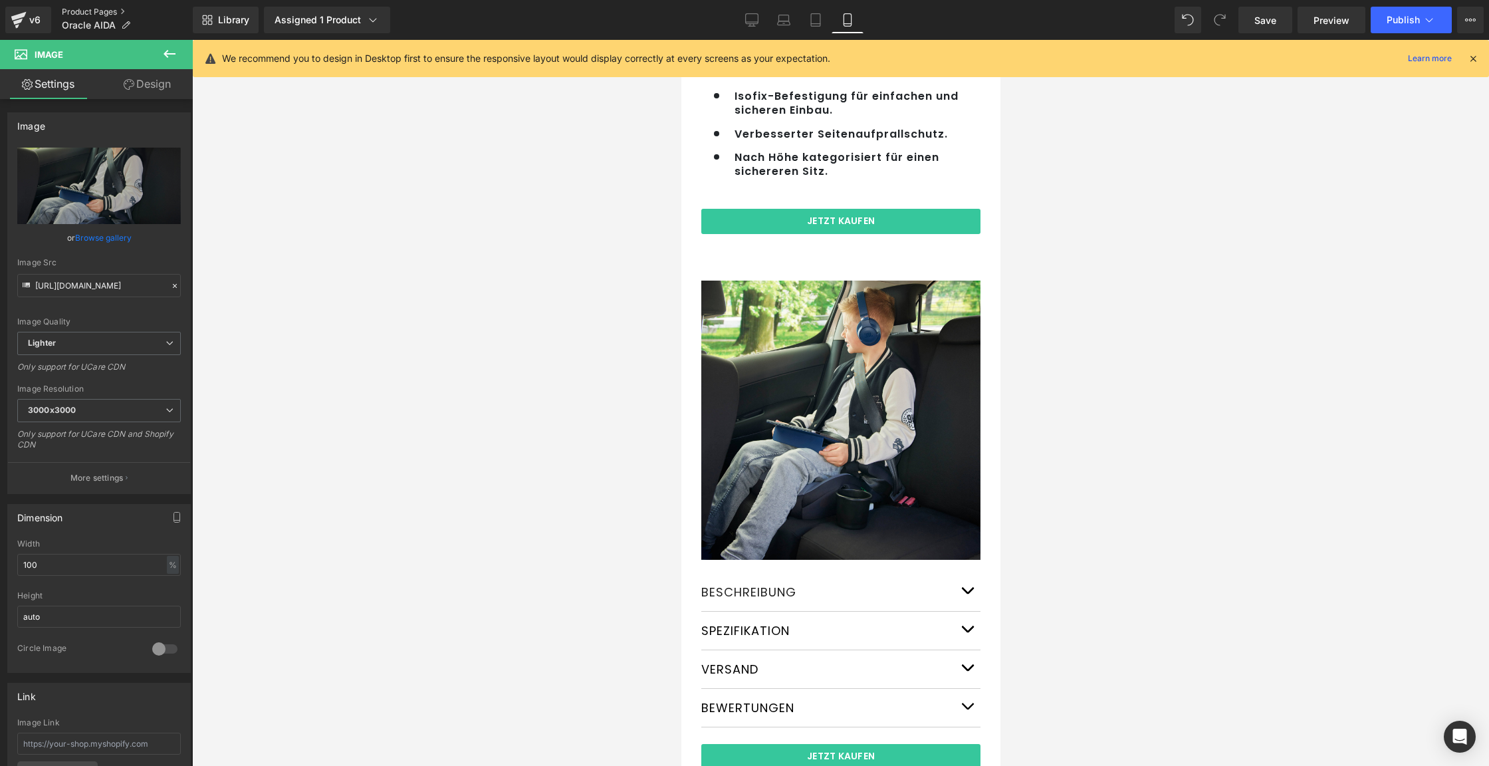
click at [112, 13] on link "Product Pages" at bounding box center [127, 12] width 131 height 11
